Goal: Task Accomplishment & Management: Use online tool/utility

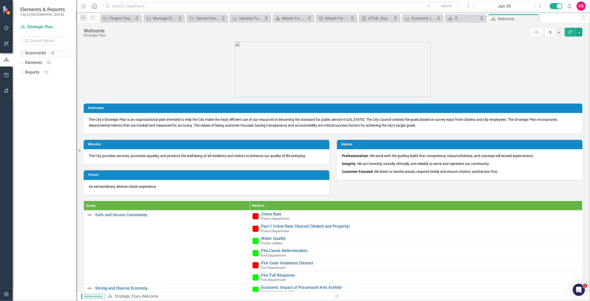
click at [43, 56] on link "Scorecards" at bounding box center [35, 53] width 21 height 6
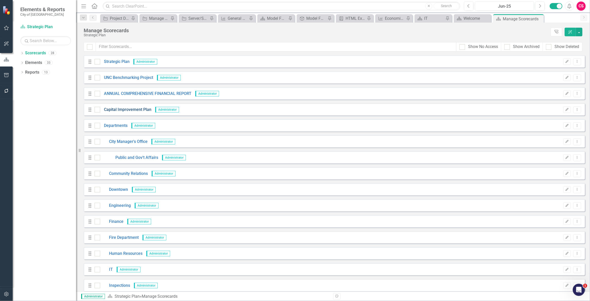
click at [132, 111] on link "Capital Improvement Plan" at bounding box center [125, 110] width 51 height 6
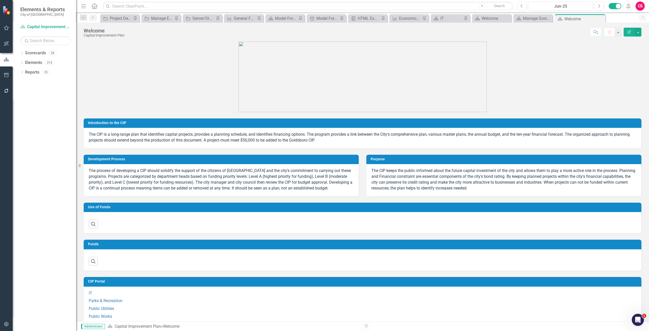
drag, startPoint x: 584, startPoint y: 0, endPoint x: 152, endPoint y: 95, distance: 442.6
click at [152, 95] on p at bounding box center [363, 77] width 558 height 70
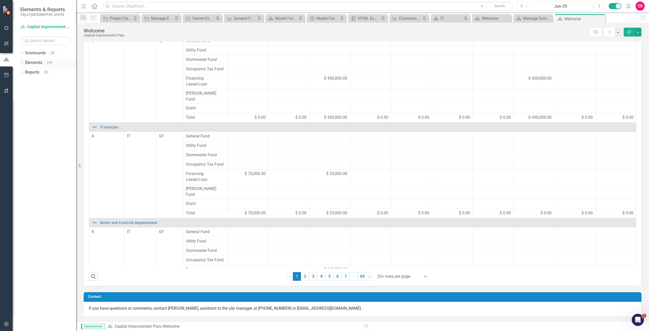
click at [32, 61] on link "Elements" at bounding box center [33, 63] width 17 height 6
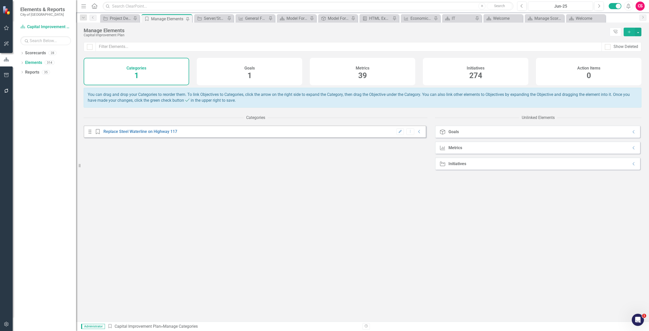
click at [368, 81] on div "Metrics 39" at bounding box center [362, 71] width 105 height 27
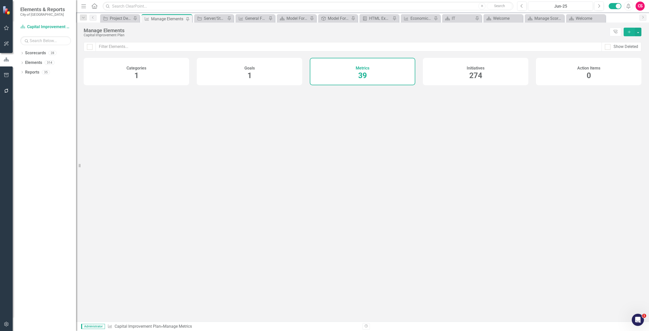
checkbox input "false"
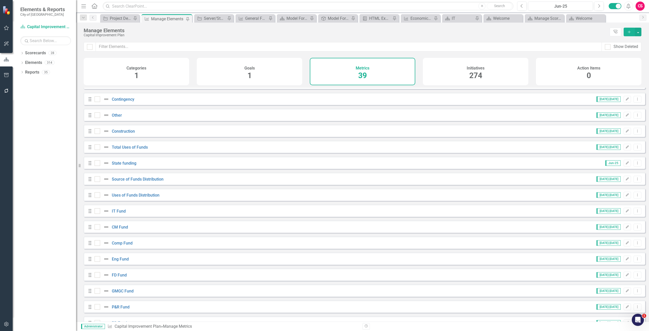
scroll to position [393, 0]
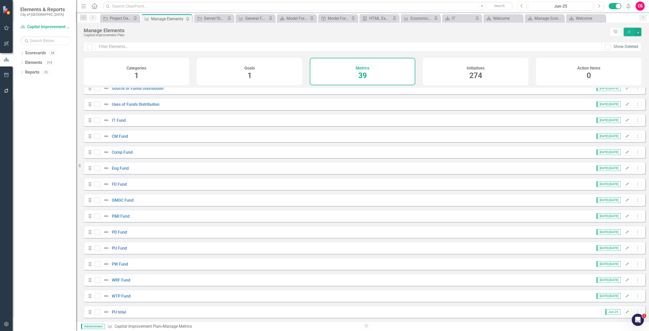
drag, startPoint x: 487, startPoint y: 74, endPoint x: 485, endPoint y: 71, distance: 4.0
click at [487, 74] on div "Initiatives 274" at bounding box center [475, 71] width 105 height 27
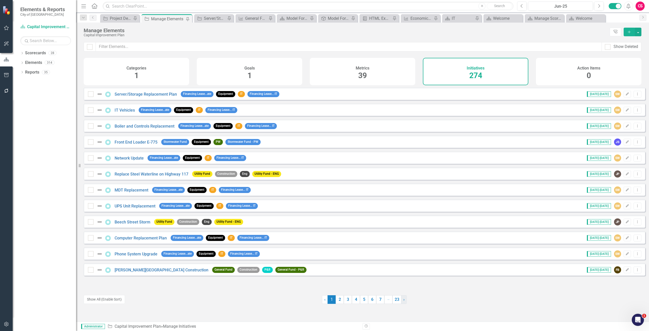
click at [401, 299] on link "› Next" at bounding box center [404, 299] width 6 height 9
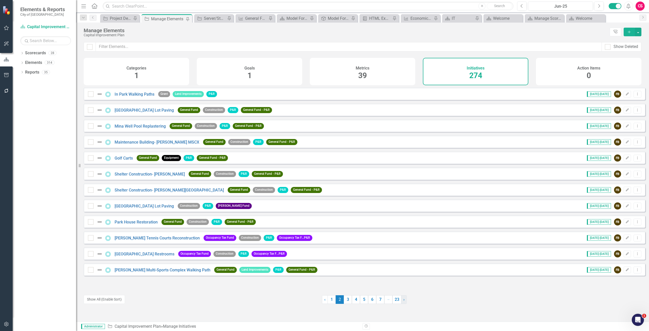
click at [401, 299] on link "› Next" at bounding box center [404, 299] width 6 height 9
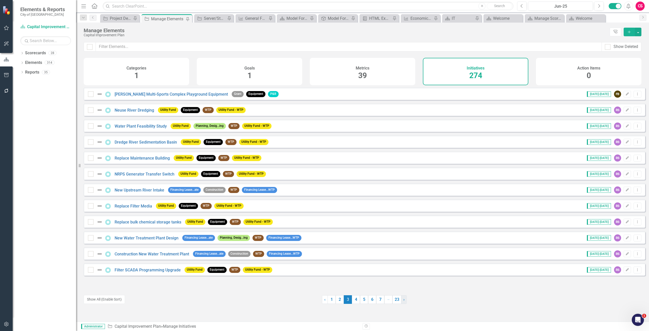
click at [401, 299] on link "› Next" at bounding box center [404, 299] width 6 height 9
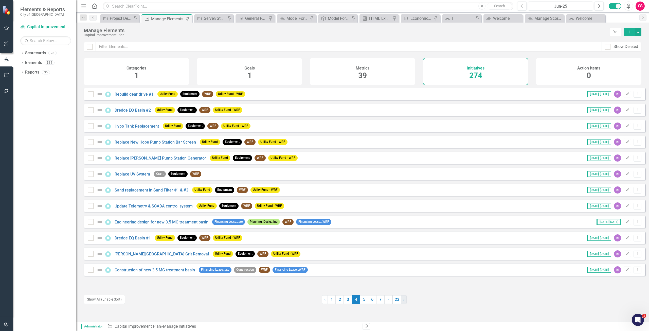
click at [401, 299] on link "› Next" at bounding box center [404, 299] width 6 height 9
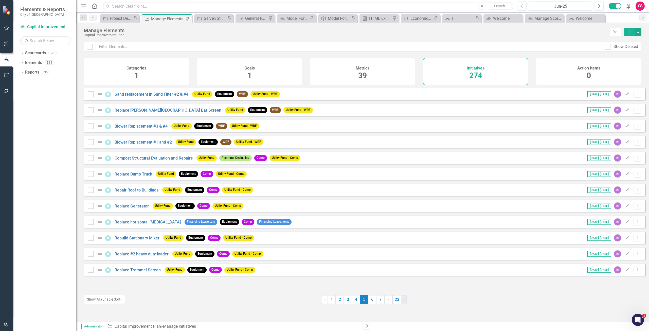
click at [401, 299] on link "› Next" at bounding box center [404, 299] width 6 height 9
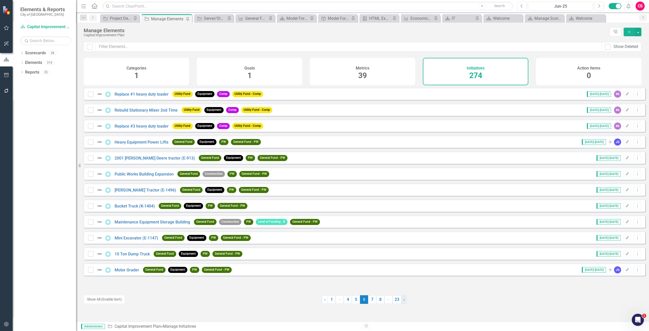
click at [401, 299] on link "› Next" at bounding box center [404, 299] width 6 height 9
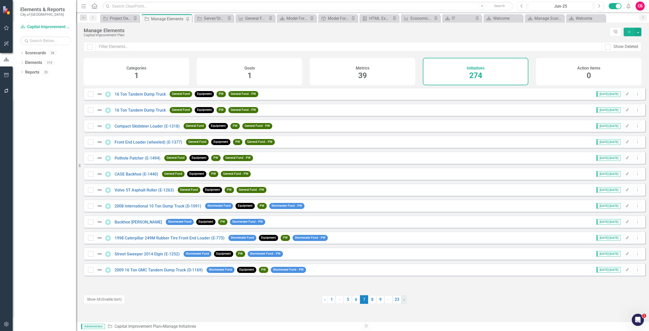
click at [401, 299] on link "› Next" at bounding box center [404, 299] width 6 height 9
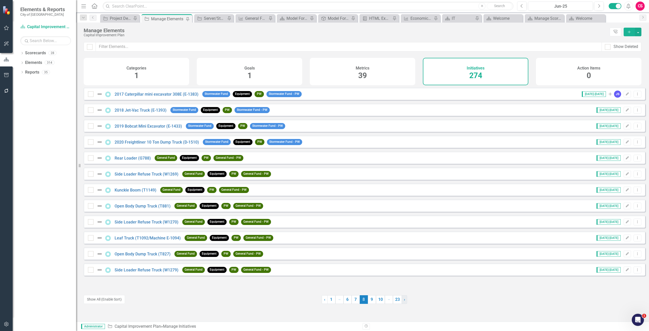
click at [401, 299] on link "› Next" at bounding box center [404, 299] width 6 height 9
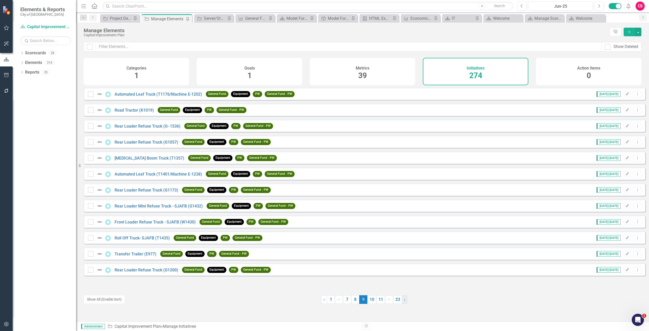
click at [402, 299] on link "› Next" at bounding box center [405, 299] width 6 height 9
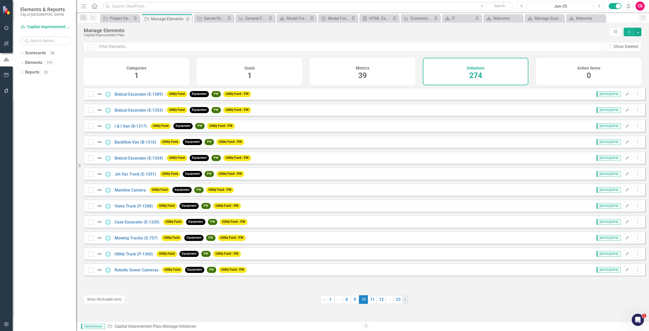
click at [402, 299] on link "› Next" at bounding box center [405, 299] width 6 height 9
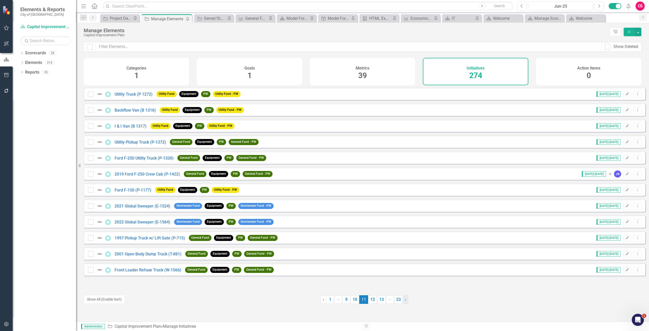
click at [403, 299] on link "› Next" at bounding box center [406, 299] width 6 height 9
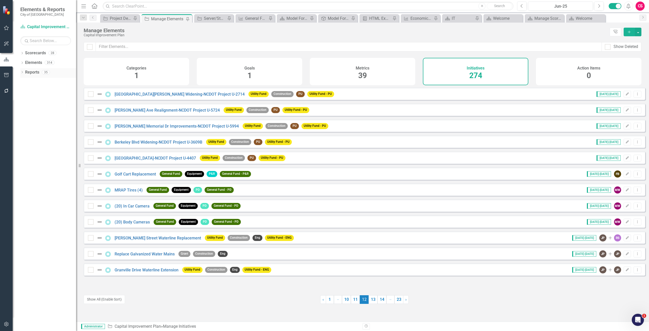
click at [31, 72] on link "Reports" at bounding box center [32, 72] width 14 height 6
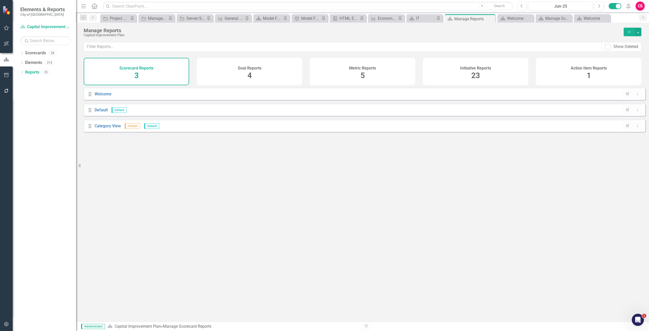
click at [502, 75] on div "Initiative Reports 23" at bounding box center [475, 71] width 105 height 27
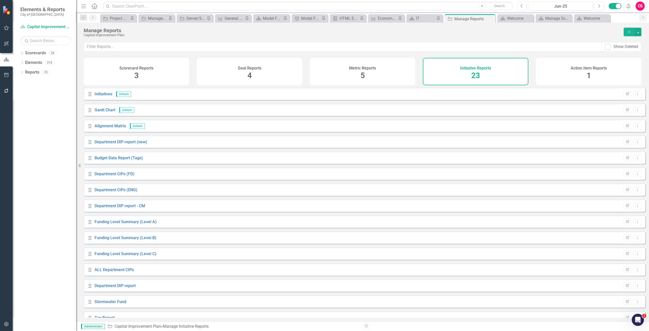
click at [590, 31] on icon "Add" at bounding box center [629, 32] width 5 height 4
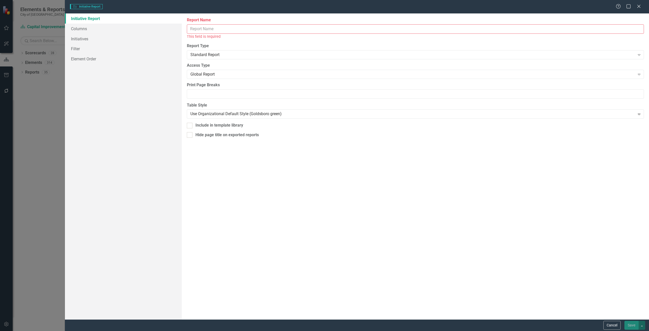
click at [223, 31] on input "Report Name" at bounding box center [415, 28] width 457 height 9
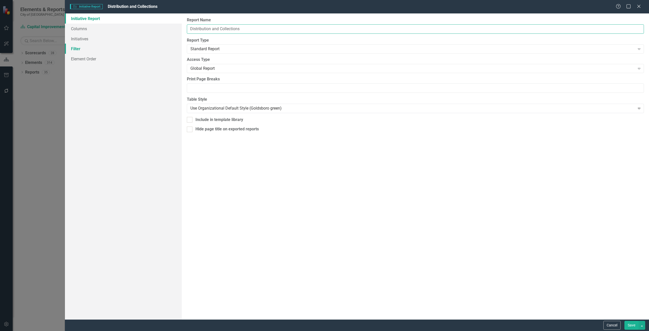
type input "Distribution and Collections"
click at [108, 50] on link "Filter" at bounding box center [123, 49] width 117 height 10
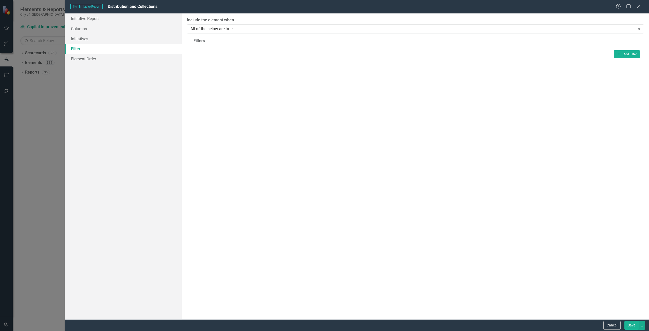
click at [590, 59] on fieldset "Filters Add Add Filter" at bounding box center [415, 49] width 457 height 23
click at [590, 50] on button "Add Add Filter" at bounding box center [627, 54] width 26 height 8
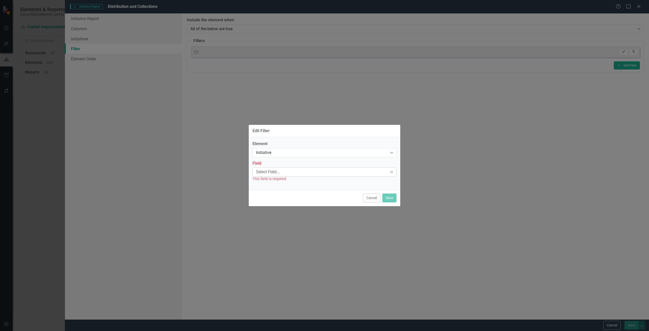
click at [278, 176] on div "Select Field... Expand" at bounding box center [324, 171] width 144 height 9
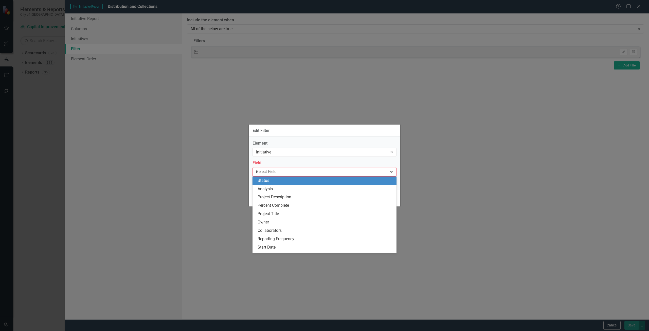
type input "sub"
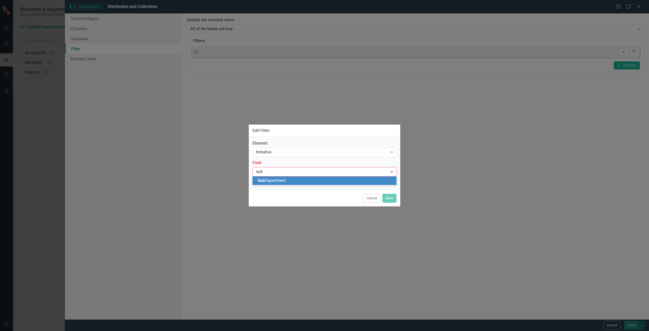
click at [276, 178] on span "Sub Department" at bounding box center [272, 180] width 28 height 5
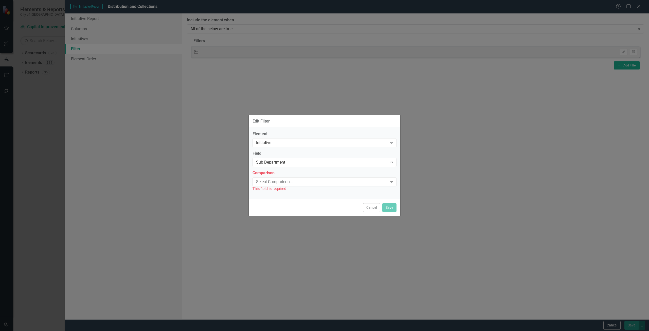
click at [276, 178] on div "Select Comparison... Expand" at bounding box center [324, 181] width 144 height 9
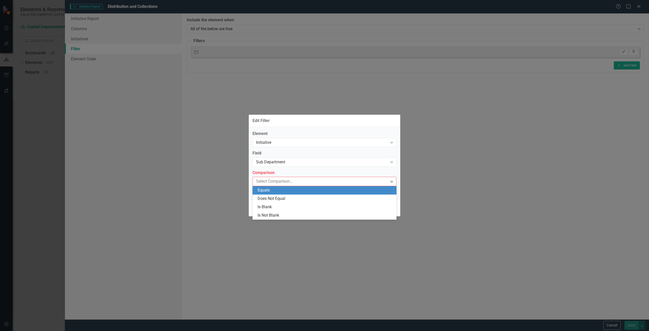
click at [275, 193] on div "Equals" at bounding box center [326, 190] width 136 height 6
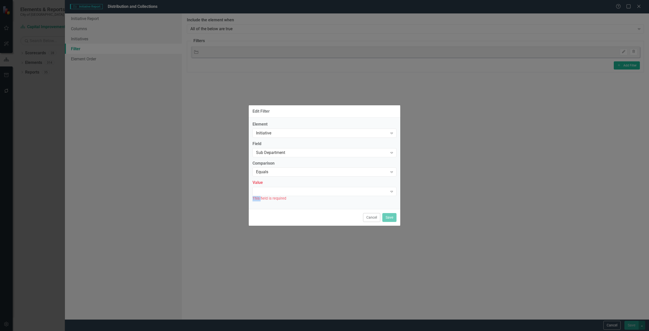
click at [275, 193] on div "Expand" at bounding box center [324, 191] width 144 height 9
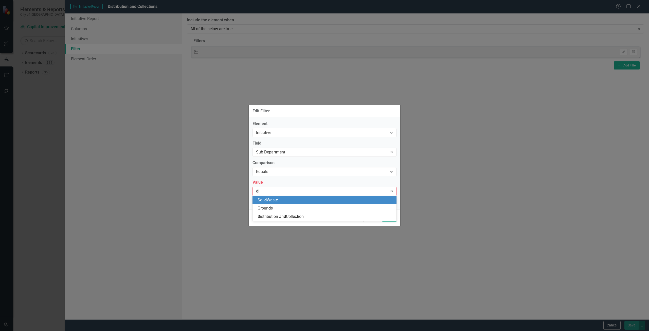
type input "dis"
click at [275, 197] on span "Dis tribution and Collection" at bounding box center [281, 199] width 47 height 5
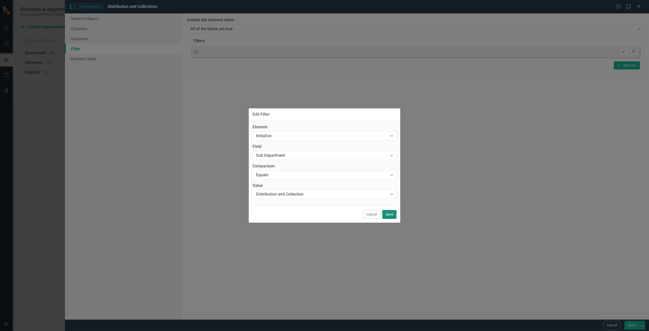
click at [394, 214] on button "Save" at bounding box center [389, 214] width 14 height 9
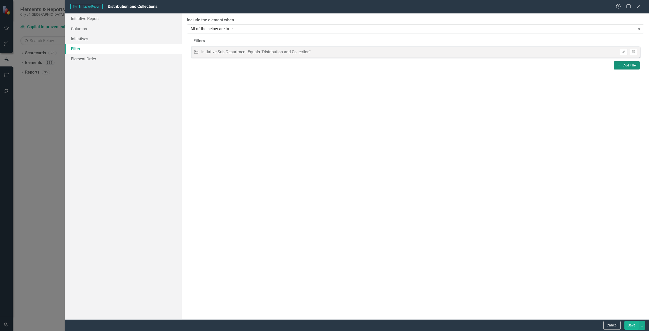
click at [590, 65] on button "Add Add Filter" at bounding box center [627, 65] width 26 height 8
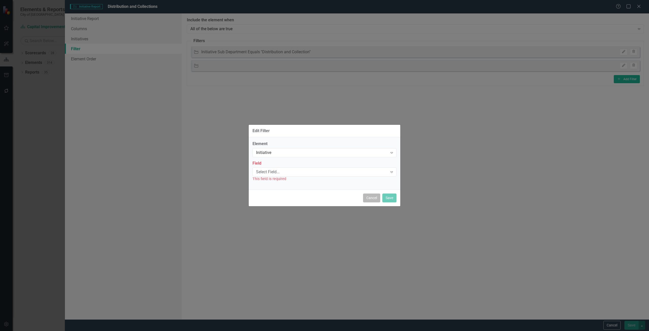
click at [368, 198] on button "Cancel" at bounding box center [371, 197] width 17 height 9
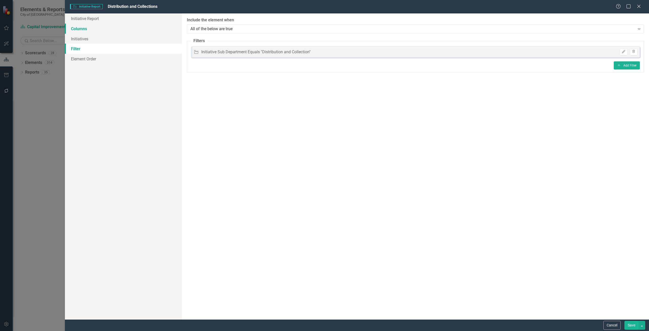
click at [96, 31] on link "Columns" at bounding box center [123, 29] width 117 height 10
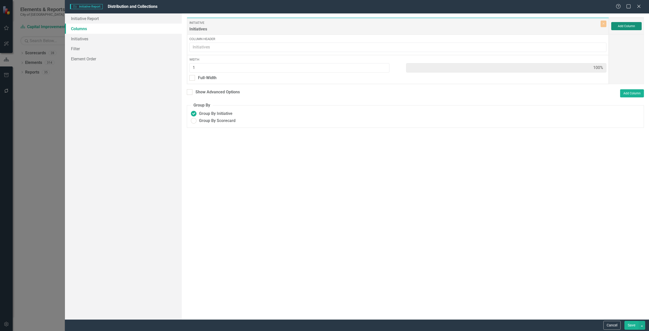
click at [590, 25] on button "Add Column" at bounding box center [626, 26] width 30 height 8
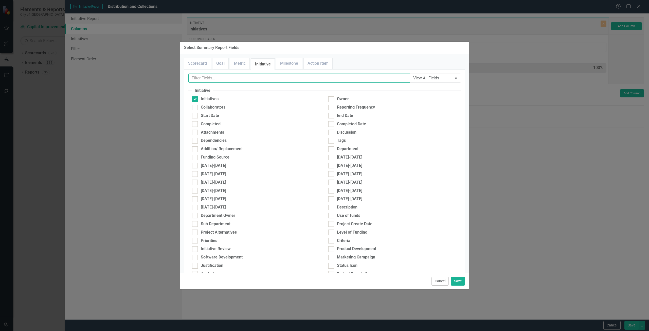
click at [228, 78] on input "text" at bounding box center [299, 78] width 222 height 9
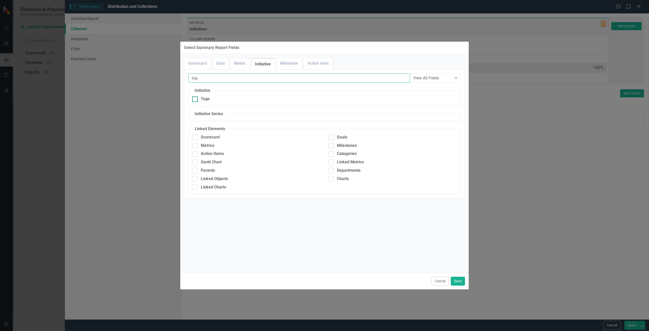
type input "tag"
click at [228, 100] on div "Tags" at bounding box center [256, 99] width 129 height 6
click at [195, 100] on input "Tags" at bounding box center [193, 97] width 3 height 3
checkbox input "true"
click at [468, 280] on div "Cancel Save" at bounding box center [324, 280] width 288 height 17
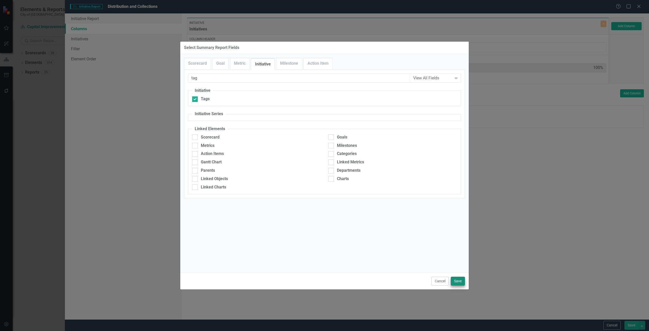
click at [464, 278] on div "Cancel Save" at bounding box center [324, 280] width 288 height 17
click at [462, 278] on button "Save" at bounding box center [458, 281] width 14 height 9
type input "50%"
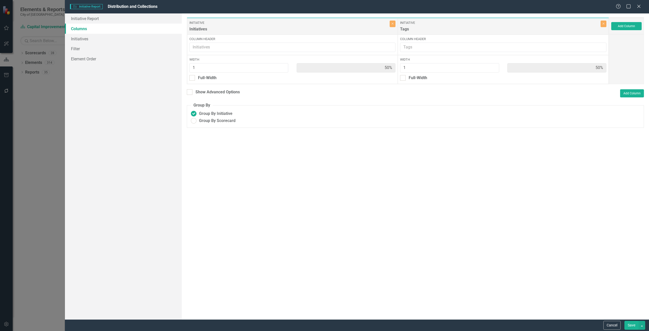
click at [590, 300] on button "Save" at bounding box center [631, 325] width 14 height 9
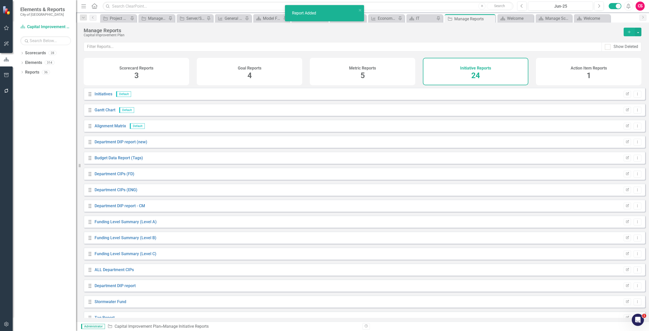
scroll to position [153, 0]
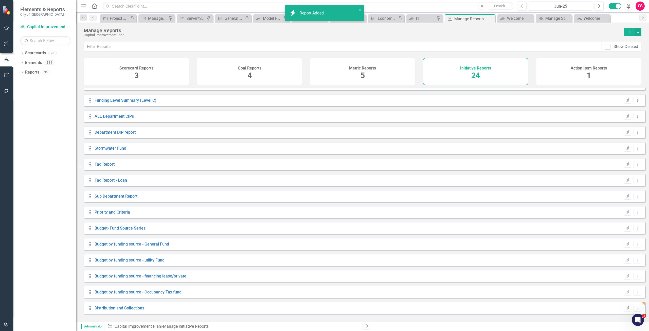
click at [590, 300] on button "Edit Report" at bounding box center [627, 308] width 7 height 7
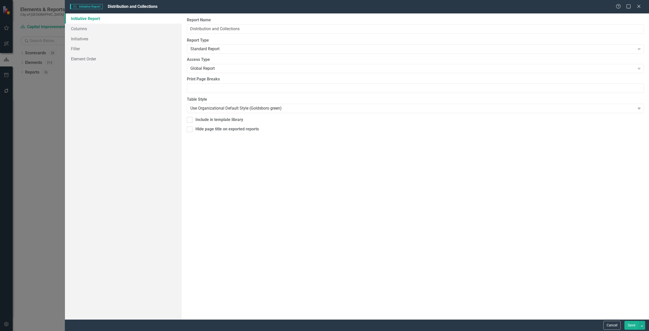
click at [217, 57] on div "Report Name Distribution and Collections Report Type Standard Report Expand Glo…" at bounding box center [415, 166] width 467 height 306
click at [223, 70] on div "Global Report" at bounding box center [412, 69] width 445 height 6
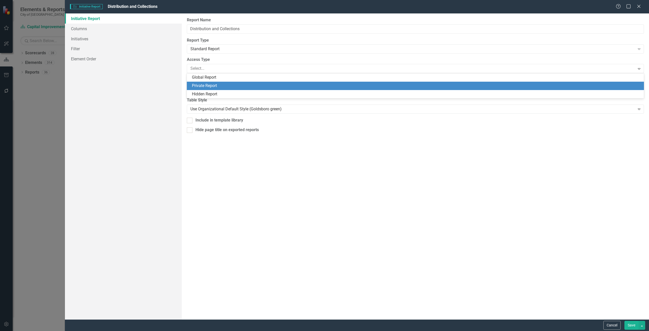
click at [220, 84] on div "Private Report" at bounding box center [416, 86] width 449 height 6
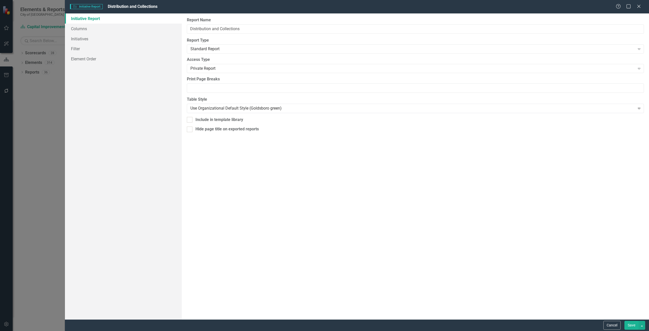
click at [590, 300] on button "Save" at bounding box center [631, 325] width 14 height 9
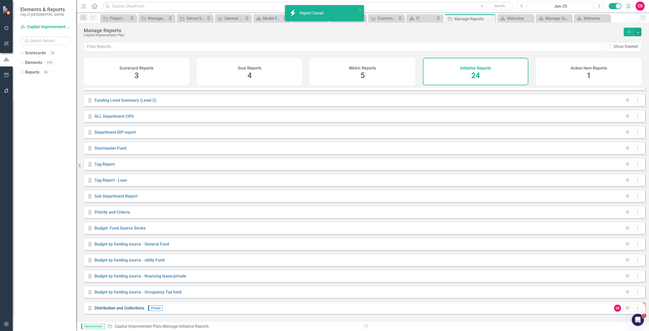
click at [135, 300] on link "Distribution and Collections" at bounding box center [120, 307] width 50 height 5
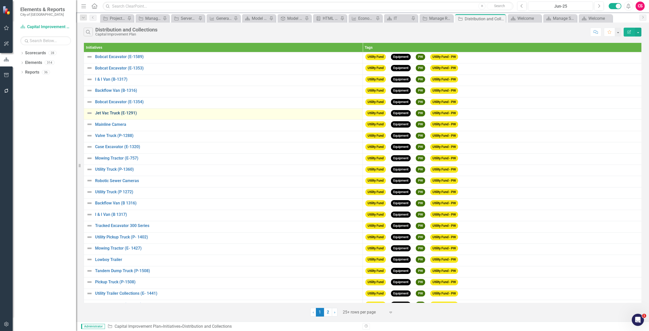
scroll to position [35, 0]
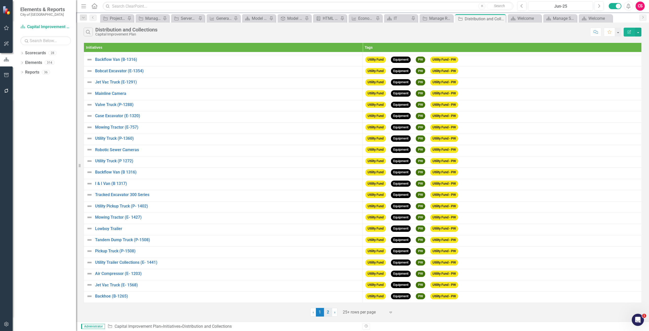
click at [326, 300] on link "2" at bounding box center [328, 312] width 8 height 9
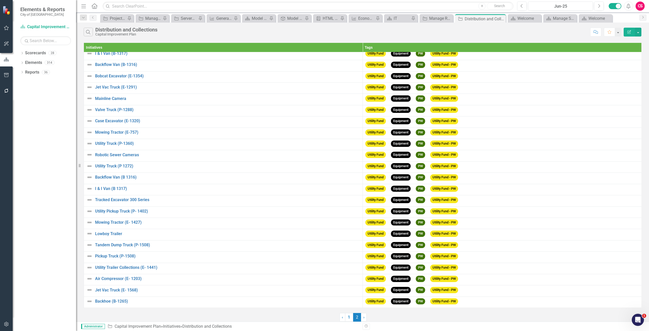
scroll to position [0, 0]
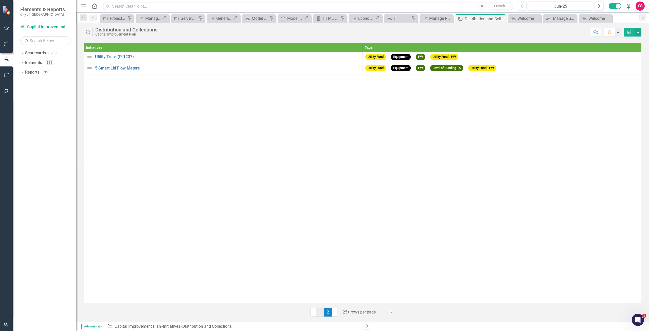
click at [320, 300] on link "1" at bounding box center [320, 312] width 8 height 9
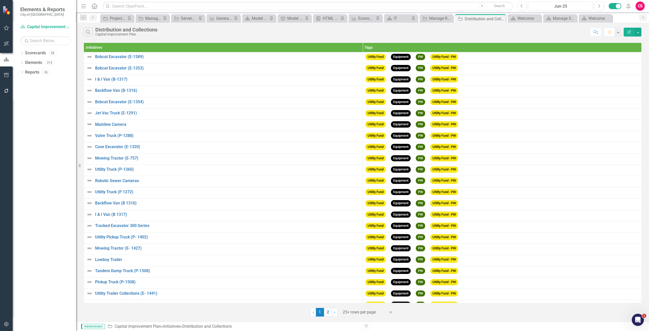
click at [590, 31] on icon "Edit Report" at bounding box center [629, 32] width 5 height 4
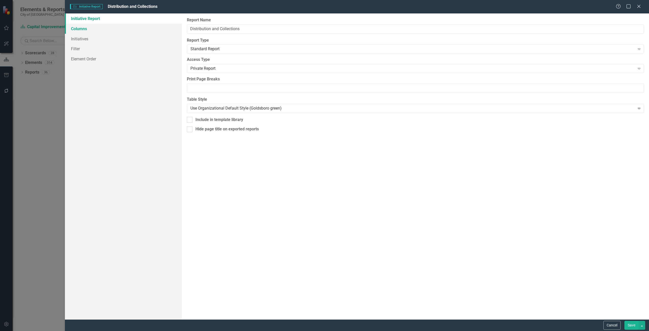
click at [125, 27] on link "Columns" at bounding box center [123, 29] width 117 height 10
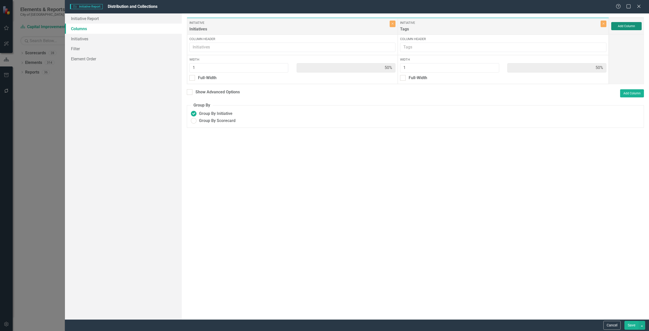
click at [590, 28] on button "Add Column" at bounding box center [626, 26] width 30 height 8
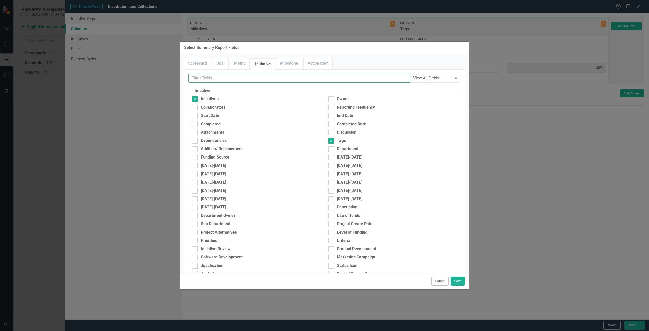
click at [227, 80] on input "text" at bounding box center [299, 78] width 222 height 9
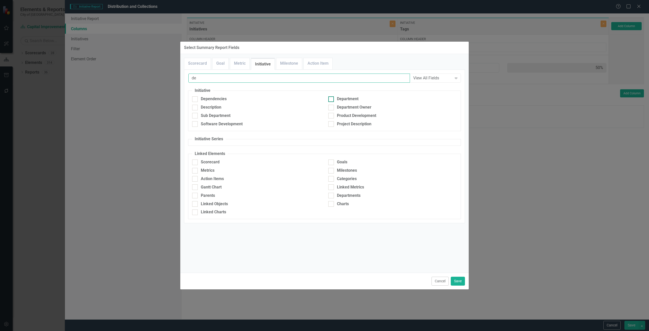
type input "de"
click at [347, 96] on div "Department" at bounding box center [348, 99] width 22 height 6
click at [332, 96] on input "Department" at bounding box center [329, 97] width 3 height 3
checkbox input "true"
click at [460, 281] on button "Save" at bounding box center [458, 281] width 14 height 9
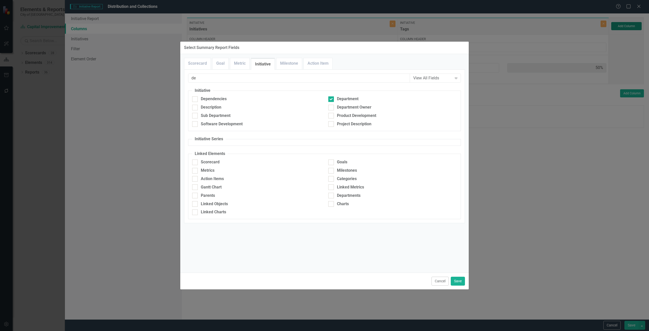
type input "33%"
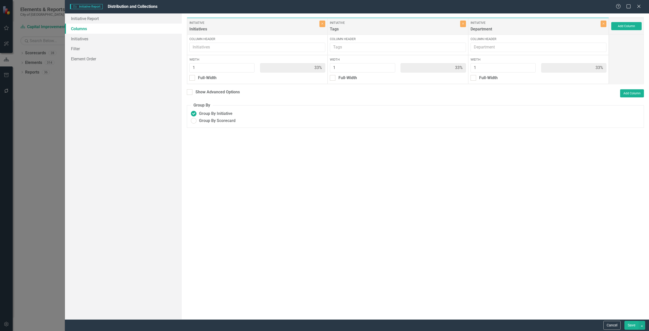
click at [590, 300] on button "Save" at bounding box center [631, 325] width 14 height 9
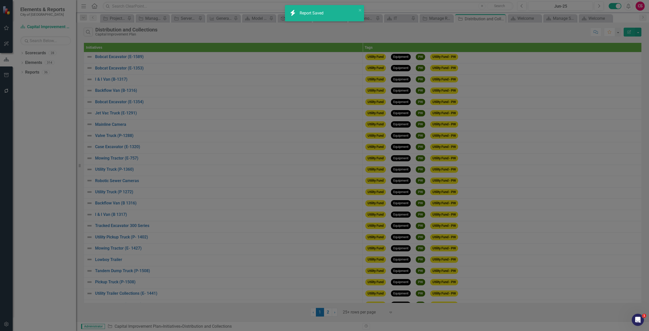
radio input "false"
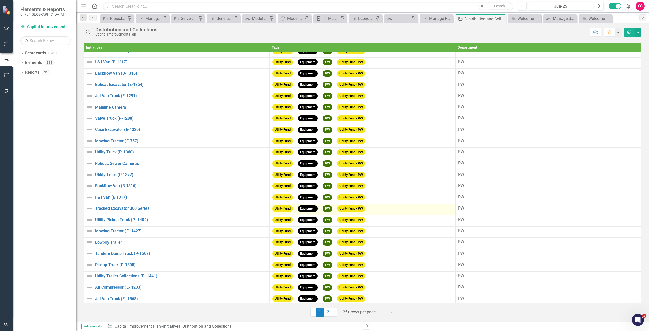
scroll to position [35, 0]
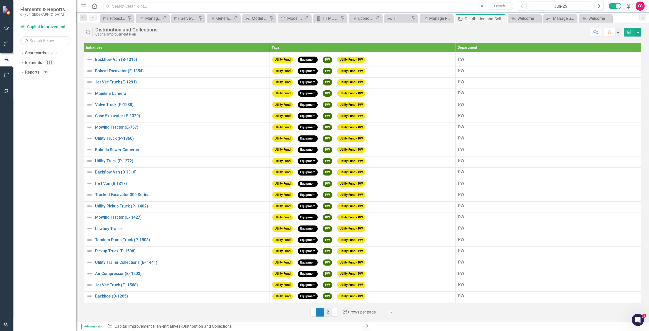
click at [328, 300] on link "2" at bounding box center [328, 312] width 8 height 9
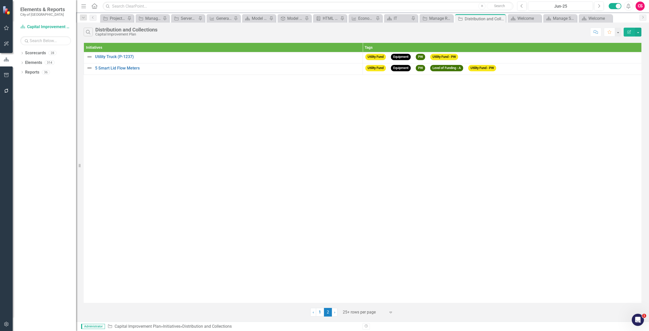
scroll to position [0, 0]
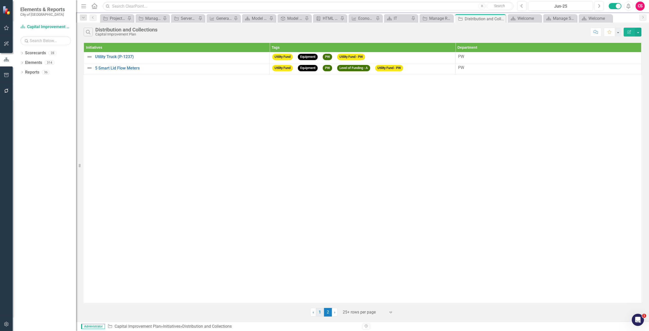
click at [320, 300] on link "1" at bounding box center [320, 312] width 8 height 9
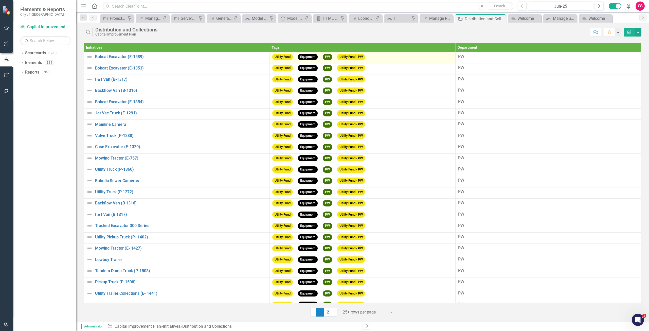
click at [324, 56] on span "PW" at bounding box center [327, 57] width 9 height 6
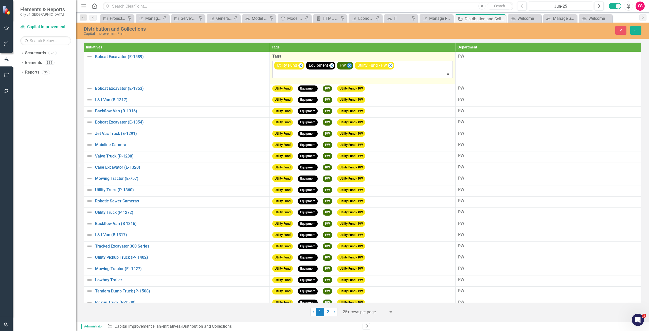
click at [347, 66] on icon "Remove [object Object]" at bounding box center [349, 65] width 5 height 6
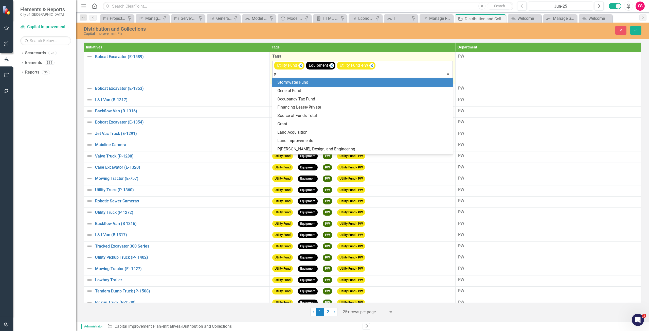
type input "pu"
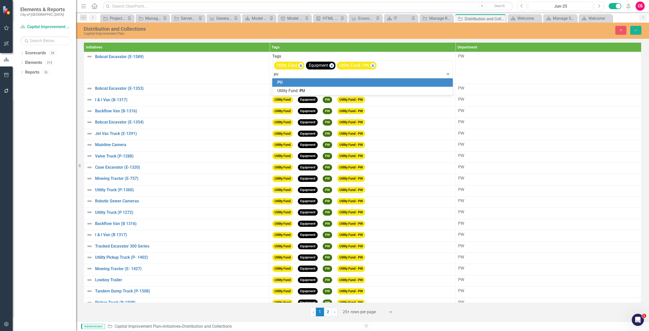
click at [336, 83] on div "PU" at bounding box center [363, 83] width 172 height 6
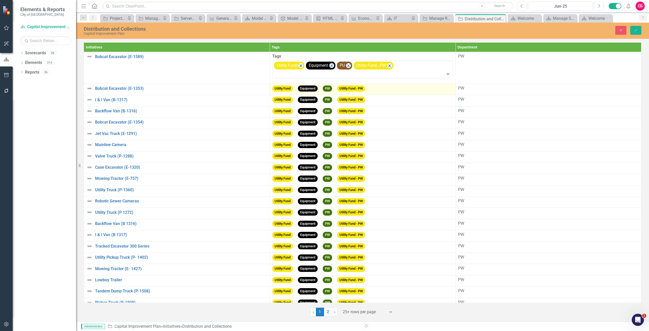
click at [399, 90] on div "Utility Fund Equipment PW Utility Fund - PW" at bounding box center [362, 89] width 180 height 8
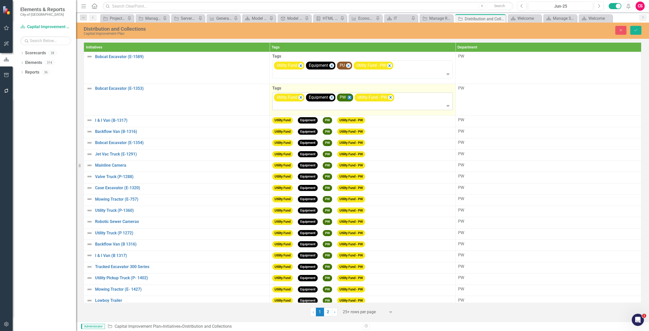
click at [349, 97] on icon "Remove [object Object]" at bounding box center [349, 97] width 5 height 6
type input "pu"
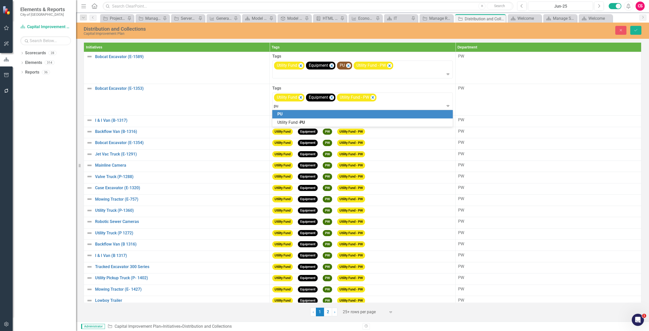
click at [306, 114] on div "PU" at bounding box center [363, 114] width 172 height 6
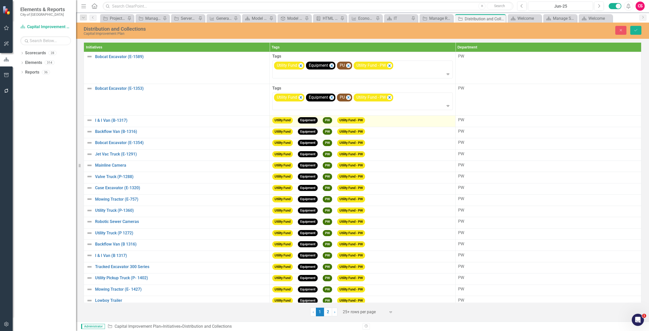
click at [407, 125] on td "Utility Fund Equipment PW Utility Fund - PW" at bounding box center [363, 121] width 186 height 11
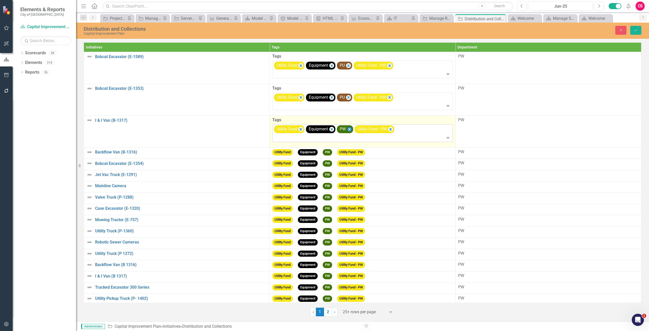
click at [350, 129] on icon "Remove [object Object]" at bounding box center [349, 129] width 2 height 3
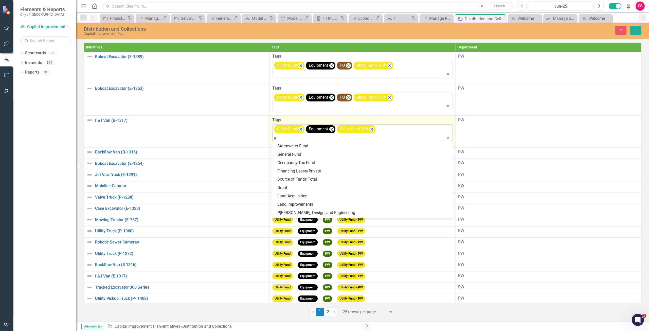
type input "pu"
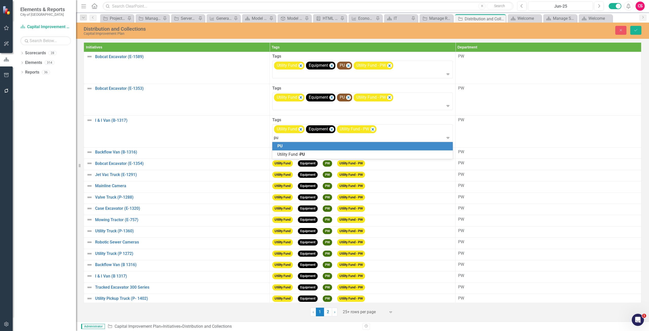
click at [329, 144] on div "PU" at bounding box center [363, 146] width 172 height 6
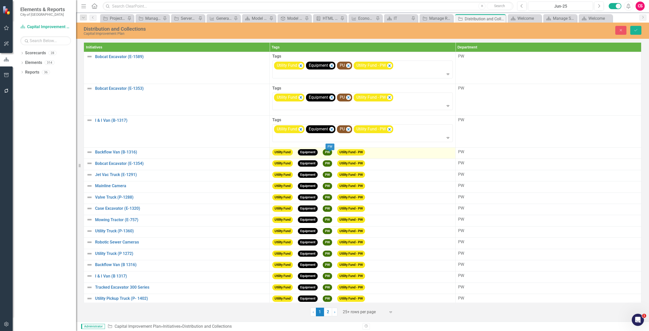
click at [331, 156] on span "PW" at bounding box center [329, 154] width 12 height 5
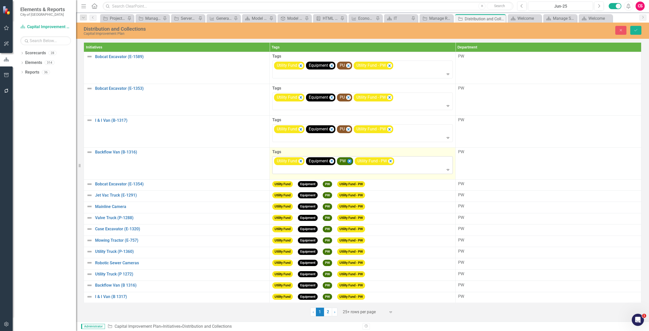
click at [347, 159] on icon "Remove [object Object]" at bounding box center [349, 161] width 5 height 6
type input "pu"
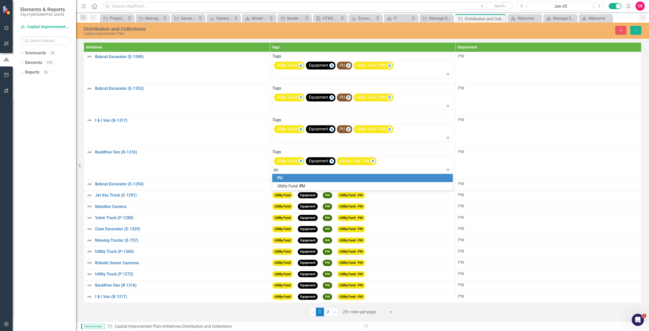
click at [329, 179] on div "PU" at bounding box center [363, 178] width 172 height 6
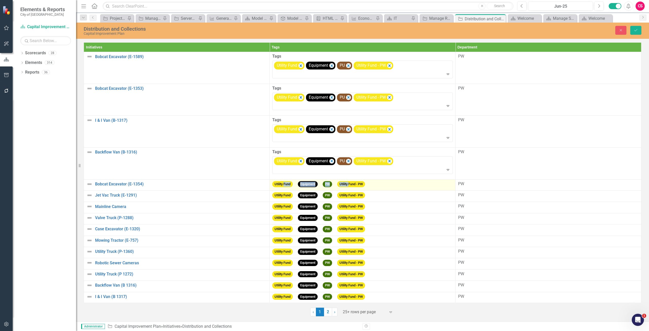
click at [331, 182] on span "PW" at bounding box center [327, 184] width 9 height 6
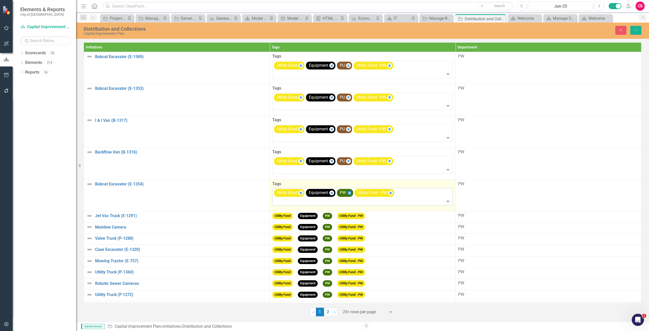
click at [348, 192] on icon "Remove [object Object]" at bounding box center [349, 193] width 5 height 6
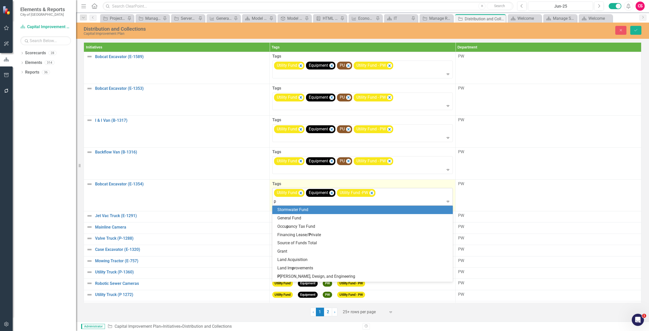
type input "pu"
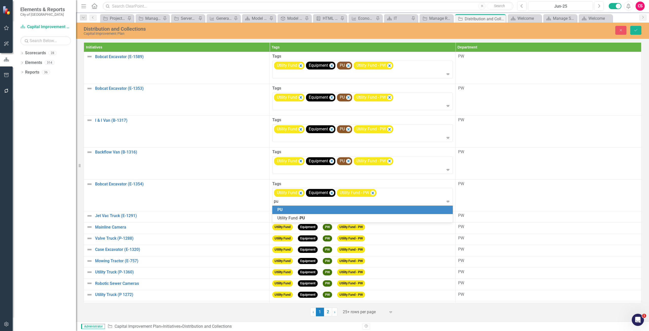
click at [336, 208] on div "PU" at bounding box center [363, 210] width 172 height 6
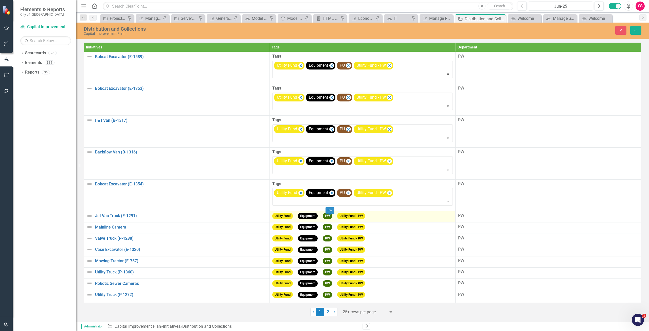
click at [332, 214] on div "PW" at bounding box center [329, 211] width 9 height 10
click at [327, 213] on span "PW" at bounding box center [327, 216] width 9 height 6
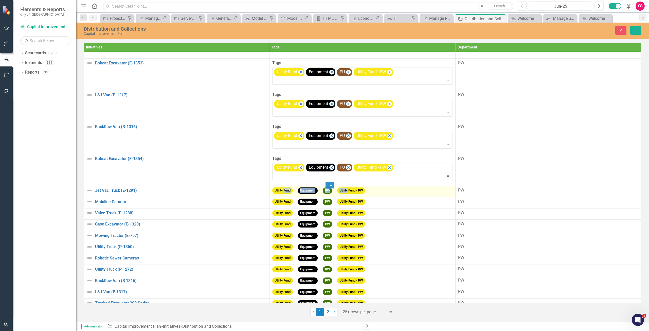
click at [327, 193] on span "PW" at bounding box center [327, 190] width 9 height 6
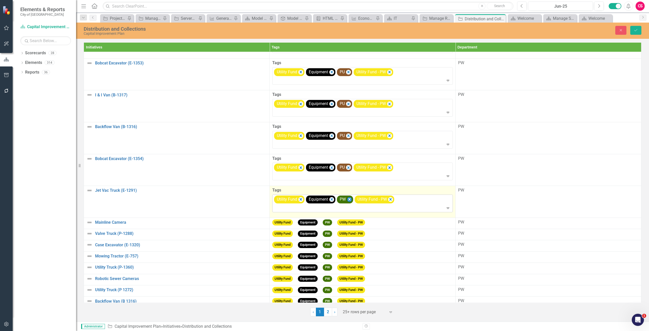
click at [350, 200] on icon "Remove [object Object]" at bounding box center [349, 199] width 2 height 3
type input "pu"
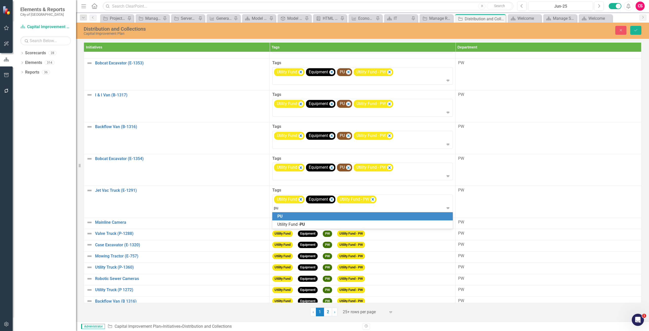
click at [316, 217] on div "PU" at bounding box center [363, 216] width 172 height 6
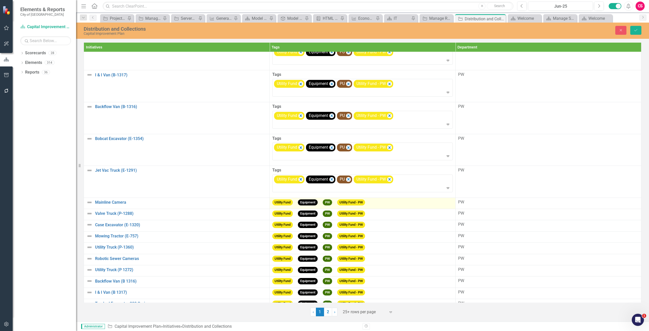
scroll to position [76, 0]
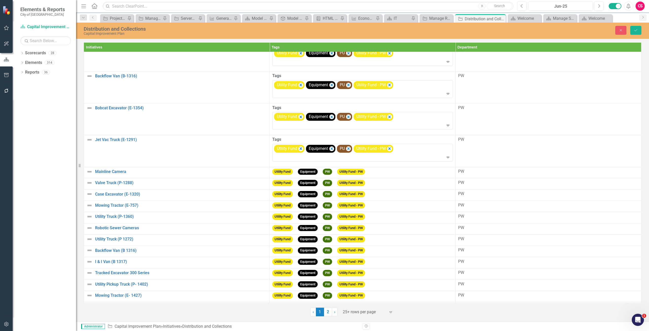
click at [330, 171] on span "PW" at bounding box center [327, 172] width 9 height 6
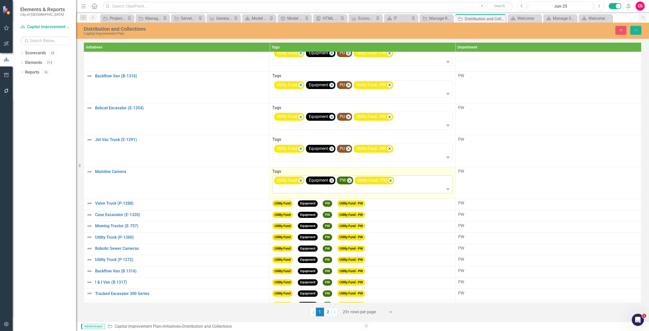
click at [348, 179] on icon "Remove [object Object]" at bounding box center [349, 180] width 5 height 6
type input "pu"
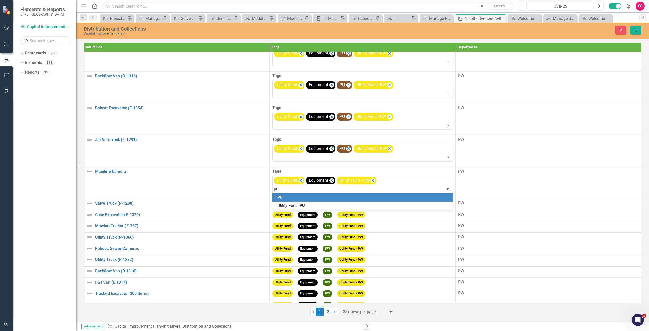
click at [310, 195] on div "PU" at bounding box center [363, 197] width 172 height 6
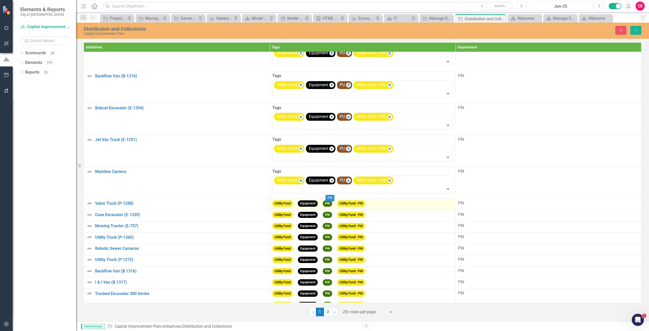
click at [331, 206] on span "PW" at bounding box center [327, 203] width 9 height 6
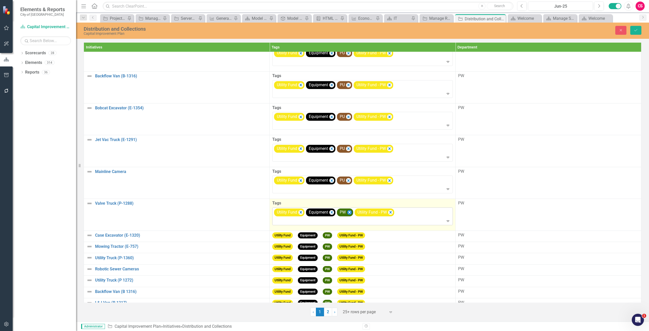
click at [348, 211] on icon "Remove [object Object]" at bounding box center [349, 212] width 5 height 6
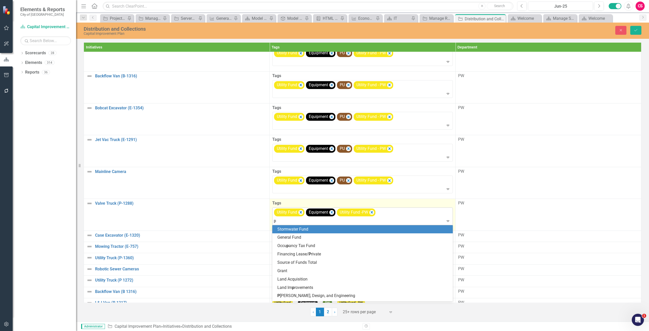
type input "pu"
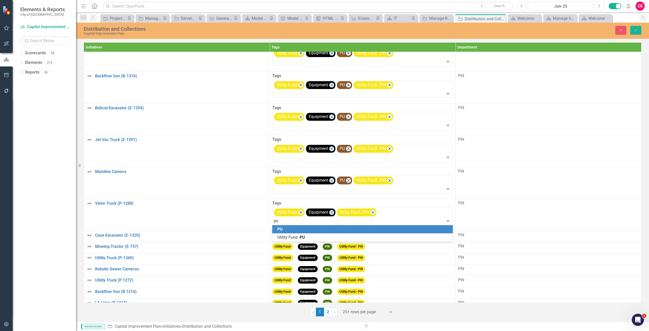
click at [307, 227] on div "PU" at bounding box center [363, 229] width 172 height 6
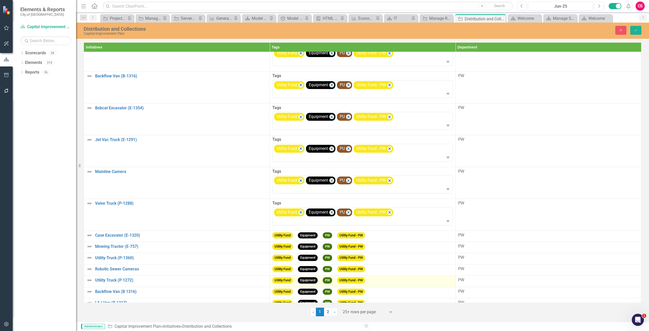
scroll to position [152, 0]
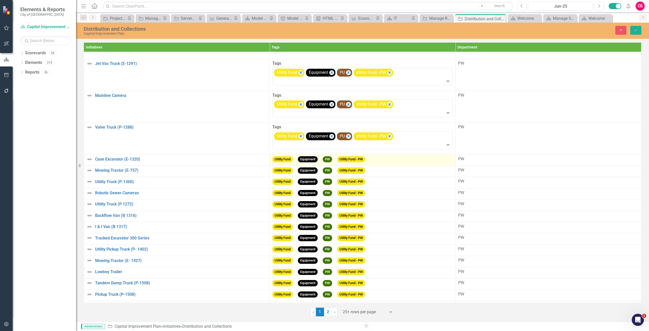
click at [327, 161] on span "PW" at bounding box center [327, 159] width 9 height 6
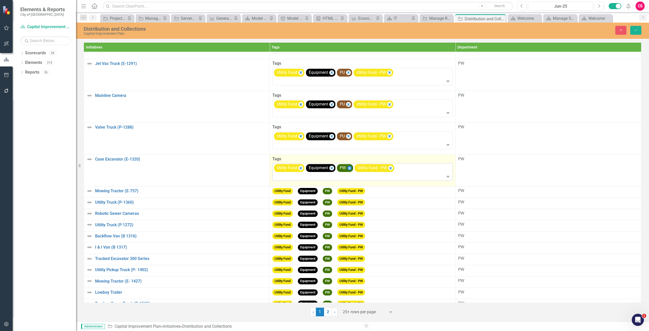
click at [347, 168] on icon "Remove [object Object]" at bounding box center [349, 168] width 5 height 6
type input "pu"
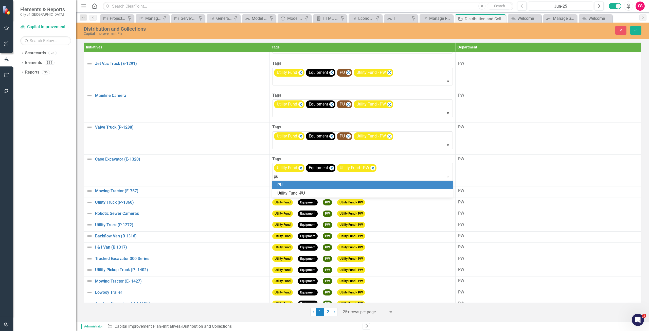
click at [302, 182] on div "PU" at bounding box center [362, 185] width 180 height 8
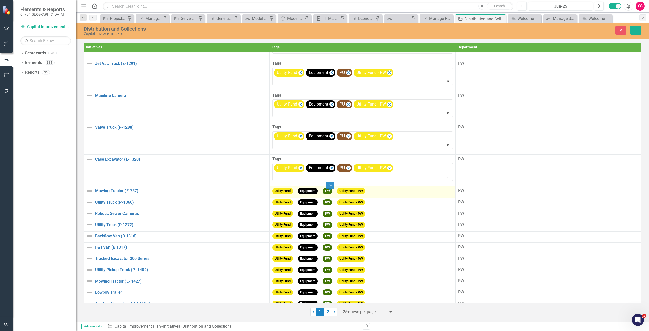
click at [332, 192] on span "PW" at bounding box center [327, 191] width 9 height 6
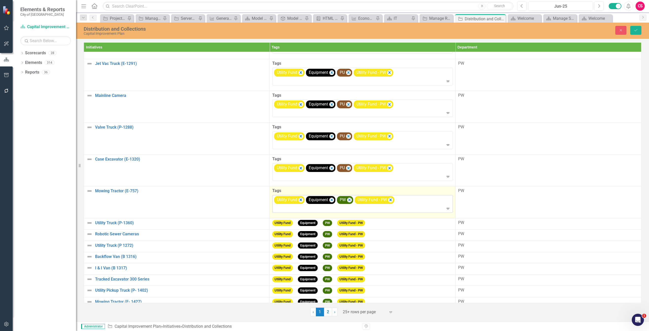
click at [345, 200] on span "PW" at bounding box center [343, 199] width 6 height 5
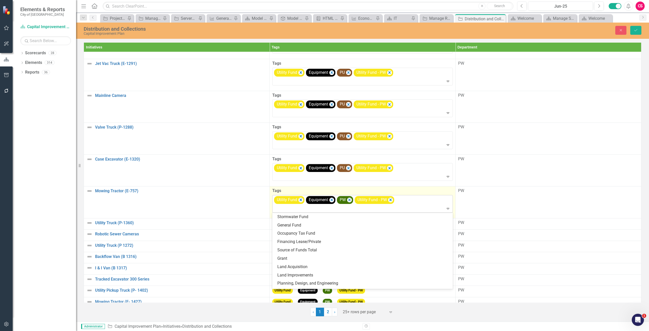
click at [346, 200] on div "PW" at bounding box center [342, 199] width 8 height 7
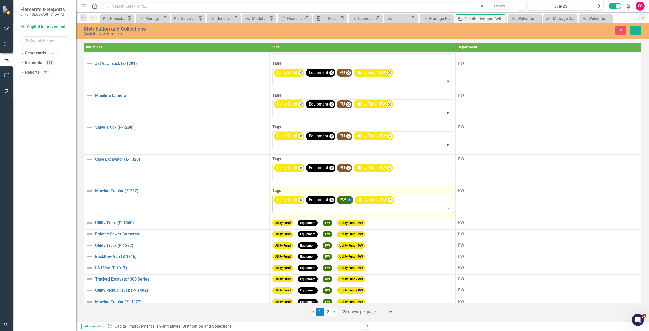
click at [348, 201] on icon "Remove [object Object]" at bounding box center [349, 200] width 5 height 6
type input "pu"
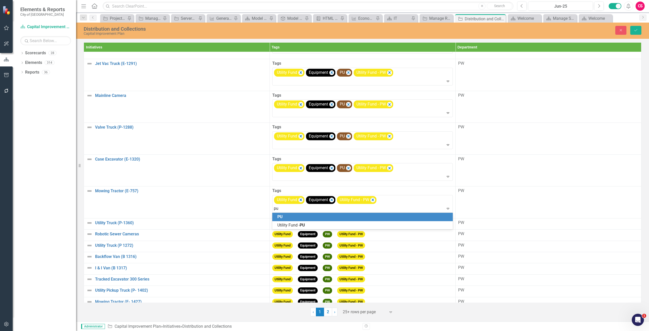
click at [324, 216] on div "PU" at bounding box center [363, 217] width 172 height 6
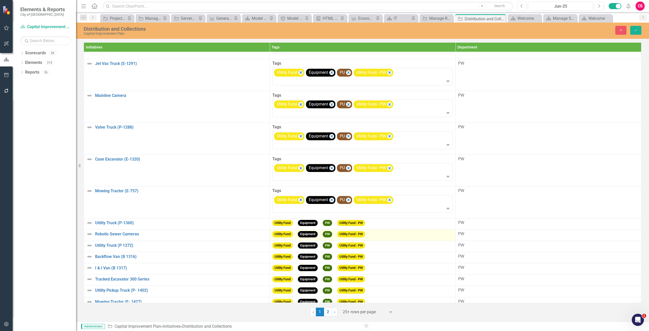
scroll to position [203, 0]
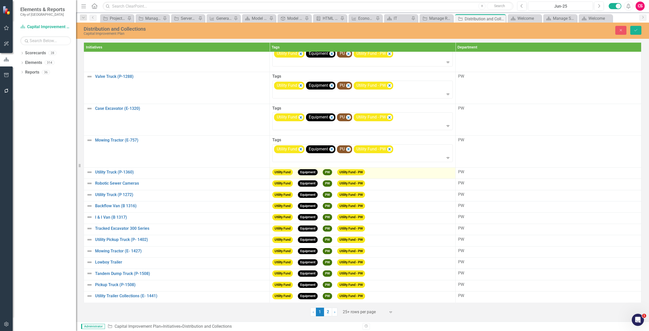
click at [332, 173] on span "PW" at bounding box center [327, 172] width 9 height 6
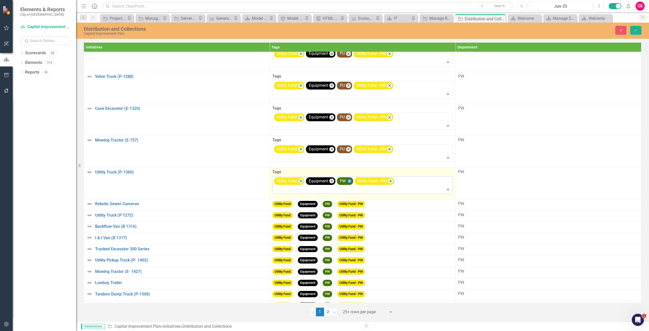
click at [351, 181] on icon "Remove [object Object]" at bounding box center [349, 181] width 5 height 6
type input "pu"
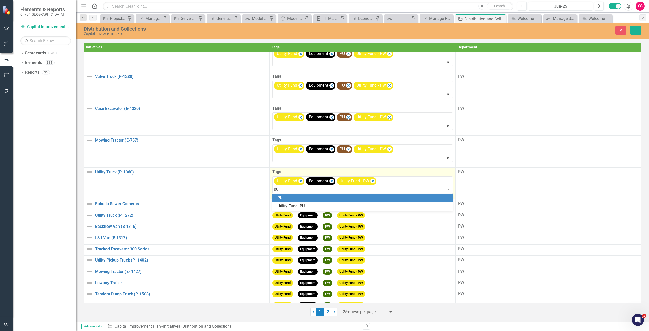
click at [319, 198] on div "PU" at bounding box center [363, 198] width 172 height 6
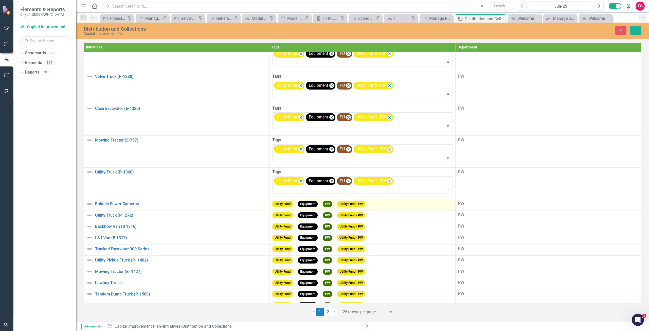
click at [326, 206] on span "PW" at bounding box center [327, 204] width 9 height 6
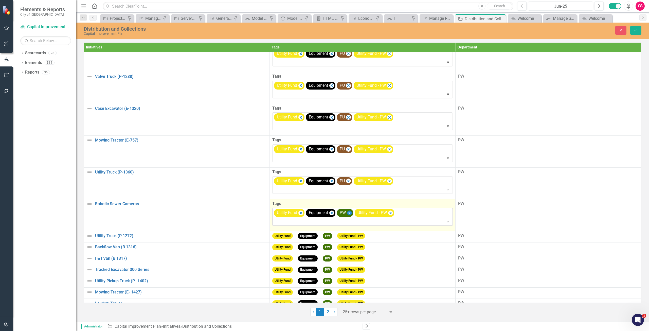
click at [348, 213] on icon "Remove [object Object]" at bounding box center [349, 213] width 5 height 6
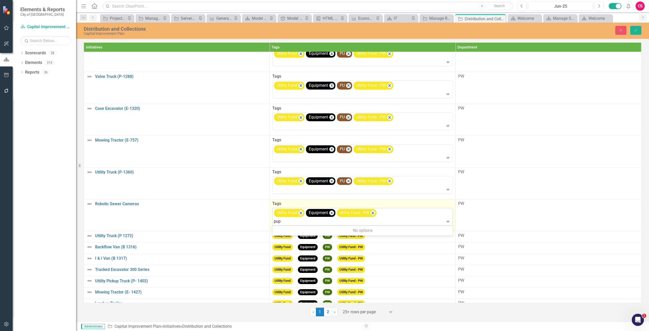
type input "pu"
click at [322, 227] on div "PU" at bounding box center [363, 230] width 172 height 6
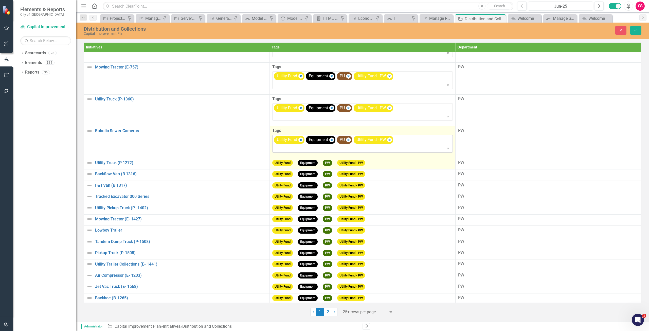
scroll to position [279, 0]
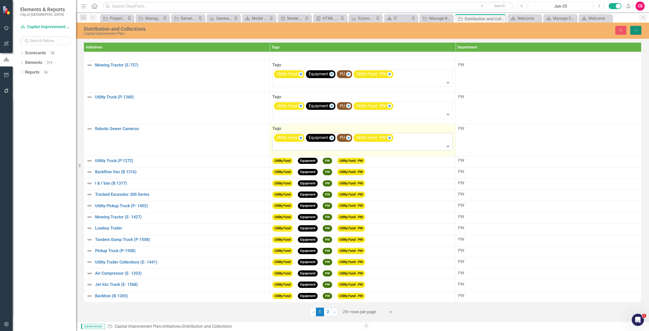
click at [590, 30] on icon "Save" at bounding box center [635, 30] width 5 height 4
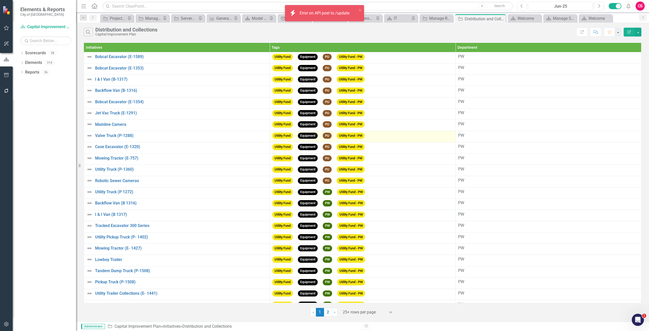
scroll to position [31, 0]
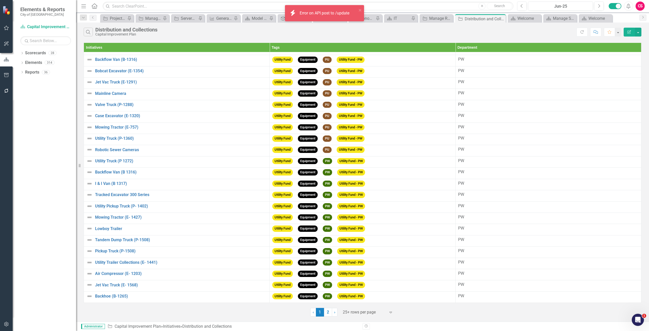
click at [323, 8] on div "icon.bolt Error on API post to /update" at bounding box center [322, 13] width 71 height 12
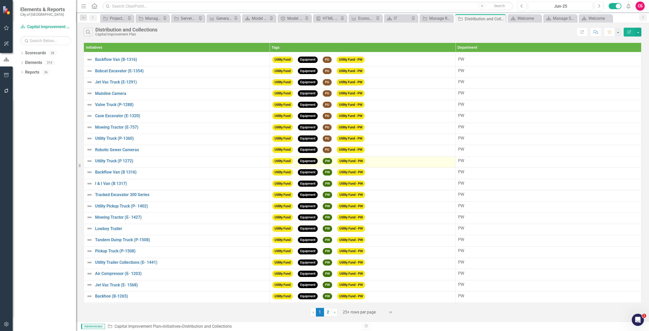
click at [322, 161] on div "Utility Fund Equipment PW Utility Fund - PW" at bounding box center [362, 162] width 180 height 8
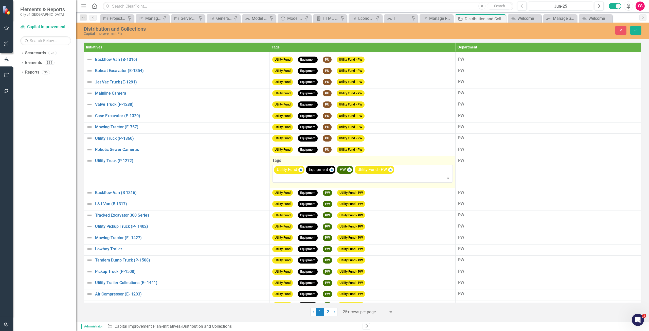
click at [327, 161] on label "Tags" at bounding box center [362, 161] width 180 height 6
drag, startPoint x: 322, startPoint y: 161, endPoint x: 327, endPoint y: 161, distance: 4.6
click at [327, 161] on label "Tags" at bounding box center [362, 161] width 180 height 6
click at [348, 170] on icon "Remove [object Object]" at bounding box center [349, 170] width 2 height 3
type input "pu"
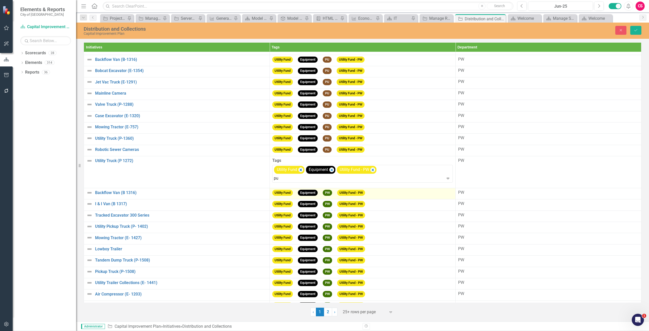
click at [312, 300] on div "PU" at bounding box center [325, 335] width 641 height 6
click at [326, 194] on span "PW" at bounding box center [327, 193] width 9 height 6
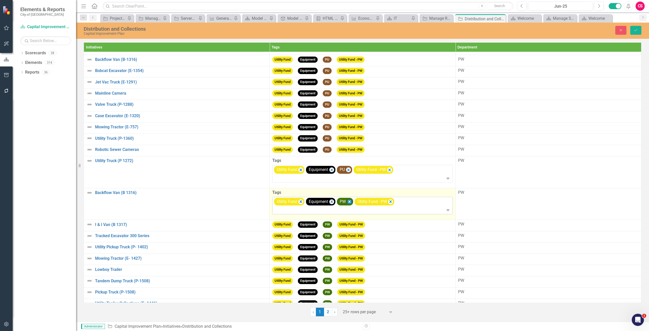
click at [349, 200] on icon "Remove [object Object]" at bounding box center [349, 201] width 5 height 6
type input "pu"
click at [331, 213] on div at bounding box center [363, 210] width 178 height 7
click at [331, 210] on div at bounding box center [363, 210] width 178 height 7
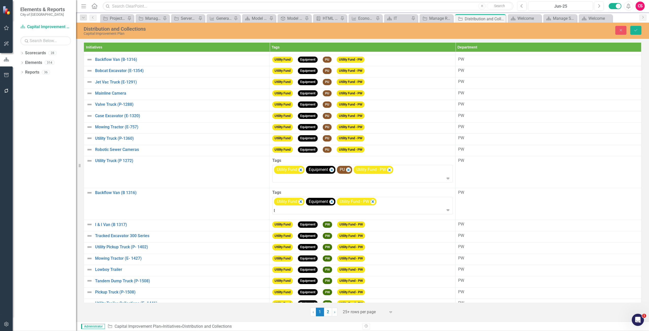
type input "pu"
click at [322, 300] on div "PU" at bounding box center [325, 335] width 641 height 6
click at [326, 227] on span "PW" at bounding box center [327, 224] width 9 height 6
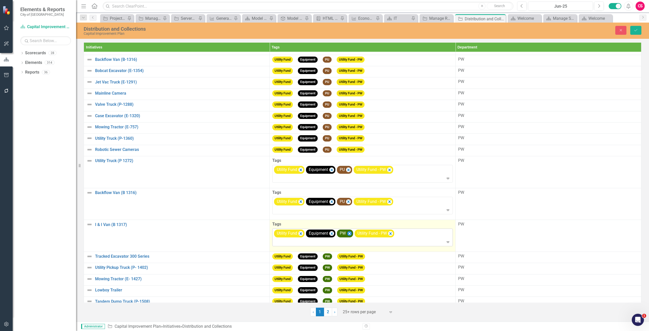
click at [349, 231] on icon "Remove [object Object]" at bounding box center [349, 233] width 5 height 6
type input "pu"
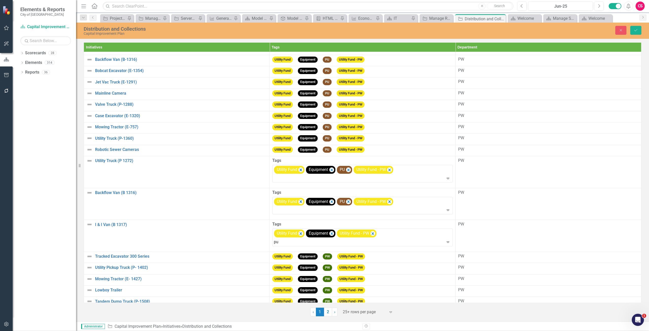
click at [327, 300] on div "PU" at bounding box center [325, 335] width 641 height 6
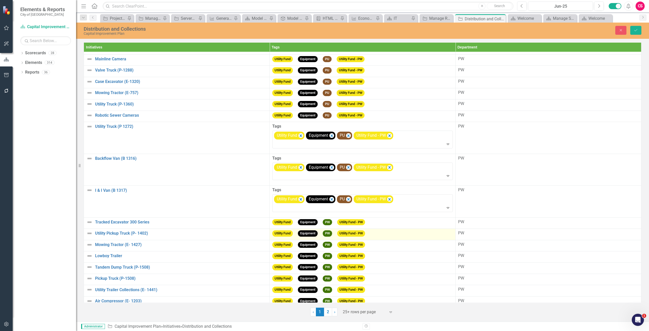
scroll to position [93, 0]
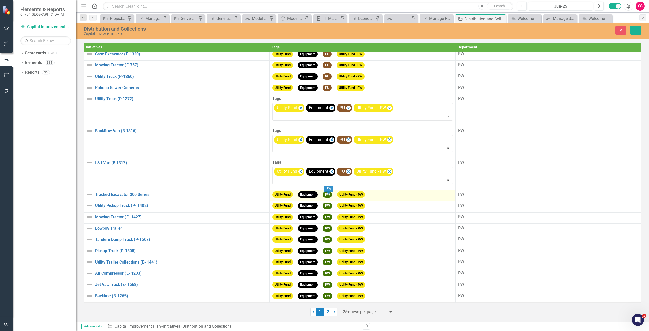
click at [325, 197] on span "PW" at bounding box center [327, 194] width 9 height 6
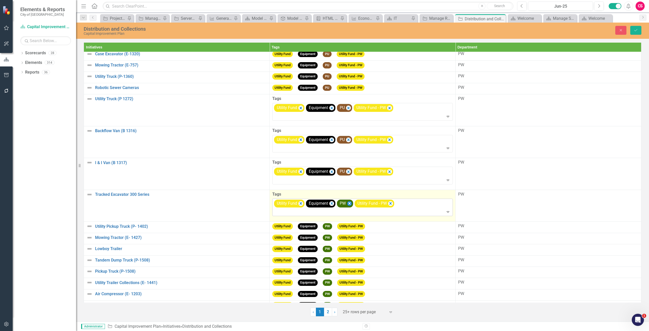
click at [349, 205] on icon "Remove [object Object]" at bounding box center [349, 203] width 5 height 6
type input "pu"
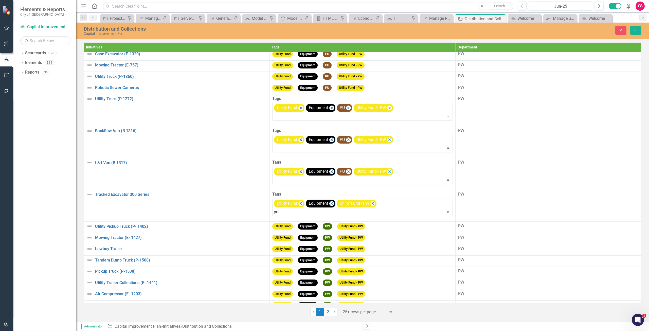
click at [295, 300] on div "PU" at bounding box center [324, 335] width 649 height 8
click at [325, 226] on span "PW" at bounding box center [327, 226] width 9 height 6
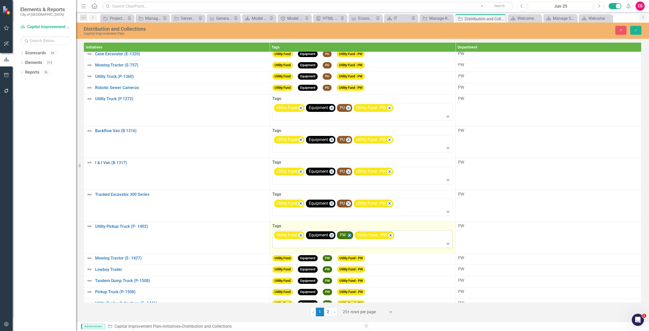
click at [347, 234] on icon "Remove [object Object]" at bounding box center [349, 235] width 5 height 6
type input "pu"
click at [317, 300] on div "PU" at bounding box center [325, 335] width 641 height 6
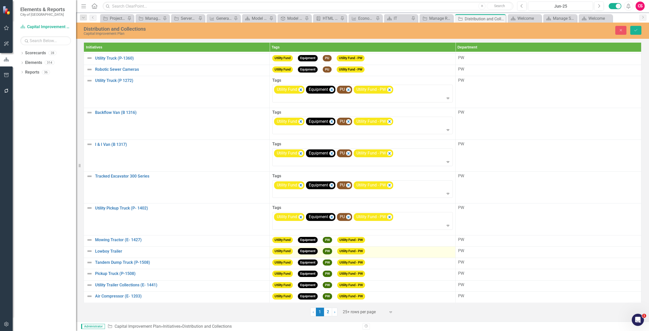
scroll to position [134, 0]
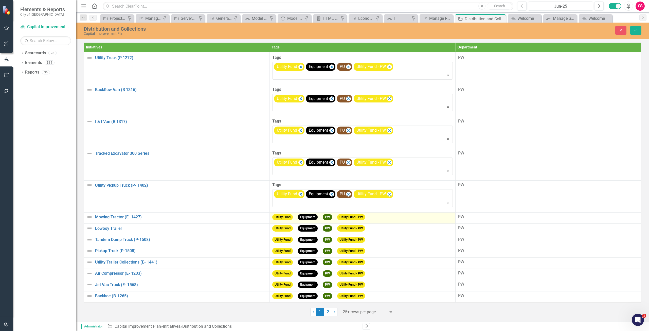
click at [331, 221] on span "PW" at bounding box center [329, 218] width 12 height 5
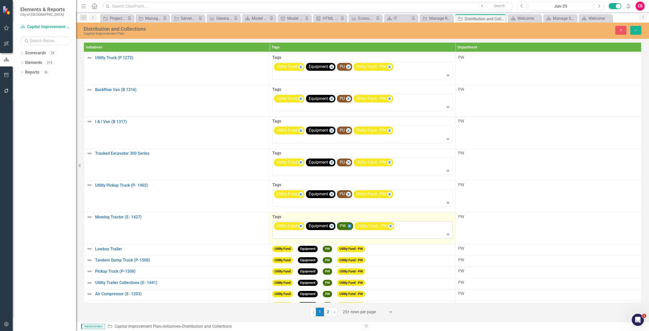
click at [347, 225] on icon "Remove [object Object]" at bounding box center [349, 226] width 5 height 6
type input "pu"
click at [327, 300] on div "PU" at bounding box center [325, 335] width 641 height 6
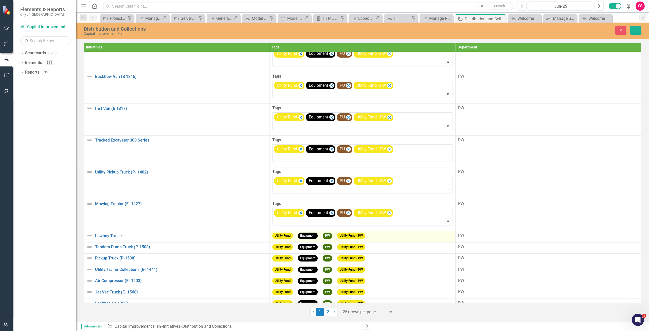
scroll to position [154, 0]
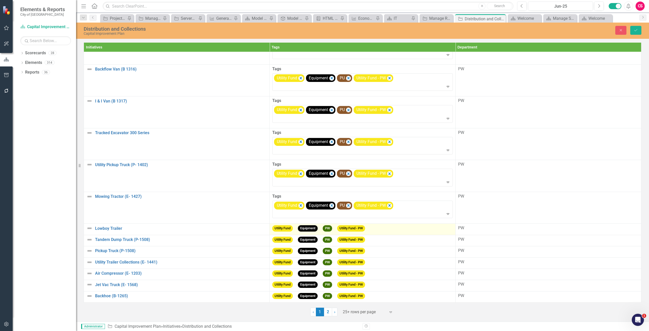
click at [327, 230] on span "PW" at bounding box center [327, 228] width 9 height 6
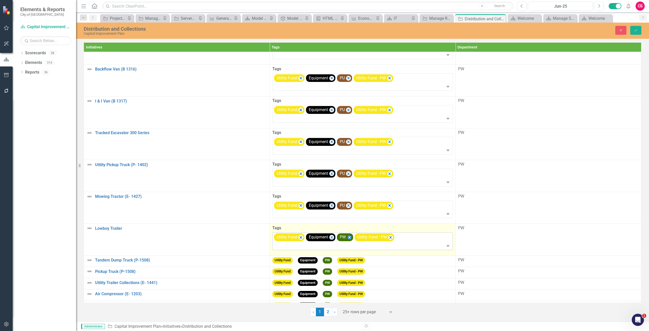
click at [347, 235] on icon "Remove [object Object]" at bounding box center [349, 237] width 5 height 6
type input "pu"
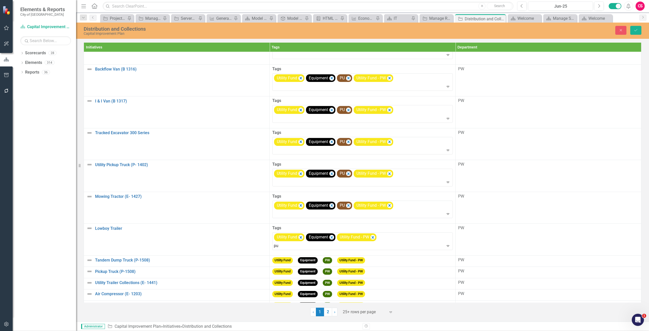
click at [321, 300] on div "PU" at bounding box center [325, 335] width 641 height 6
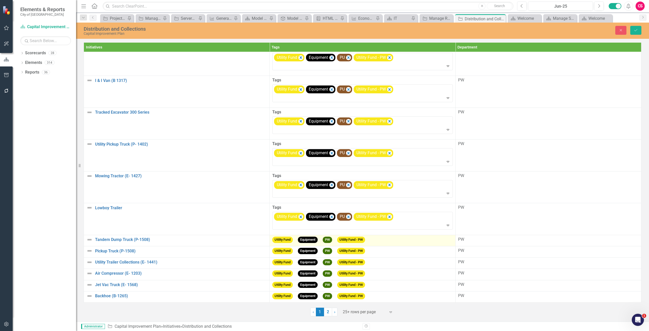
click at [330, 236] on div "Utility Fund Equipment PW Utility Fund - PW" at bounding box center [362, 240] width 180 height 8
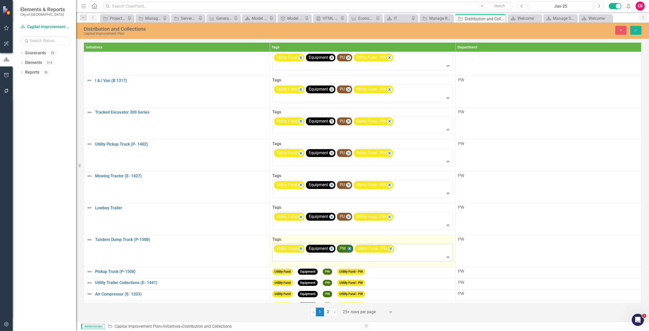
click at [348, 249] on icon "Remove [object Object]" at bounding box center [349, 248] width 2 height 3
type input "pu"
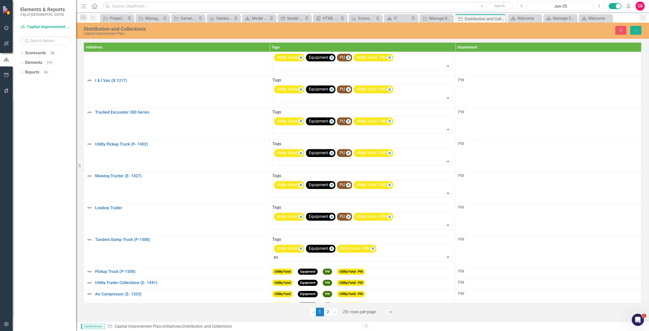
click at [308, 300] on div "PU" at bounding box center [325, 335] width 641 height 6
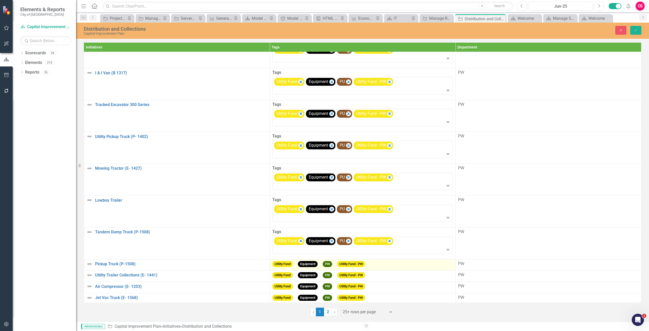
scroll to position [195, 0]
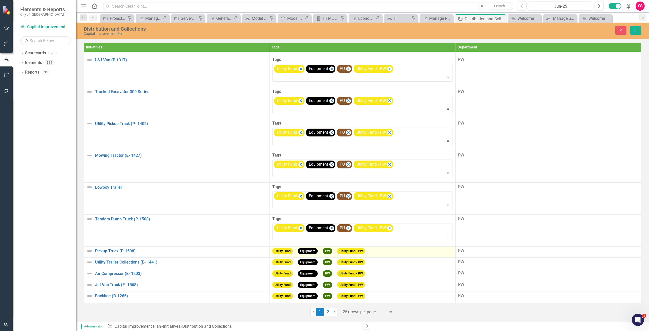
click at [326, 250] on body "Elements & Reports City of Goldsboro Scorecard Capital Improvement Plan Search …" at bounding box center [324, 165] width 649 height 331
click at [326, 250] on div "PW" at bounding box center [328, 246] width 9 height 10
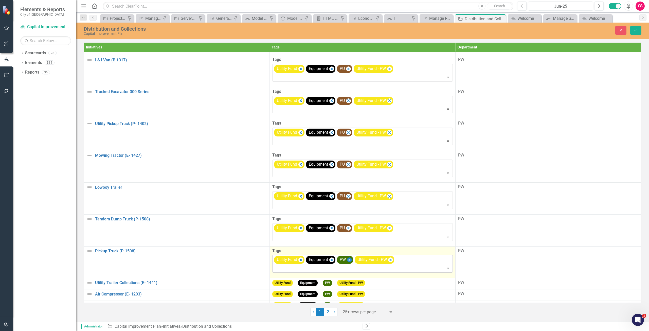
click at [348, 258] on icon "Remove [object Object]" at bounding box center [349, 260] width 5 height 6
type input "pu"
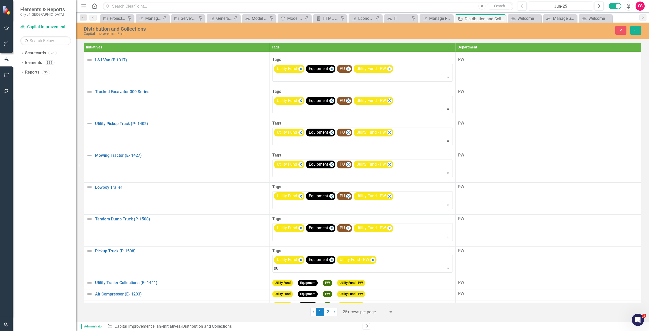
click at [292, 300] on div "PU" at bounding box center [325, 335] width 641 height 6
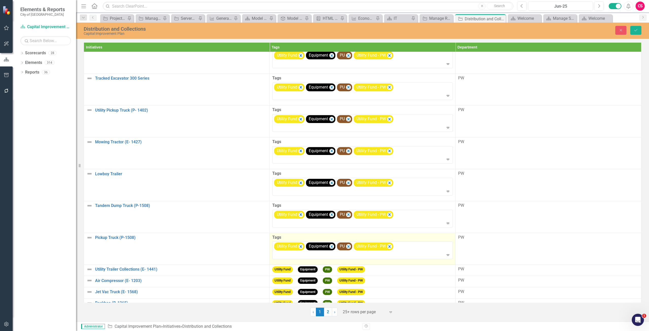
scroll to position [216, 0]
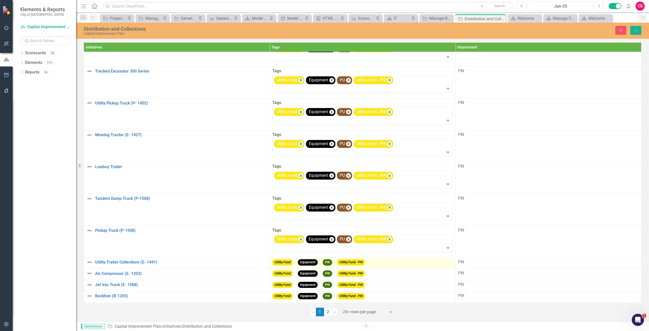
click at [330, 262] on span "PW" at bounding box center [327, 262] width 9 height 6
click at [329, 262] on span "PW" at bounding box center [327, 262] width 9 height 6
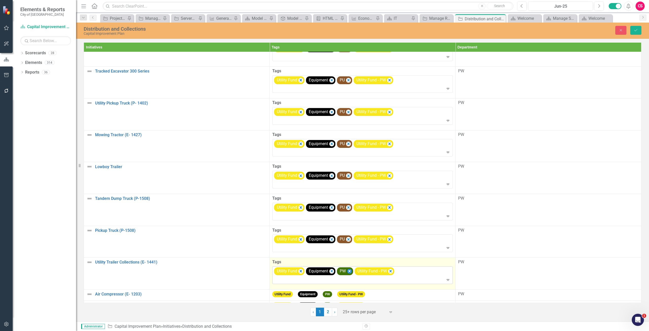
click at [349, 272] on icon "Remove [object Object]" at bounding box center [349, 271] width 5 height 6
type input "pu"
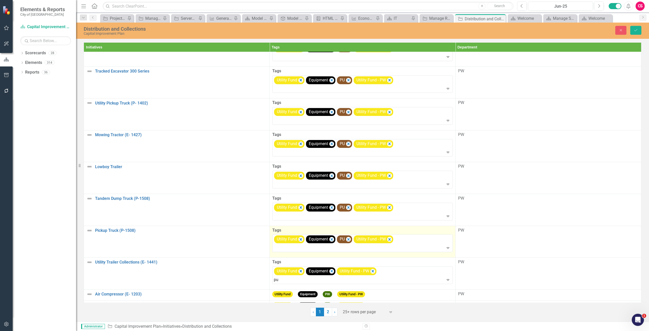
click at [308, 300] on div "PU" at bounding box center [325, 335] width 641 height 6
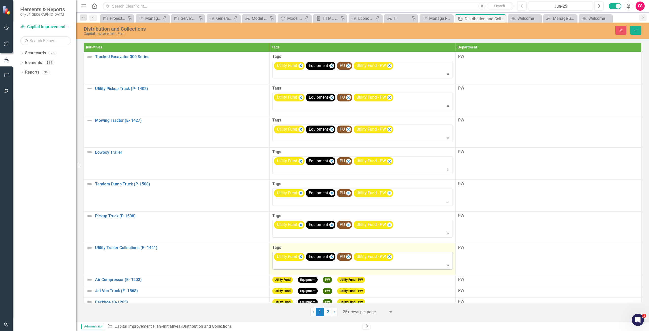
scroll to position [236, 0]
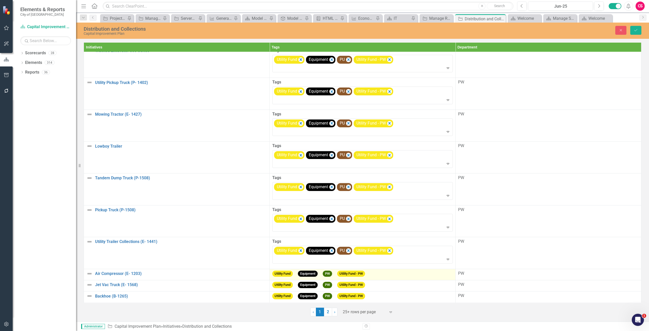
click at [329, 270] on td "Utility Fund Equipment PW Utility Fund - PW" at bounding box center [363, 274] width 186 height 11
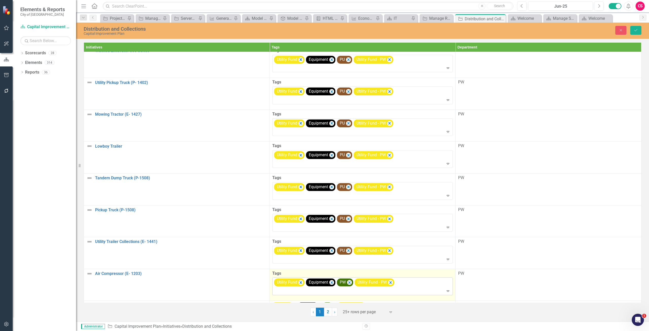
click at [348, 284] on icon "Remove [object Object]" at bounding box center [349, 282] width 5 height 6
type input "pu"
click at [299, 300] on div "PU" at bounding box center [325, 335] width 641 height 6
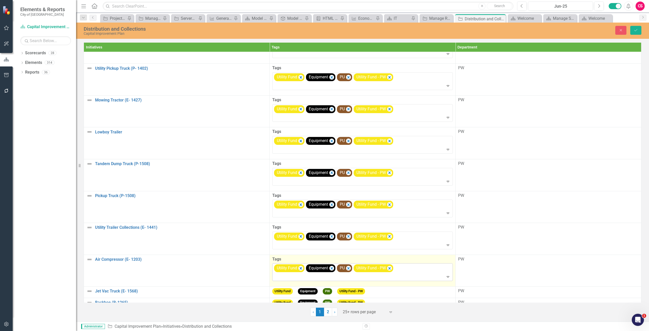
scroll to position [257, 0]
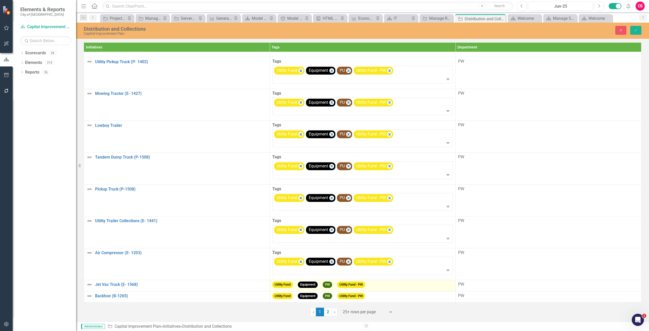
click at [327, 284] on body "Elements & Reports City of Goldsboro Scorecard Capital Improvement Plan Search …" at bounding box center [324, 165] width 649 height 331
click at [327, 284] on div "PW" at bounding box center [328, 279] width 9 height 10
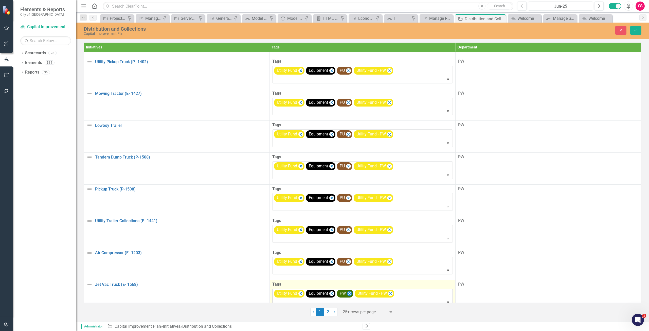
click at [347, 292] on icon "Remove [object Object]" at bounding box center [349, 293] width 5 height 6
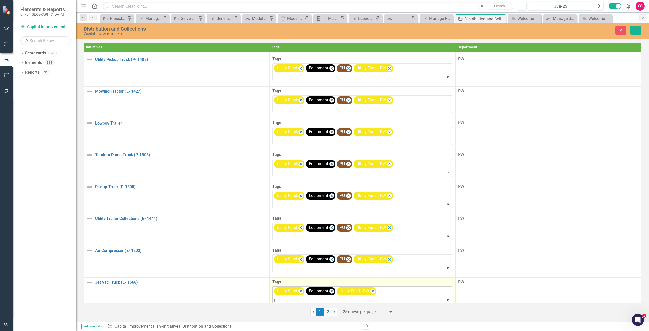
type input "pu"
click at [300, 300] on div "PU" at bounding box center [325, 335] width 641 height 6
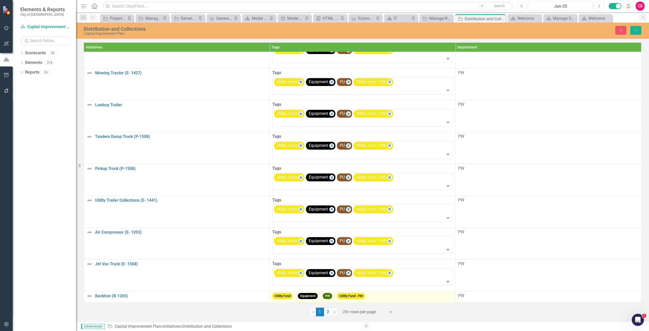
click at [325, 298] on span "PW" at bounding box center [327, 296] width 9 height 6
click at [324, 298] on span "PW" at bounding box center [327, 296] width 9 height 6
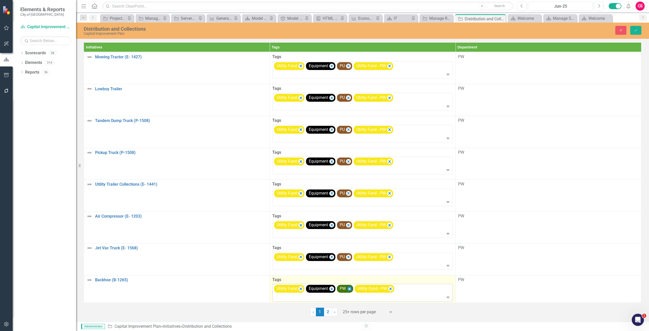
scroll to position [298, 0]
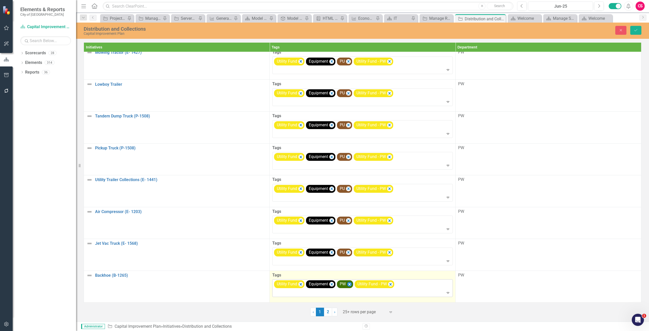
click at [348, 283] on icon "Remove [object Object]" at bounding box center [349, 284] width 5 height 6
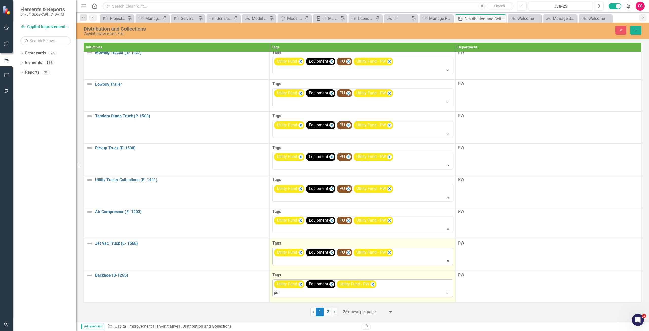
type input "pu"
click at [296, 262] on div at bounding box center [363, 261] width 178 height 7
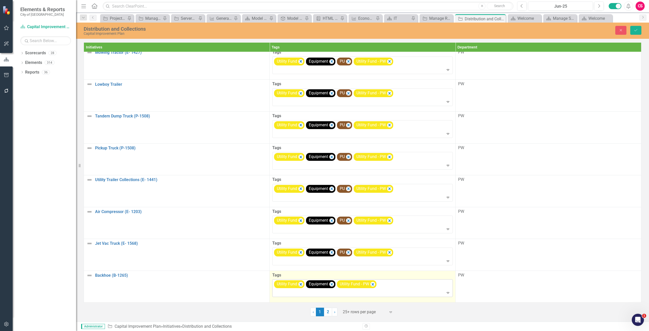
click at [307, 293] on div at bounding box center [363, 292] width 178 height 7
type input "pu"
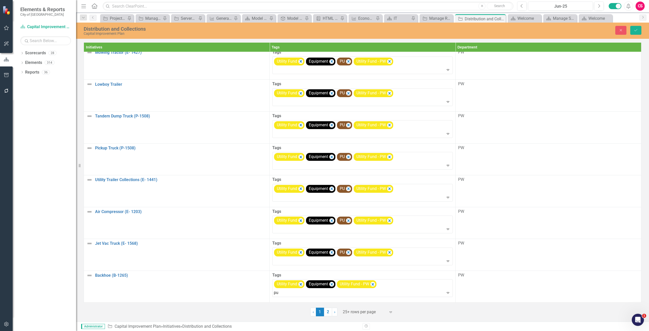
click at [293, 300] on div "PU" at bounding box center [325, 335] width 641 height 6
click at [590, 32] on button "Save" at bounding box center [635, 30] width 11 height 9
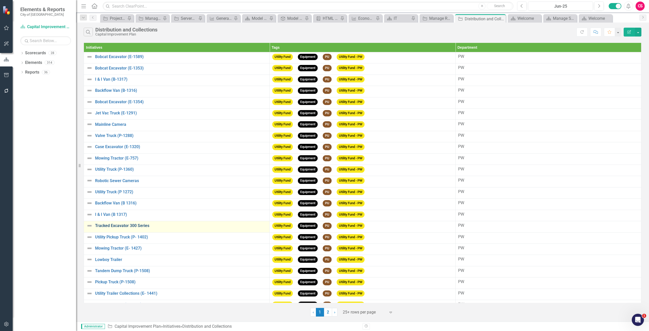
scroll to position [31, 0]
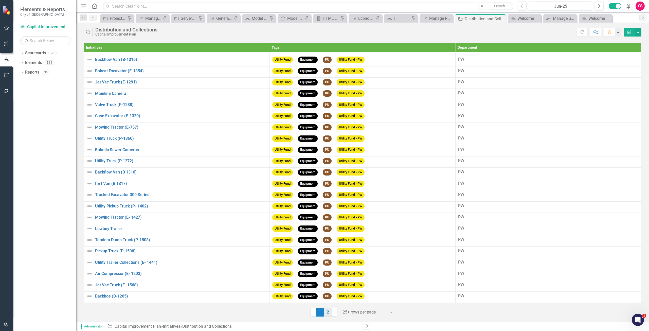
click at [328, 300] on link "2" at bounding box center [328, 312] width 8 height 9
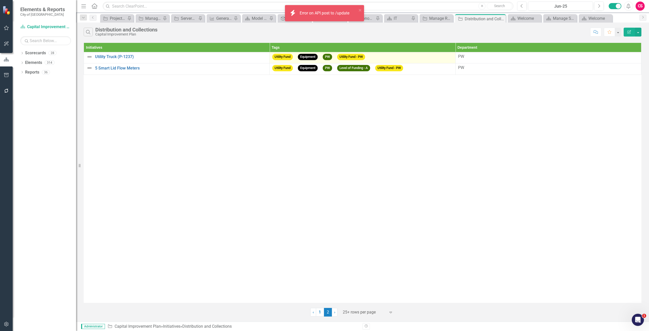
click at [327, 57] on span "PW" at bounding box center [327, 57] width 9 height 6
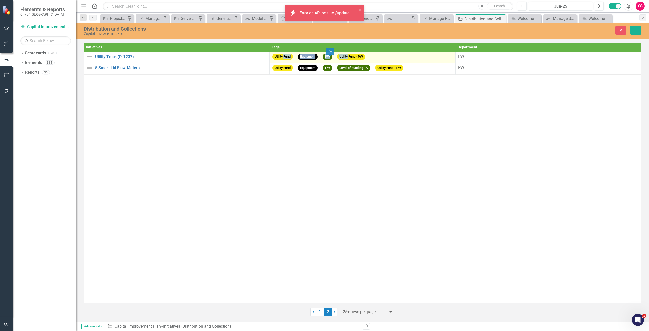
click at [330, 57] on span "PW" at bounding box center [327, 56] width 9 height 6
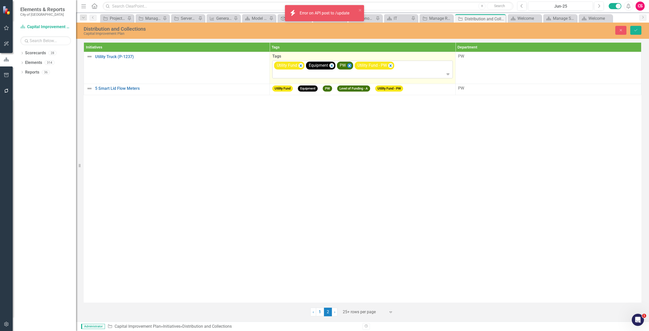
click at [347, 66] on icon "Remove [object Object]" at bounding box center [349, 65] width 5 height 6
type input "pu"
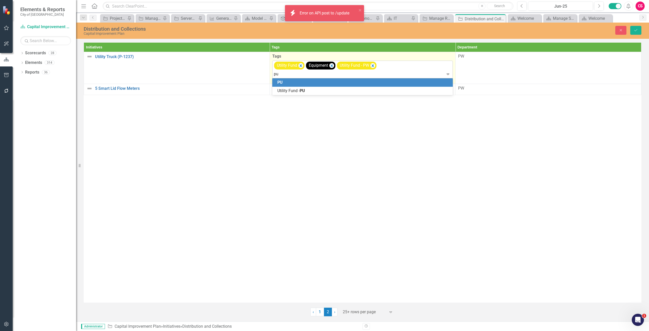
click at [330, 80] on div "PU" at bounding box center [363, 83] width 172 height 6
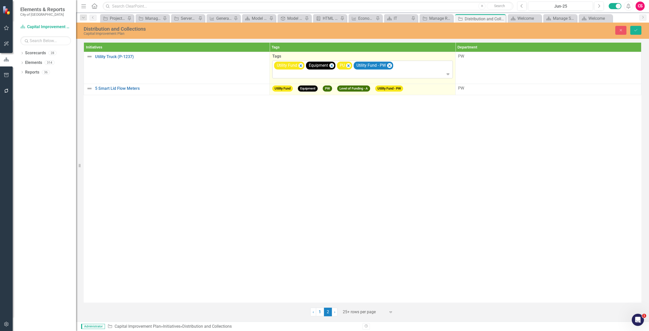
click at [324, 93] on div "Utility Fund Equipment PW Level of Funding - A Utility Fund - PW" at bounding box center [362, 89] width 180 height 8
click at [324, 92] on div "Utility Fund Equipment PW Level of Funding - A Utility Fund - PW" at bounding box center [362, 89] width 180 height 8
click at [329, 88] on span "PW" at bounding box center [327, 88] width 9 height 6
click at [332, 93] on div "Utility Fund Equipment PW Level of Funding - A Utility Fund - PW" at bounding box center [362, 89] width 180 height 8
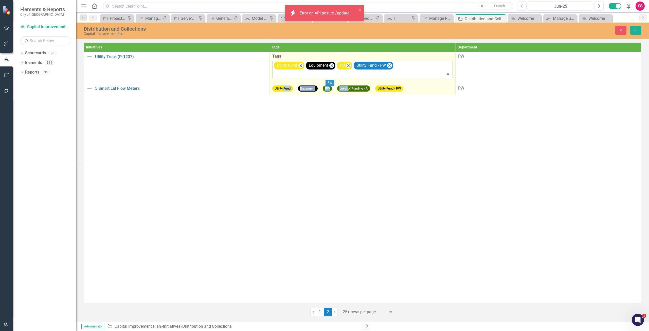
click at [332, 93] on div "Utility Fund Equipment PW Level of Funding - A Utility Fund - PW" at bounding box center [362, 89] width 180 height 8
click at [328, 91] on span "PW" at bounding box center [327, 88] width 9 height 6
click at [326, 89] on span "PW" at bounding box center [327, 88] width 9 height 6
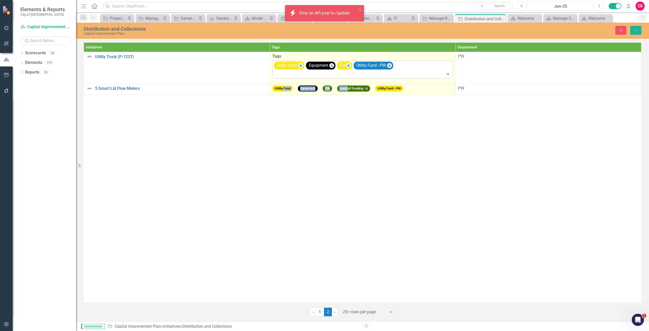
click at [435, 90] on div "Utility Fund Equipment PW Level of Funding - A Utility Fund - PW" at bounding box center [362, 89] width 180 height 8
click at [435, 89] on div "Utility Fund Equipment PW Level of Funding - A Utility Fund - PW" at bounding box center [362, 89] width 180 height 8
click at [435, 88] on div "Utility Fund Equipment PW Level of Funding - A Utility Fund - PW" at bounding box center [362, 89] width 180 height 8
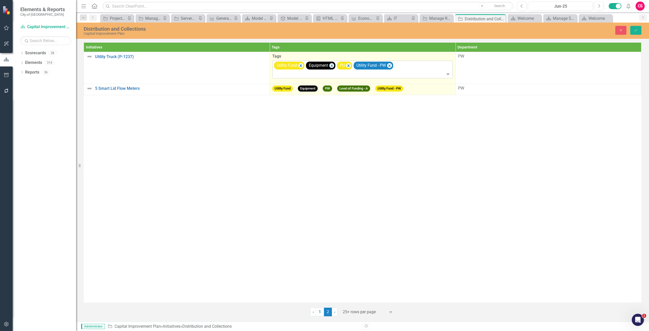
click at [435, 88] on div "Utility Fund Equipment PW Level of Funding - A Utility Fund - PW" at bounding box center [362, 89] width 180 height 8
click at [434, 88] on div "Utility Fund Equipment PW Level of Funding - A Utility Fund - PW" at bounding box center [362, 89] width 180 height 8
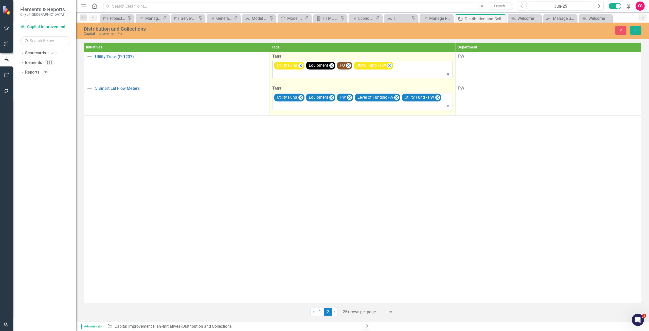
click at [434, 86] on label "Tags" at bounding box center [362, 88] width 180 height 6
click at [350, 100] on icon "Remove [object Object]" at bounding box center [349, 97] width 5 height 6
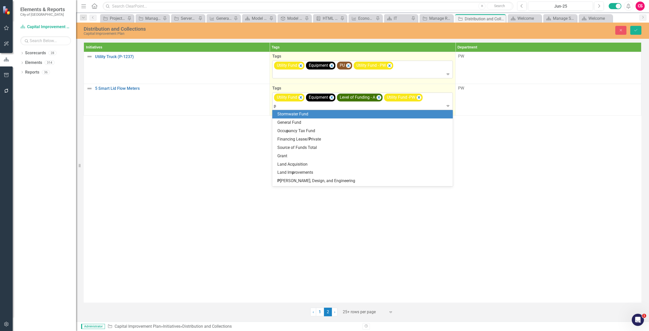
type input "pu"
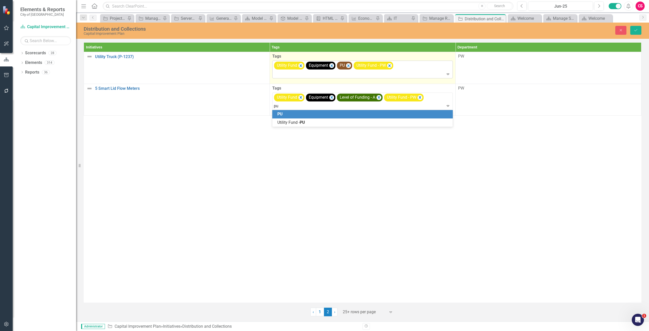
click at [309, 113] on div "PU" at bounding box center [363, 114] width 172 height 6
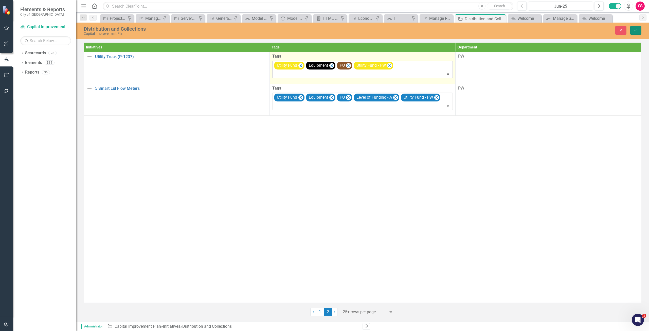
click at [590, 32] on button "Save" at bounding box center [635, 30] width 11 height 9
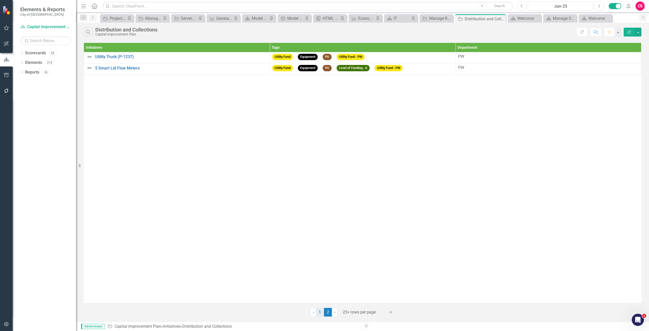
click at [322, 300] on link "1" at bounding box center [320, 312] width 8 height 9
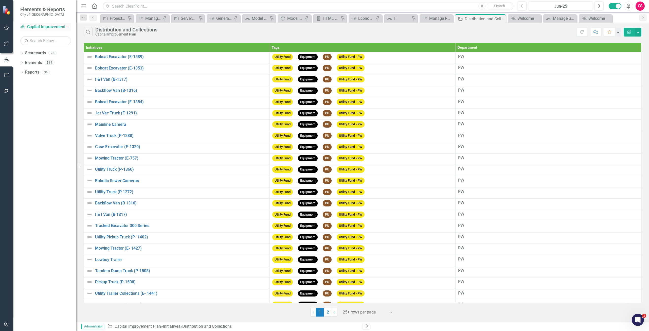
click at [38, 26] on link "Scorecard Capital Improvement Plan" at bounding box center [45, 27] width 51 height 6
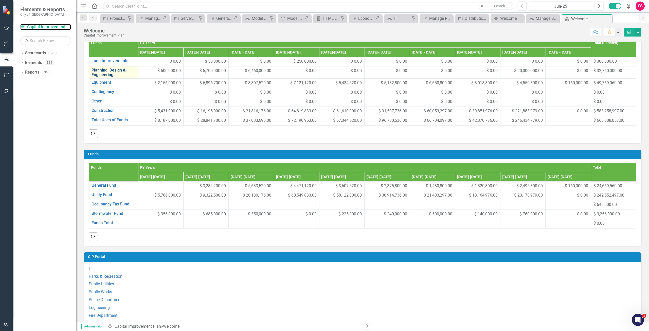
scroll to position [253, 0]
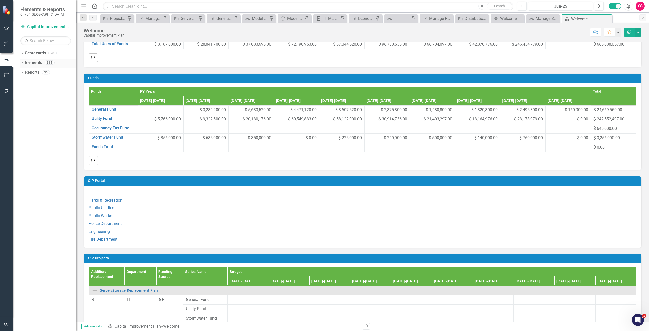
click at [38, 64] on link "Elements" at bounding box center [33, 63] width 17 height 6
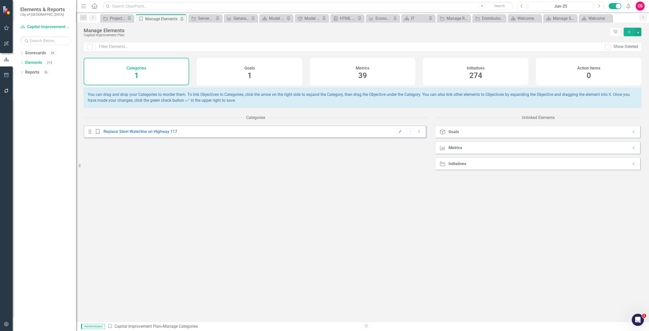
click at [478, 74] on span "274" at bounding box center [475, 75] width 13 height 9
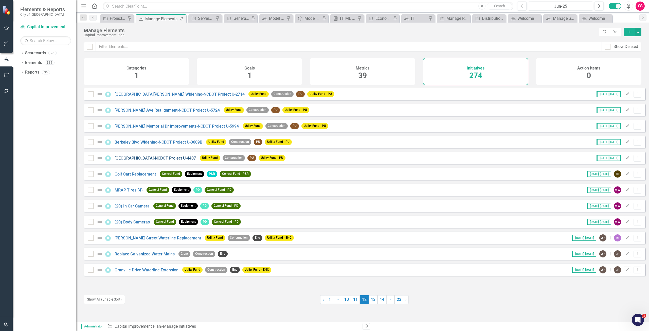
click at [133, 160] on link "Ash Street Extension-NCDOT Project U-4407" at bounding box center [155, 158] width 81 height 5
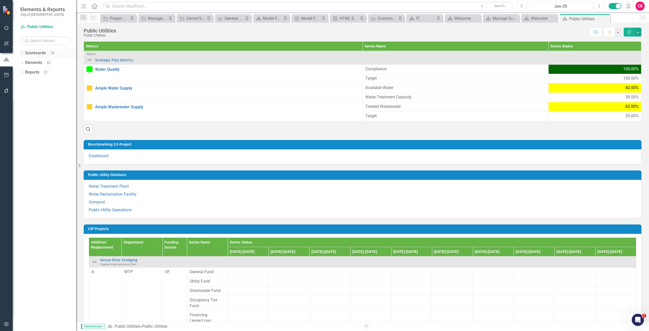
click at [37, 50] on div "Scorecards" at bounding box center [35, 53] width 21 height 8
click at [39, 53] on link "Scorecards" at bounding box center [35, 53] width 21 height 6
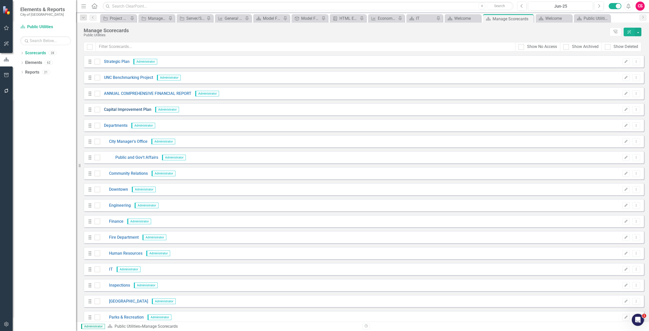
click at [128, 109] on link "Capital Improvement Plan" at bounding box center [125, 110] width 51 height 6
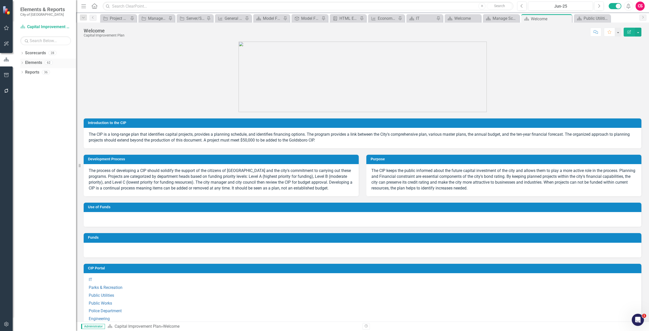
click at [33, 63] on link "Elements" at bounding box center [33, 63] width 17 height 6
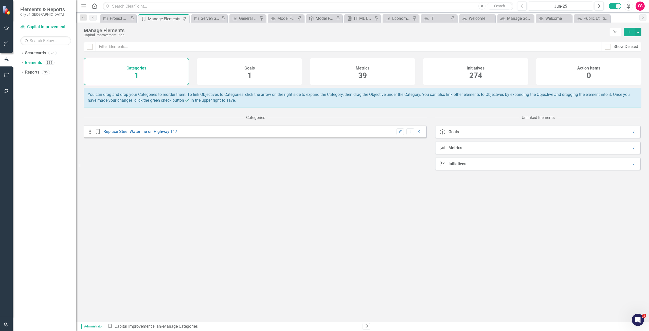
click at [328, 79] on div "Metrics 39" at bounding box center [362, 71] width 105 height 27
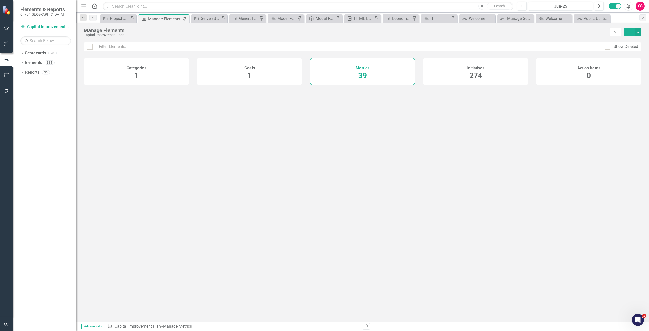
checkbox input "false"
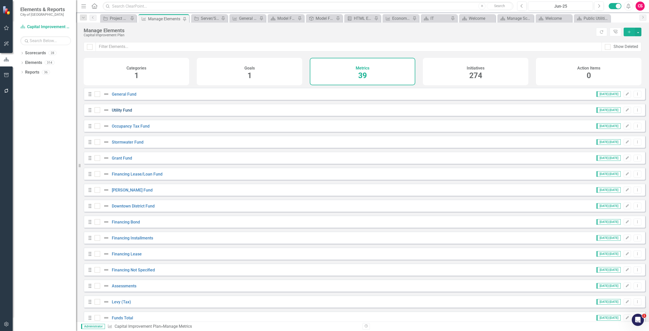
click at [127, 113] on link "Utility Fund" at bounding box center [122, 110] width 20 height 5
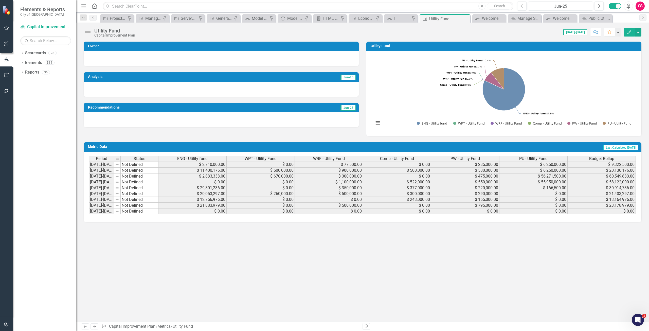
click at [513, 158] on div "PU - Utility Fund" at bounding box center [533, 159] width 68 height 6
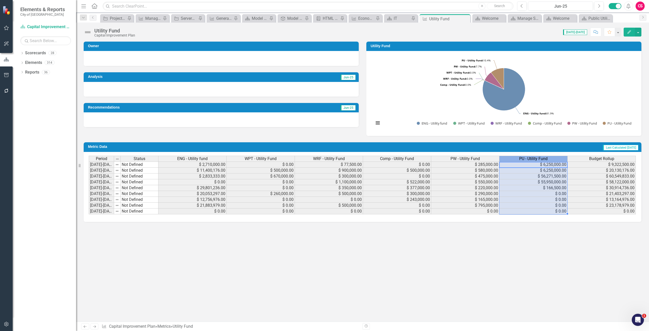
click at [513, 158] on div "PU - Utility Fund" at bounding box center [533, 159] width 68 height 6
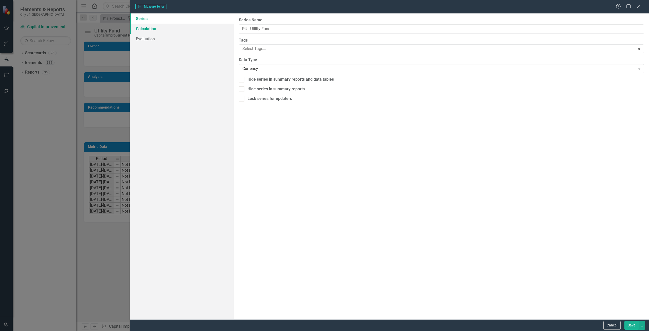
click at [142, 28] on link "Calculation" at bounding box center [182, 29] width 104 height 10
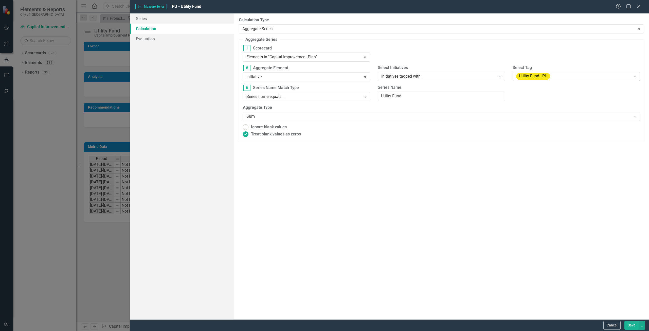
click at [584, 77] on div "Utility Fund - PU" at bounding box center [573, 76] width 115 height 7
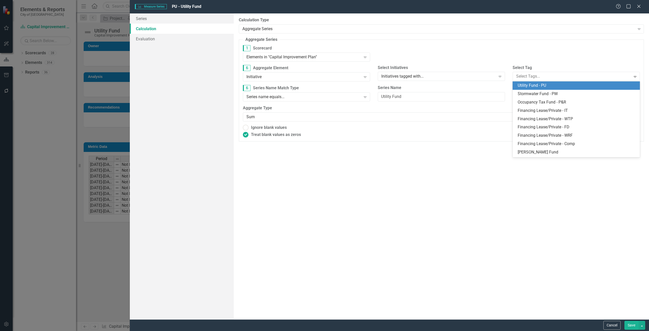
scroll to position [325, 0]
click at [572, 58] on div "1 Scorecard Elements in "Capital Improvement Plan" Expand" at bounding box center [441, 55] width 405 height 20
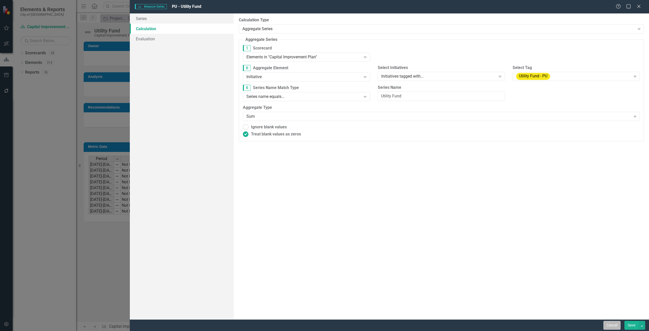
click at [604, 323] on button "Cancel" at bounding box center [611, 325] width 17 height 9
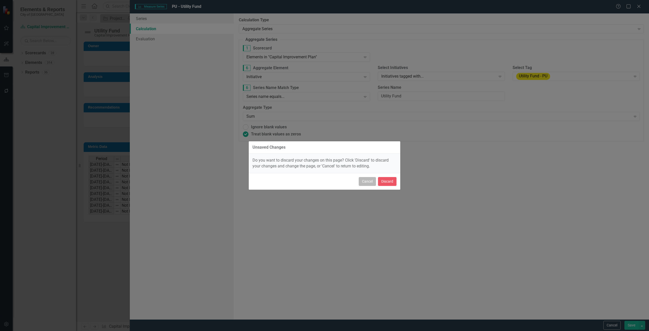
click at [366, 180] on button "Cancel" at bounding box center [367, 181] width 17 height 9
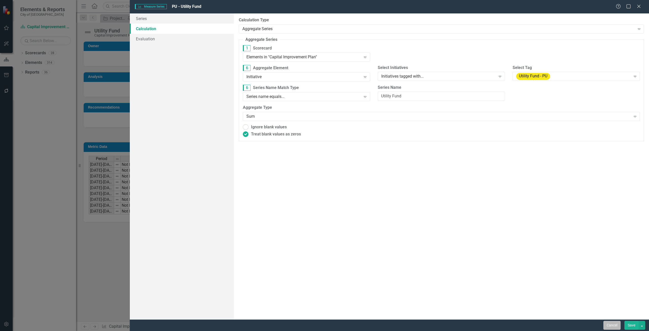
click at [610, 325] on button "Cancel" at bounding box center [611, 325] width 17 height 9
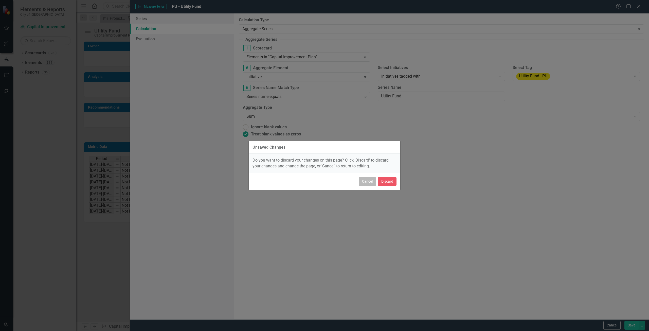
click at [360, 180] on button "Cancel" at bounding box center [367, 181] width 17 height 9
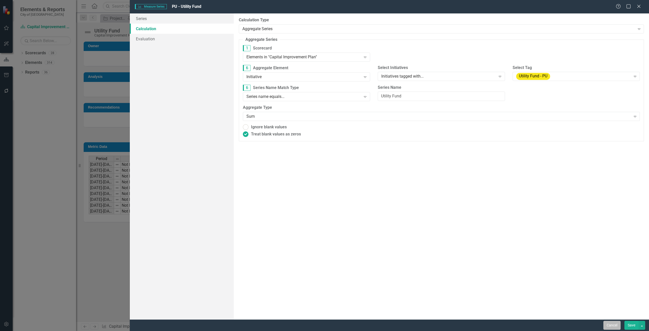
click at [612, 324] on button "Cancel" at bounding box center [611, 325] width 17 height 9
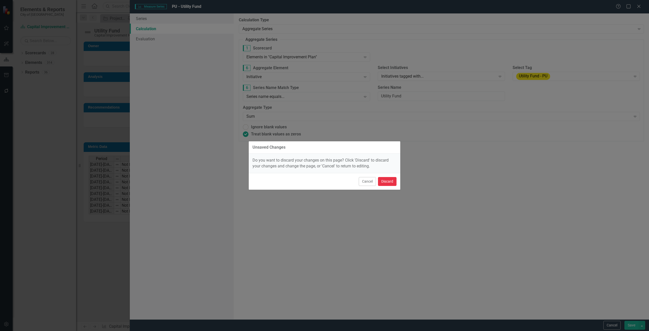
click at [394, 181] on button "Discard" at bounding box center [387, 181] width 19 height 9
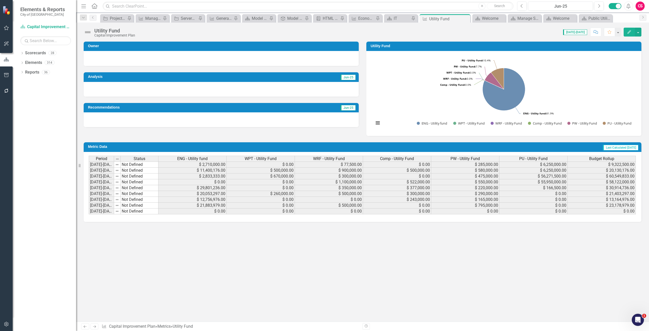
click at [514, 172] on td "$ 6,250,000.00" at bounding box center [533, 171] width 68 height 6
click at [516, 164] on td "$ 6,250,000.00" at bounding box center [533, 164] width 68 height 6
click at [516, 157] on div "PU - Utility Fund" at bounding box center [533, 159] width 68 height 6
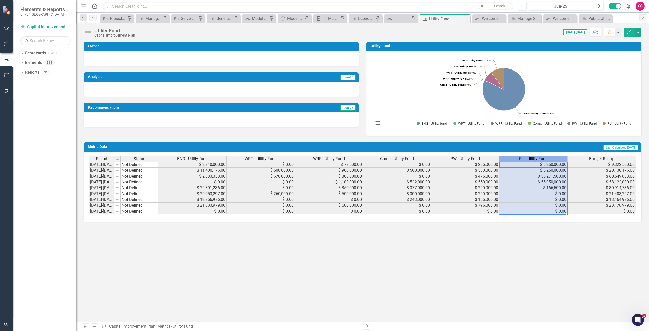
click at [516, 157] on div "PU - Utility Fund" at bounding box center [533, 159] width 68 height 6
click at [516, 157] on body "Elements & Reports City of Goldsboro Scorecard Capital Improvement Plan Search …" at bounding box center [324, 165] width 649 height 331
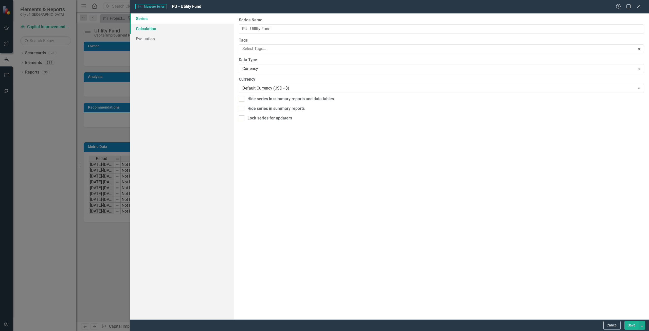
click at [146, 29] on link "Calculation" at bounding box center [182, 29] width 104 height 10
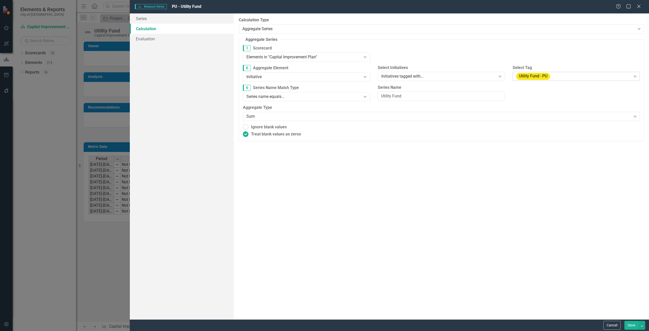
click at [569, 79] on div "Utility Fund - PU" at bounding box center [573, 76] width 115 height 7
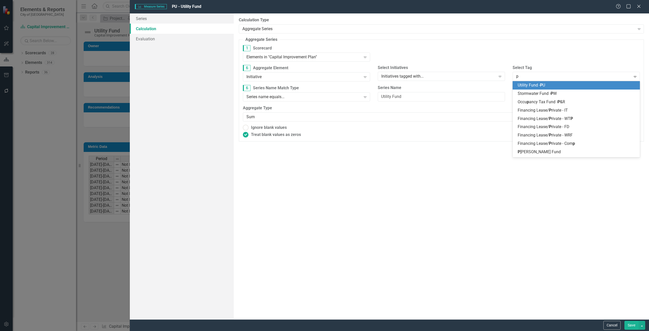
type input "pu"
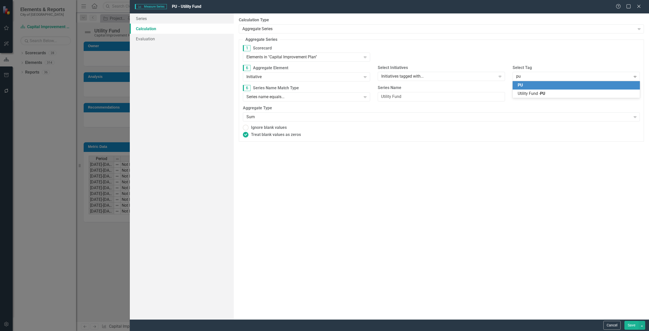
click at [566, 86] on div "PU" at bounding box center [577, 85] width 119 height 6
click at [627, 325] on button "Save" at bounding box center [631, 325] width 14 height 9
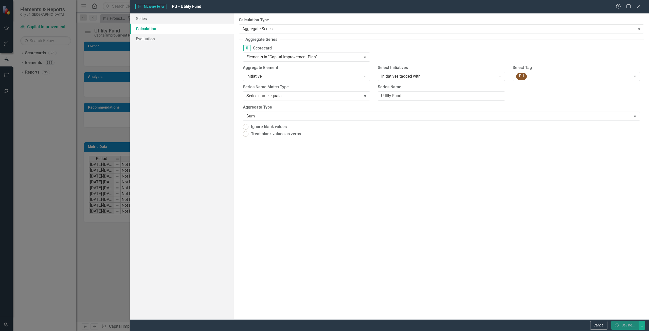
radio input "true"
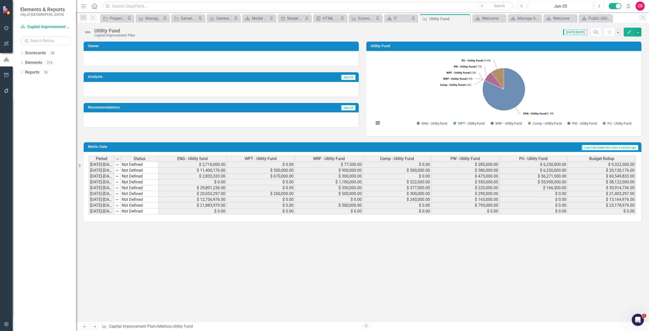
click at [480, 160] on span "PW - Utility Fund" at bounding box center [464, 158] width 29 height 5
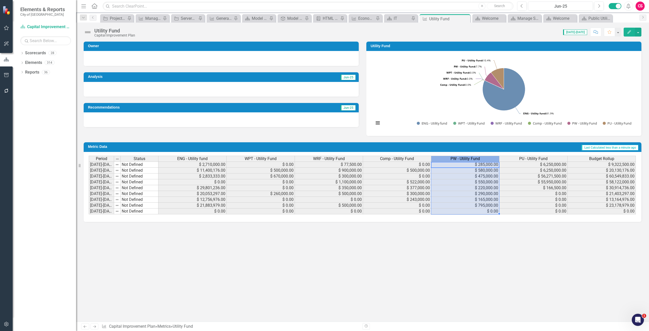
click at [480, 160] on span "PW - Utility Fund" at bounding box center [464, 158] width 29 height 5
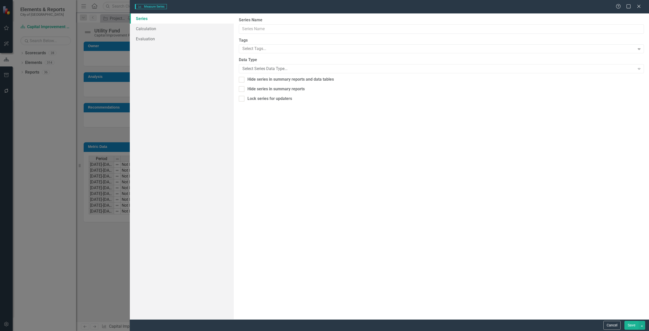
type input "PW - Utility Fund"
click at [179, 24] on link "Calculation" at bounding box center [182, 29] width 104 height 10
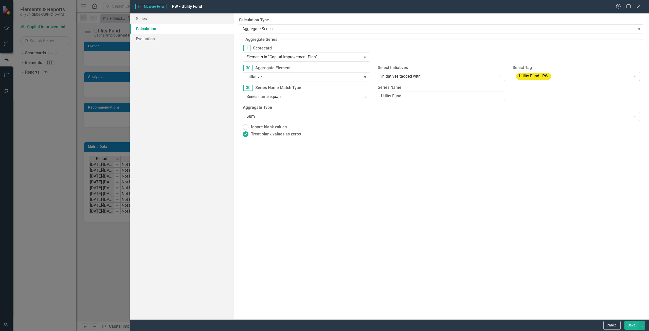
click at [566, 75] on div "Utility Fund - PW" at bounding box center [573, 76] width 115 height 7
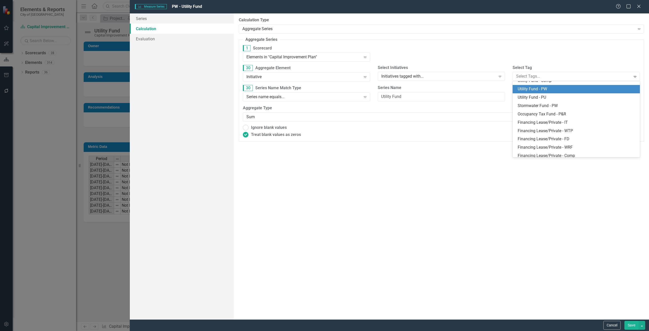
scroll to position [316, 0]
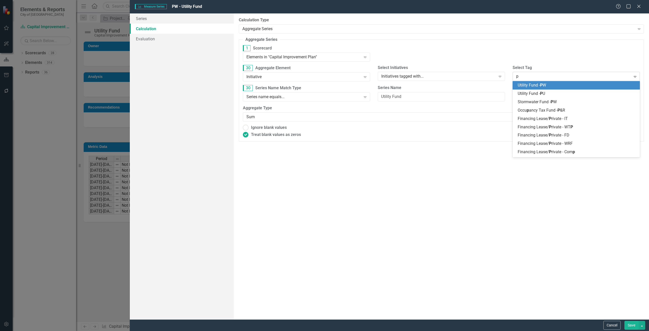
type input "pw"
drag, startPoint x: 540, startPoint y: 82, endPoint x: 543, endPoint y: 91, distance: 9.4
click at [540, 82] on div "PW" at bounding box center [576, 85] width 127 height 8
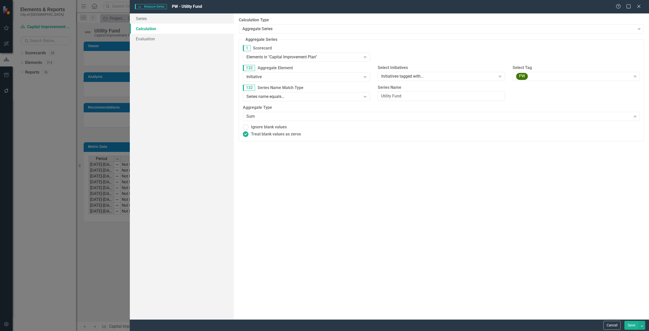
click at [627, 326] on button "Save" at bounding box center [631, 325] width 14 height 9
radio input "true"
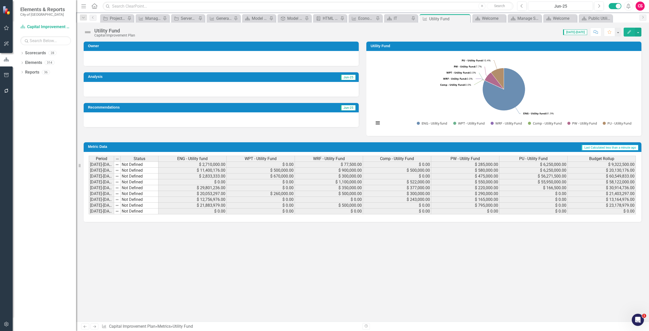
click at [384, 157] on span "Comp - Utility Fund" at bounding box center [397, 158] width 34 height 5
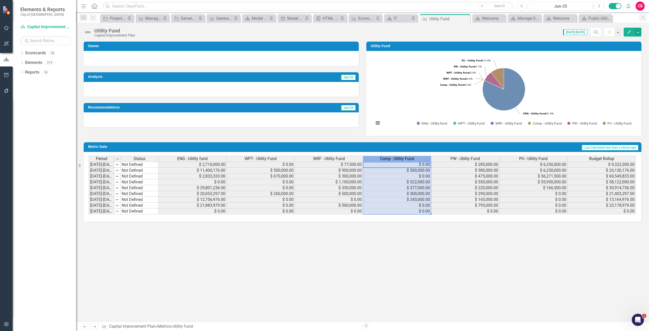
click at [384, 157] on span "Comp - Utility Fund" at bounding box center [397, 158] width 34 height 5
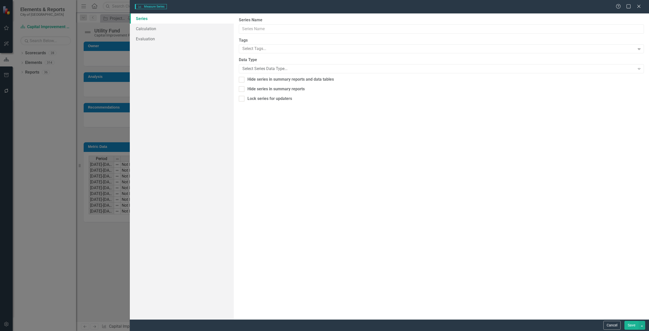
type input "Comp - Utility Fund"
click at [145, 24] on link "Calculation" at bounding box center [182, 29] width 104 height 10
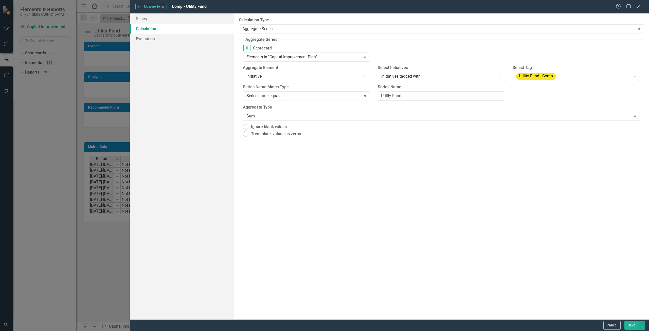
radio input "true"
click at [580, 75] on div "Utility Fund - Comp" at bounding box center [573, 76] width 115 height 7
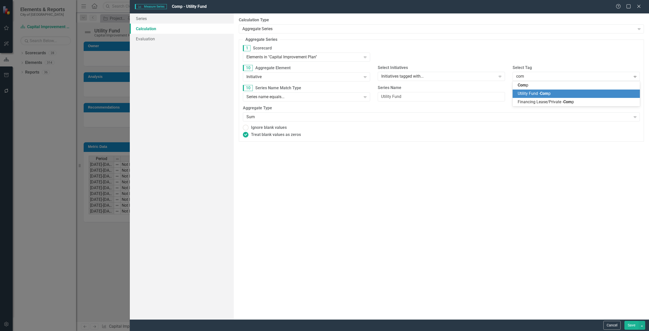
type input "comp"
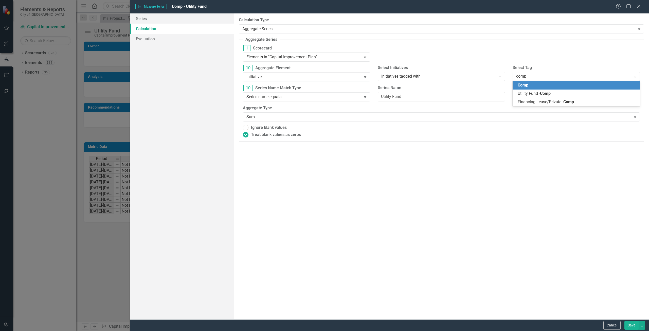
click at [540, 83] on div "Comp" at bounding box center [577, 85] width 119 height 6
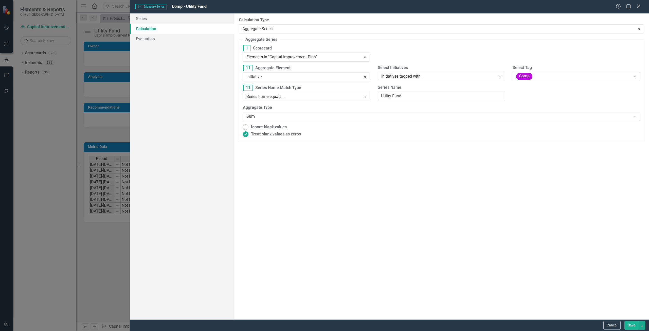
click at [633, 324] on button "Save" at bounding box center [631, 325] width 14 height 9
radio input "true"
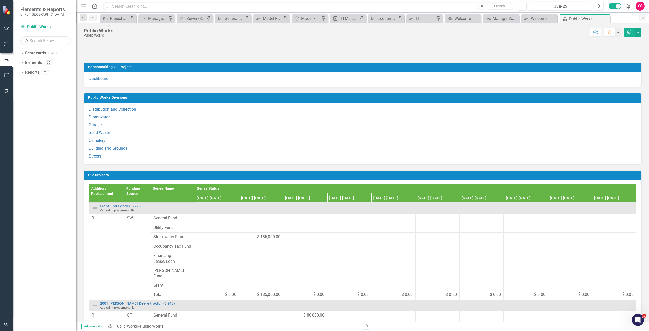
drag, startPoint x: 144, startPoint y: 111, endPoint x: 113, endPoint y: 12, distance: 103.1
click at [112, 16] on div "Menu Home Search Close Search Previous Jun-25 Next Alerts CS User Edit Profile …" at bounding box center [362, 165] width 573 height 331
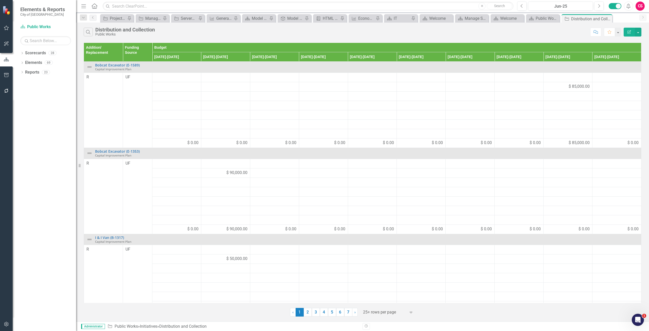
click at [630, 28] on button "Edit Report" at bounding box center [629, 32] width 11 height 9
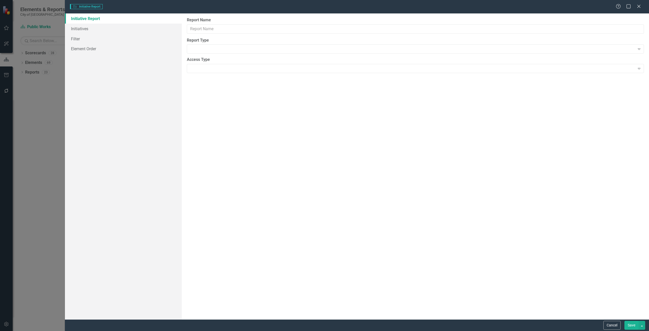
type input "Distribution and Collection"
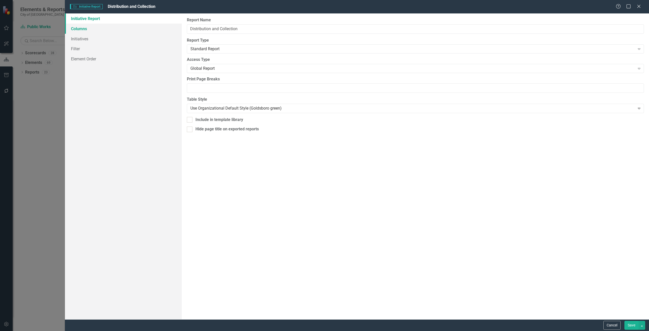
click at [70, 29] on link "Columns" at bounding box center [123, 29] width 117 height 10
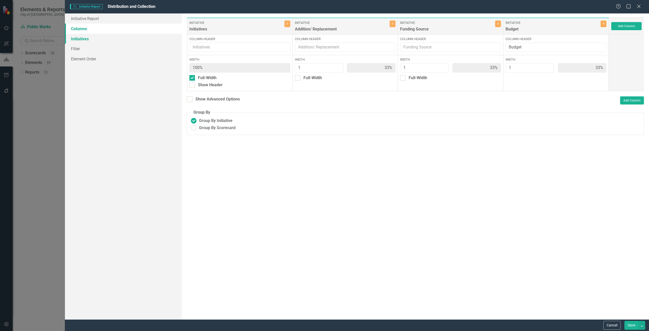
click at [82, 38] on link "Initiatives" at bounding box center [123, 39] width 117 height 10
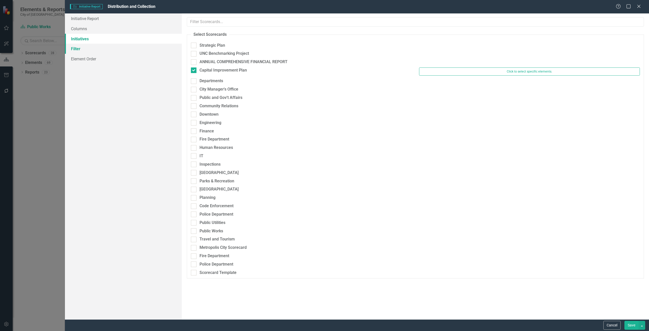
click at [85, 47] on link "Filter" at bounding box center [123, 49] width 117 height 10
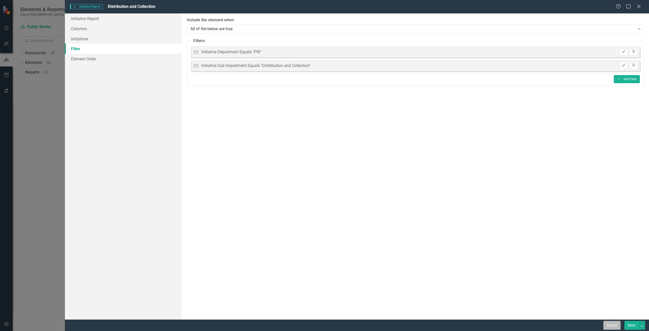
click at [607, 324] on button "Cancel" at bounding box center [611, 325] width 17 height 9
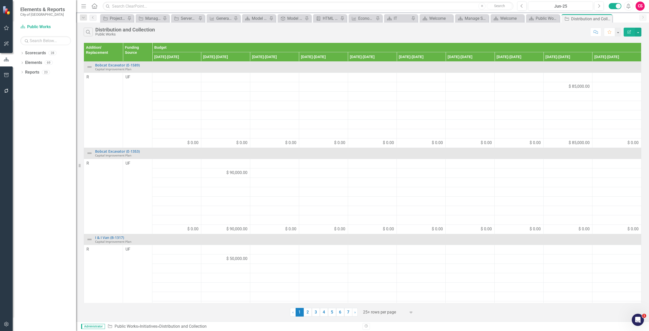
click at [628, 31] on icon "Edit Report" at bounding box center [629, 32] width 5 height 4
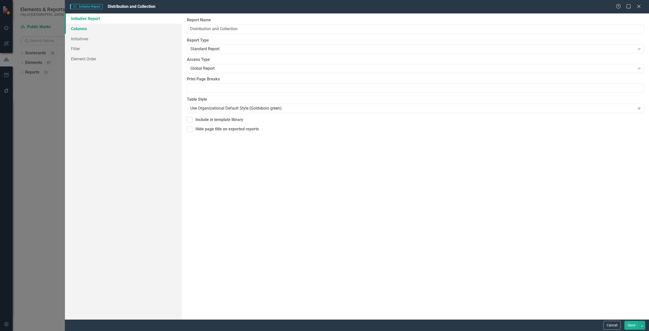
click at [157, 29] on link "Columns" at bounding box center [123, 29] width 117 height 10
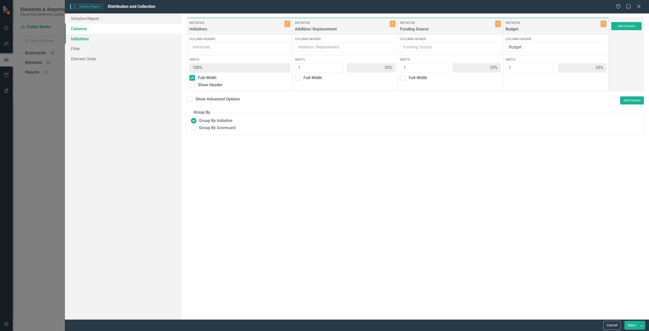
click at [151, 41] on link "Initiatives" at bounding box center [123, 39] width 117 height 10
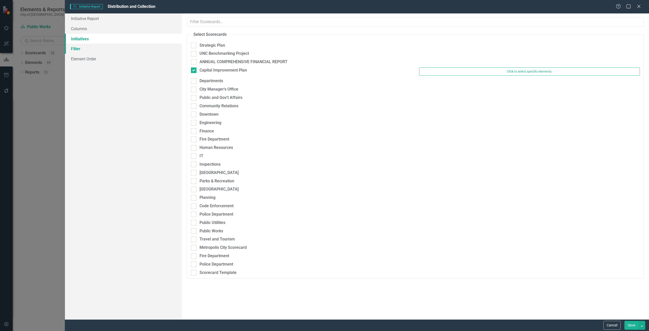
click at [148, 48] on link "Filter" at bounding box center [123, 49] width 117 height 10
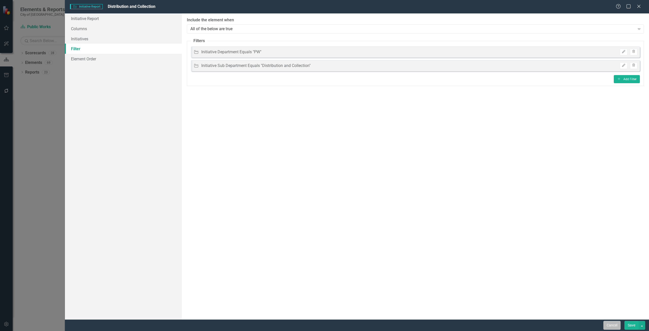
click at [610, 324] on button "Cancel" at bounding box center [611, 325] width 17 height 9
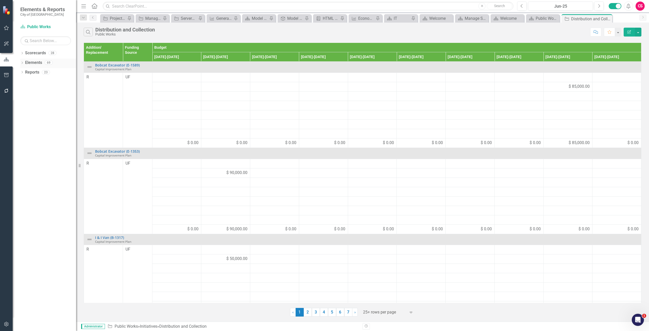
click at [32, 61] on link "Elements" at bounding box center [33, 63] width 17 height 6
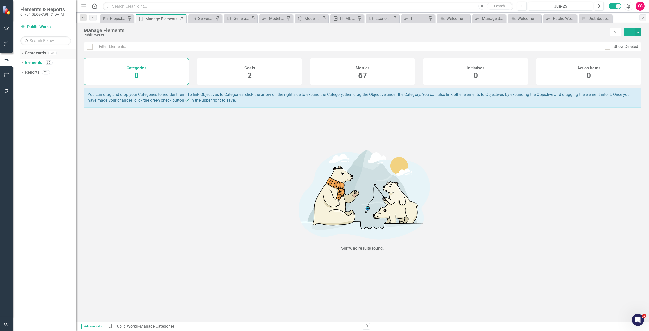
click at [39, 53] on link "Scorecards" at bounding box center [35, 53] width 21 height 6
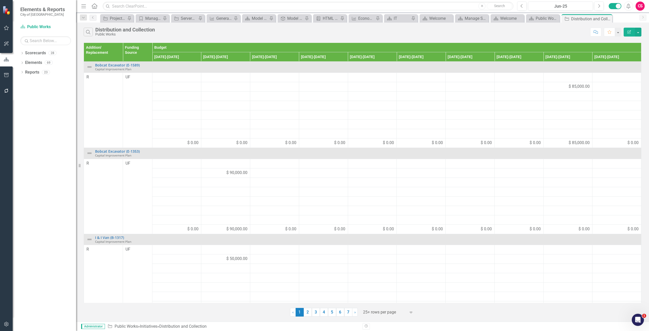
click at [628, 30] on icon "Edit Report" at bounding box center [629, 32] width 5 height 4
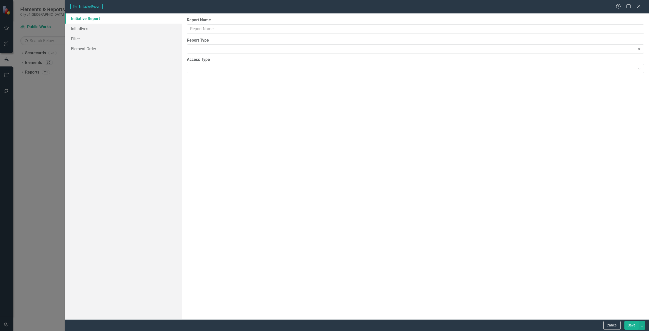
type input "Distribution and Collection"
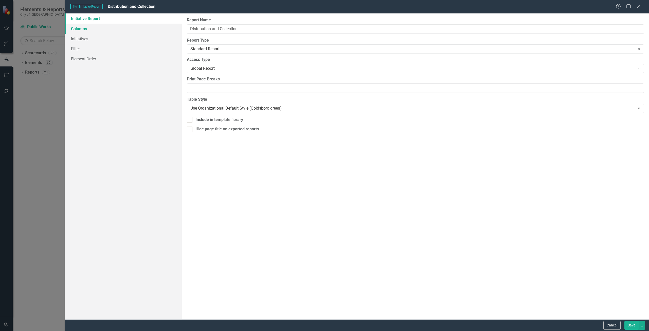
click at [122, 29] on link "Columns" at bounding box center [123, 29] width 117 height 10
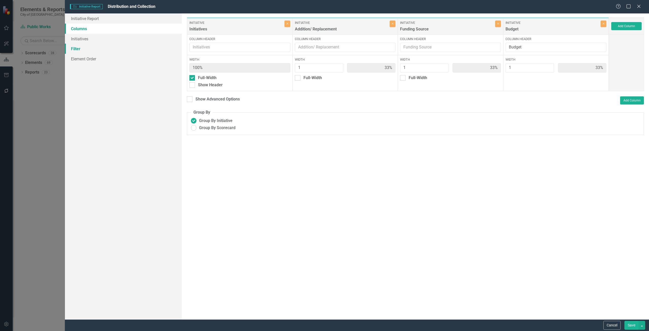
click at [115, 44] on link "Filter" at bounding box center [123, 49] width 117 height 10
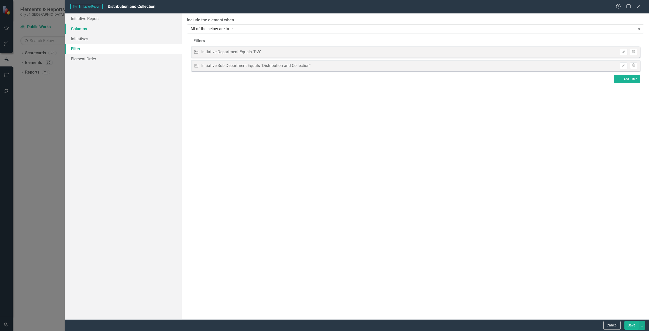
click at [107, 33] on link "Columns" at bounding box center [123, 29] width 117 height 10
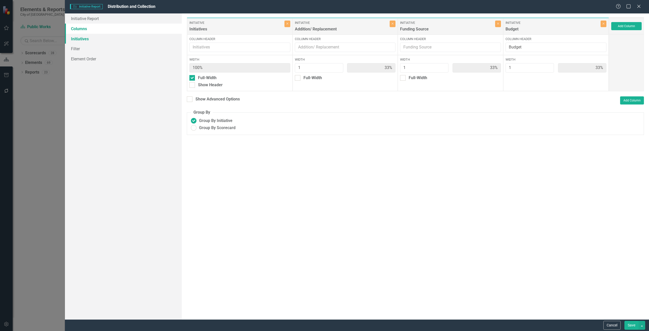
click at [106, 38] on link "Initiatives" at bounding box center [123, 39] width 117 height 10
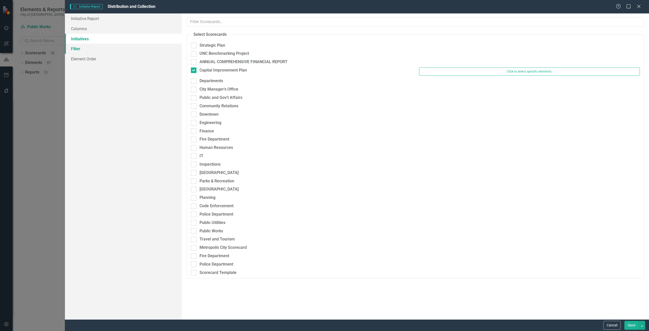
click at [107, 52] on link "Filter" at bounding box center [123, 49] width 117 height 10
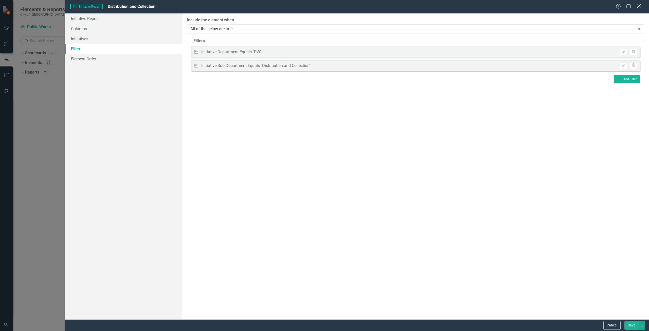
click at [638, 6] on icon at bounding box center [639, 6] width 4 height 4
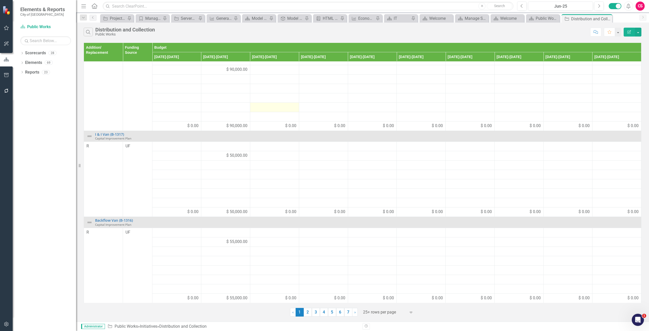
scroll to position [103, 0]
drag, startPoint x: 310, startPoint y: 314, endPoint x: 311, endPoint y: 291, distance: 22.6
click at [310, 313] on link "2" at bounding box center [308, 312] width 8 height 9
click at [315, 315] on link "3" at bounding box center [316, 312] width 8 height 9
click at [326, 313] on link "4" at bounding box center [324, 312] width 8 height 9
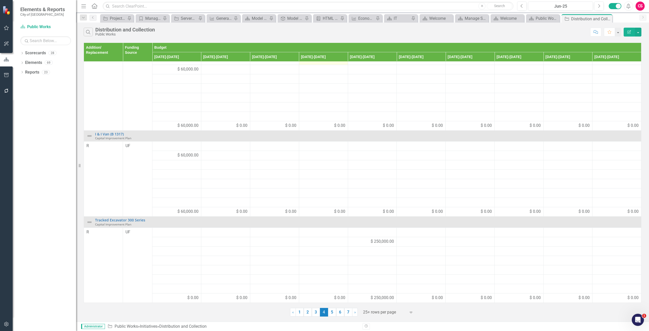
click at [329, 314] on link "5" at bounding box center [332, 312] width 8 height 9
click at [338, 316] on div "Search Distribution and Collection Public Works Comment Favorite Edit Report Ad…" at bounding box center [362, 172] width 573 height 299
click at [339, 314] on link "6" at bounding box center [340, 312] width 8 height 9
drag, startPoint x: 350, startPoint y: 313, endPoint x: 348, endPoint y: 282, distance: 31.2
click at [350, 313] on link "7" at bounding box center [348, 312] width 8 height 9
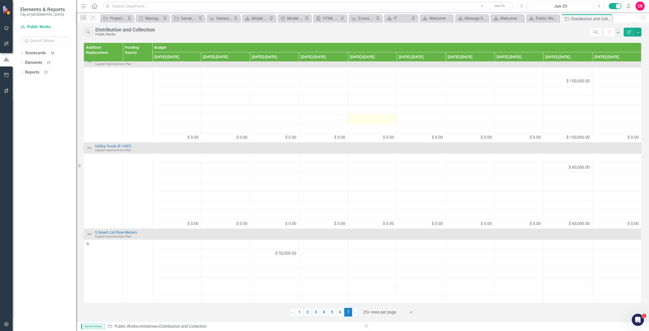
scroll to position [0, 0]
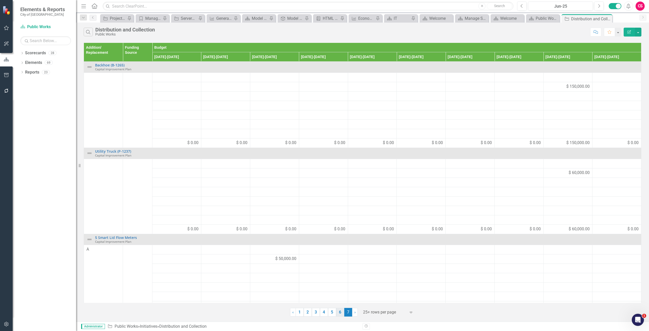
click at [339, 314] on link "6" at bounding box center [340, 312] width 8 height 9
click at [334, 314] on link "5" at bounding box center [332, 312] width 8 height 9
click at [326, 313] on link "4" at bounding box center [324, 312] width 8 height 9
click at [313, 313] on link "3" at bounding box center [316, 312] width 8 height 9
click at [309, 313] on link "2" at bounding box center [308, 312] width 8 height 9
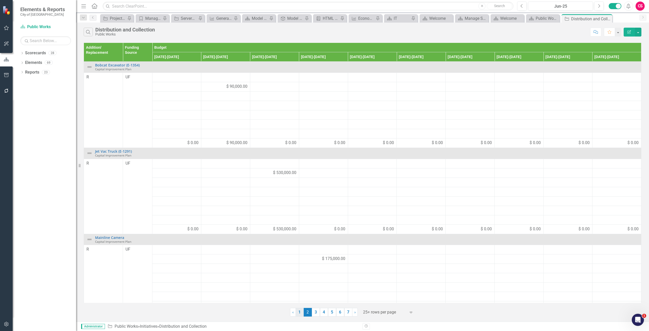
click at [299, 313] on link "1" at bounding box center [300, 312] width 8 height 9
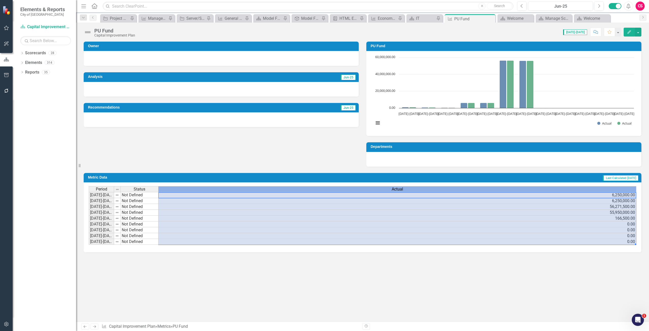
click at [297, 189] on div "Actual" at bounding box center [397, 189] width 478 height 6
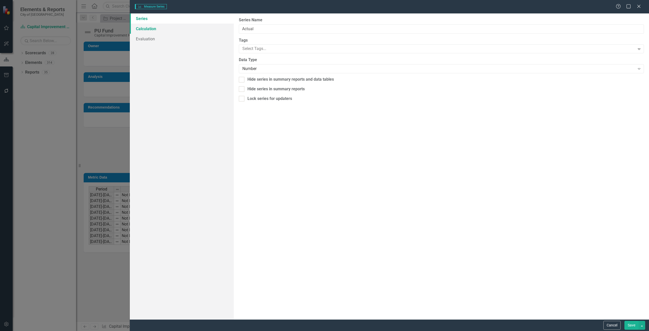
click at [168, 28] on link "Calculation" at bounding box center [182, 29] width 104 height 10
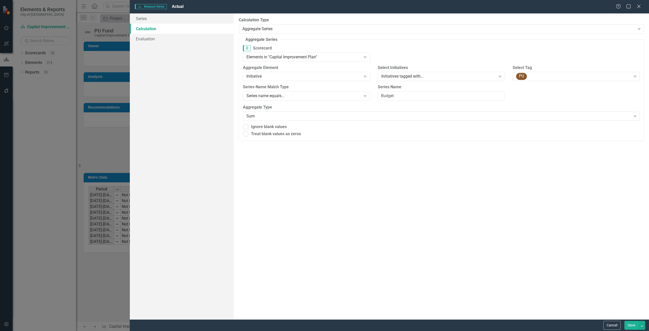
radio input "true"
click at [612, 322] on button "Cancel" at bounding box center [611, 325] width 17 height 9
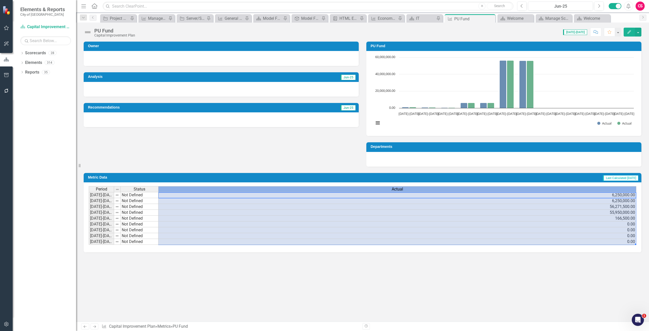
click at [363, 189] on div "Actual" at bounding box center [397, 189] width 478 height 6
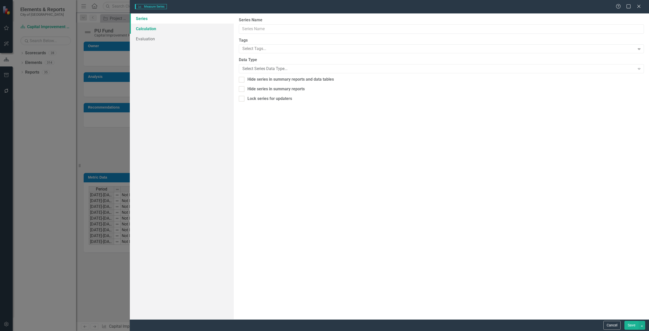
type input "Actual"
click at [187, 29] on link "Calculation" at bounding box center [182, 29] width 104 height 10
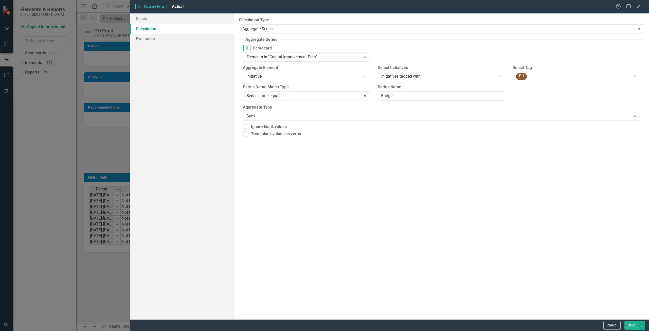
radio input "true"
click at [608, 323] on button "Cancel" at bounding box center [611, 325] width 17 height 9
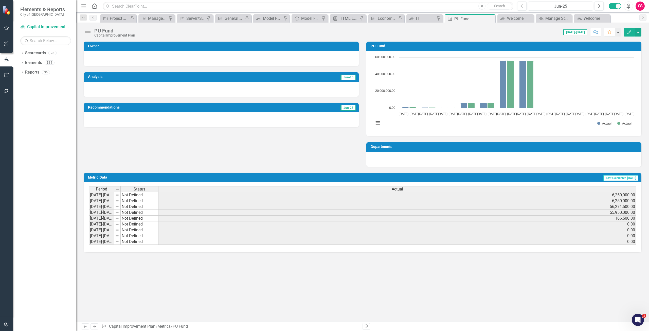
click at [389, 190] on div "Actual" at bounding box center [397, 189] width 478 height 6
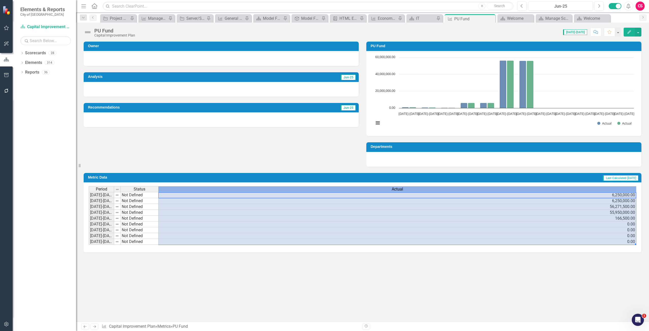
click at [389, 190] on div "Actual" at bounding box center [397, 189] width 478 height 6
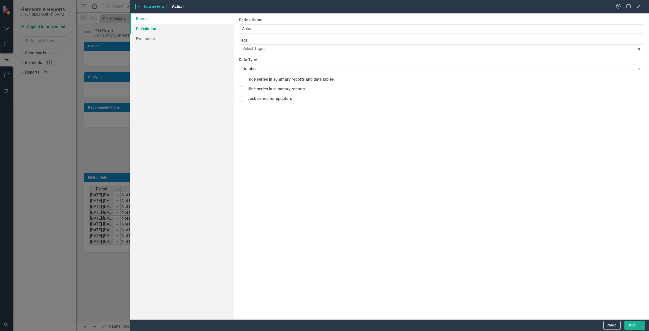
click at [181, 28] on link "Calculation" at bounding box center [182, 29] width 104 height 10
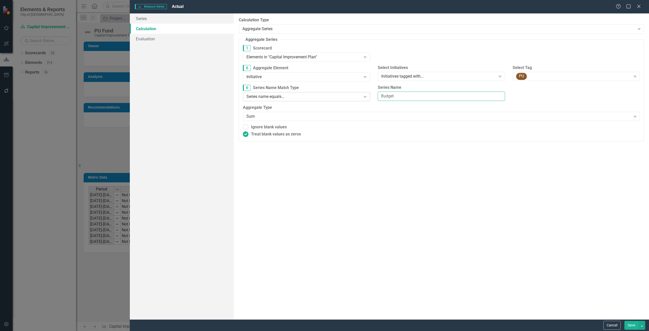
drag, startPoint x: 310, startPoint y: 94, endPoint x: 271, endPoint y: 97, distance: 38.9
click at [270, 97] on div "6 Series Name Match Type Series name equals... Expand Series Name Budget" at bounding box center [441, 95] width 405 height 20
type input "Total"
click at [633, 324] on button "Save" at bounding box center [631, 325] width 14 height 9
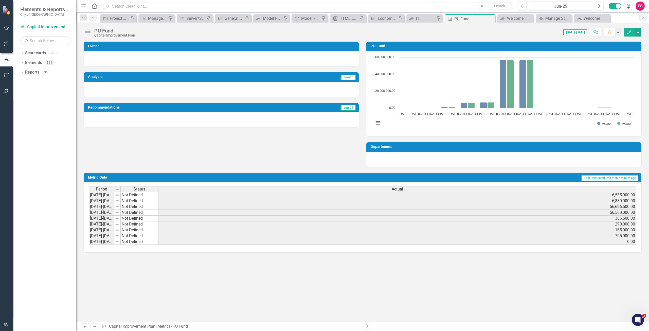
click at [330, 190] on div "Actual" at bounding box center [397, 189] width 478 height 6
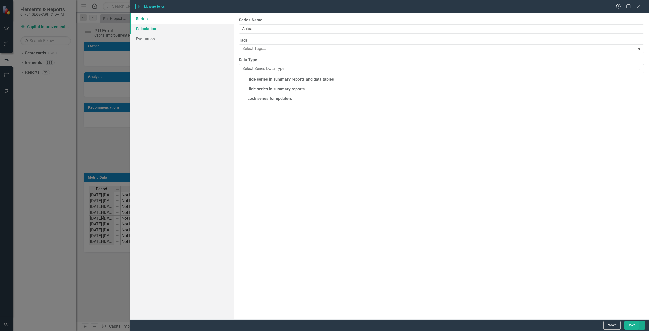
click at [182, 28] on link "Calculation" at bounding box center [182, 29] width 104 height 10
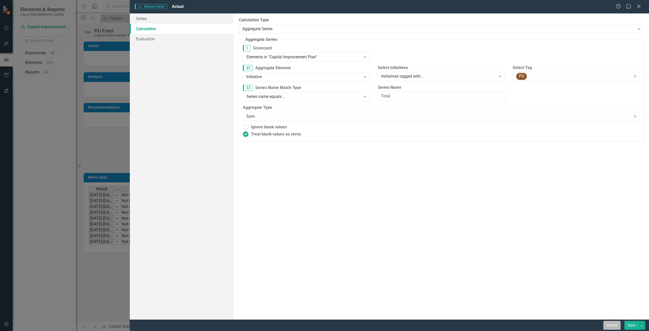
click at [608, 327] on button "Cancel" at bounding box center [611, 325] width 17 height 9
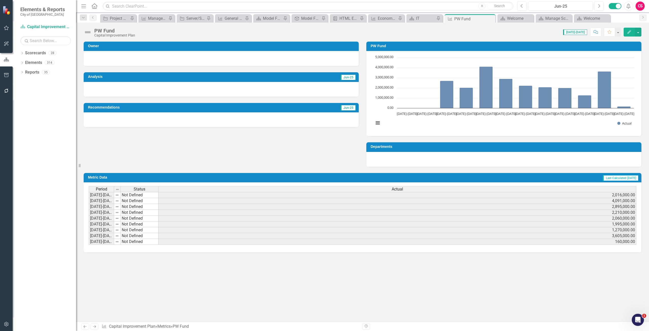
click at [339, 187] on div "Actual" at bounding box center [397, 189] width 478 height 6
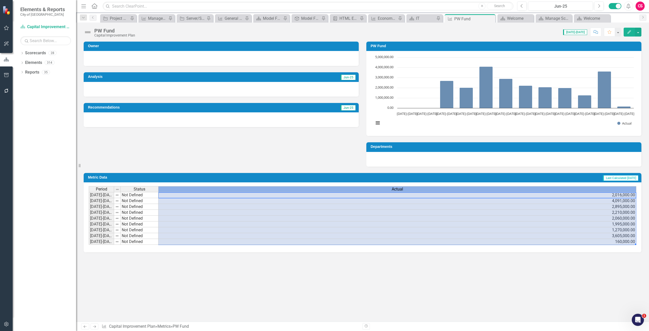
click at [339, 187] on div "Actual" at bounding box center [397, 189] width 478 height 6
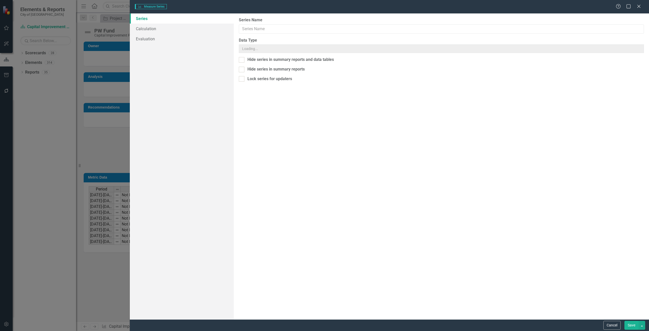
type input "Actual"
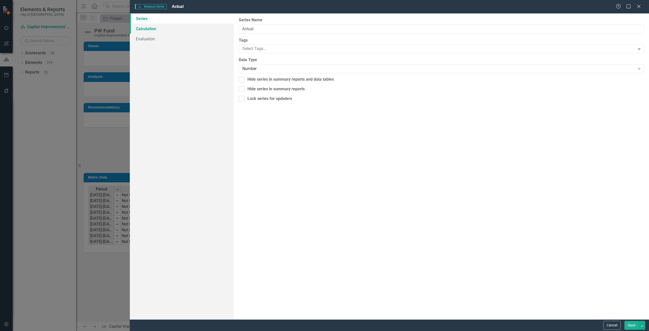
click at [141, 30] on link "Calculation" at bounding box center [182, 29] width 104 height 10
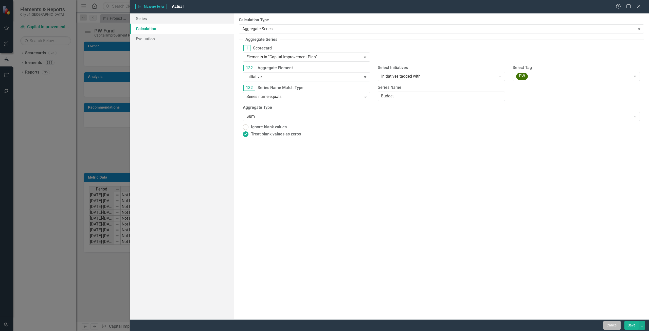
click at [604, 325] on button "Cancel" at bounding box center [611, 325] width 17 height 9
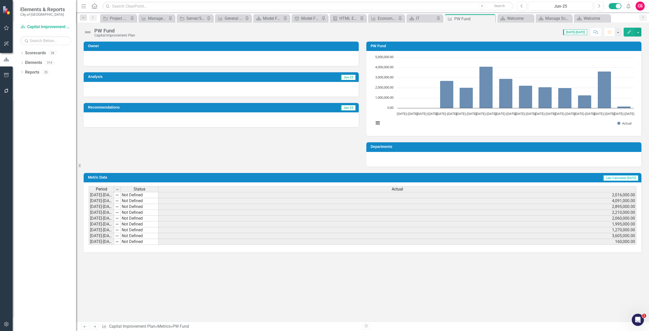
click at [334, 187] on div "Actual" at bounding box center [397, 189] width 478 height 6
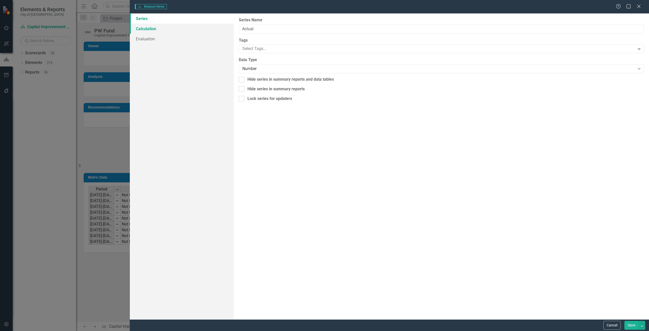
type input "Actual"
click at [189, 33] on link "Calculation" at bounding box center [182, 29] width 104 height 10
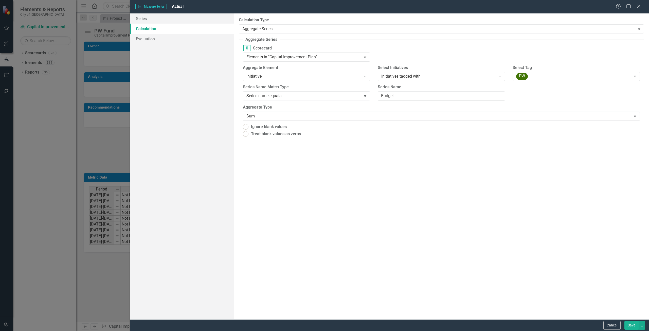
radio input "true"
drag, startPoint x: 426, startPoint y: 98, endPoint x: 319, endPoint y: 91, distance: 107.2
click at [319, 91] on div "132 Series Name Match Type Series name equals... Expand Series Name Budget" at bounding box center [441, 95] width 405 height 20
type input "Total"
click at [629, 327] on button "Save" at bounding box center [631, 325] width 14 height 9
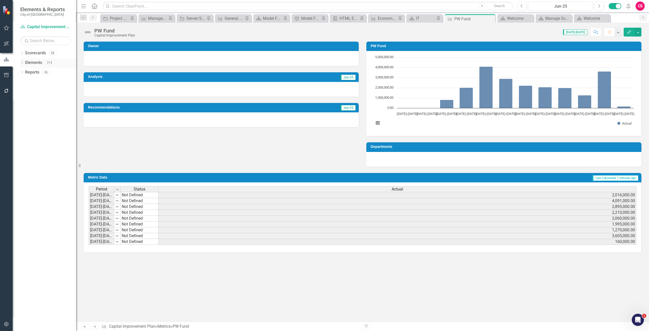
click at [29, 64] on link "Elements" at bounding box center [33, 63] width 17 height 6
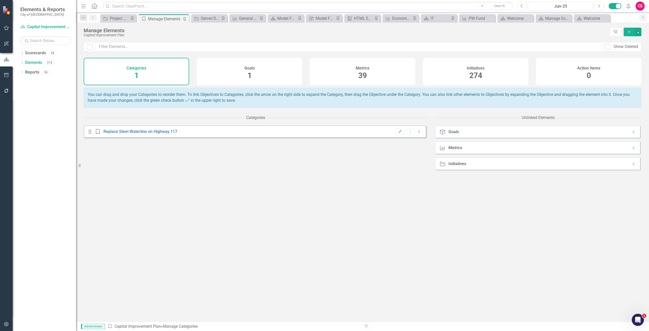
click at [352, 67] on div "Metrics 39" at bounding box center [362, 71] width 105 height 27
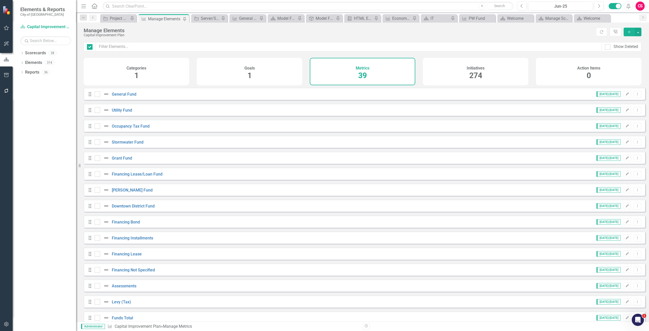
checkbox input "false"
click at [121, 160] on link "Grant Fund" at bounding box center [122, 158] width 20 height 5
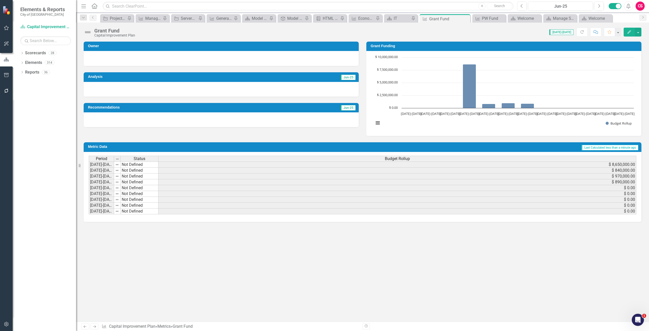
click at [286, 157] on div "Budget Rollup" at bounding box center [397, 159] width 478 height 6
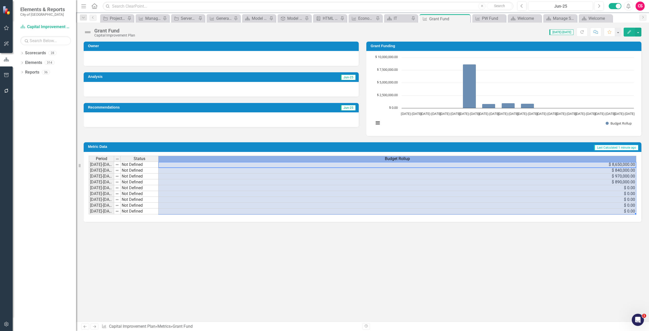
click at [287, 156] on div "Budget Rollup" at bounding box center [397, 159] width 478 height 6
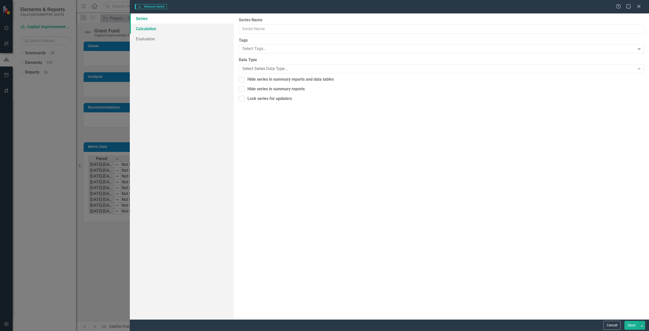
type input "Budget Rollup"
click at [162, 30] on link "Calculation" at bounding box center [182, 29] width 104 height 10
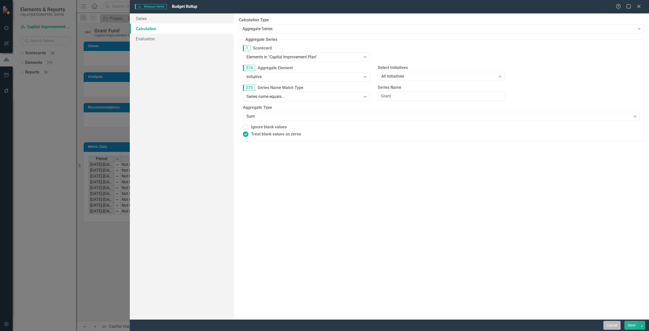
click at [605, 322] on button "Cancel" at bounding box center [611, 325] width 17 height 9
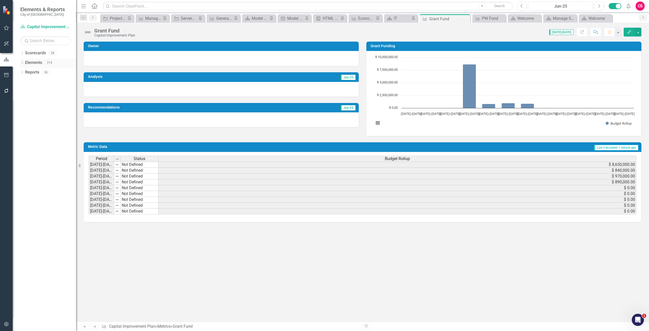
click at [28, 61] on link "Elements" at bounding box center [33, 63] width 17 height 6
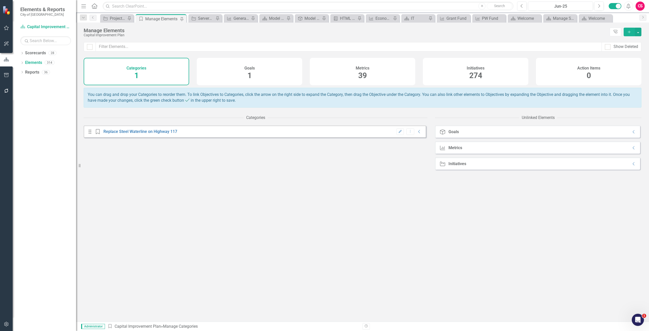
click at [405, 88] on div "Categories 1 Goals 1 Metrics 39 Initiatives 274 Action Items 0" at bounding box center [362, 73] width 573 height 30
click at [441, 71] on div "Initiatives 274" at bounding box center [475, 71] width 105 height 27
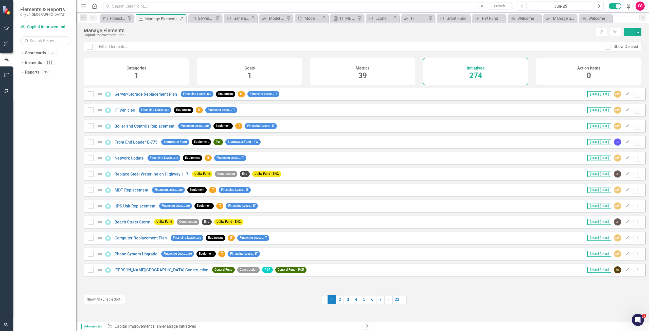
click at [376, 81] on div "Metrics 39" at bounding box center [362, 71] width 105 height 27
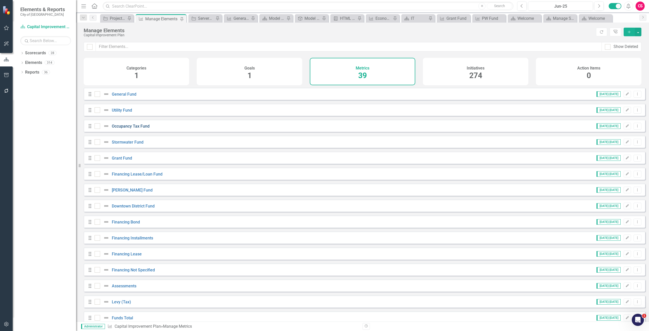
click at [120, 129] on link "Occupancy Tax Fund" at bounding box center [131, 126] width 38 height 5
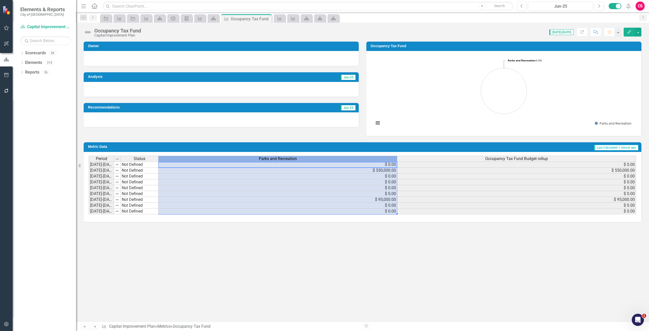
click at [218, 156] on div "Parks and Recreation" at bounding box center [277, 159] width 239 height 6
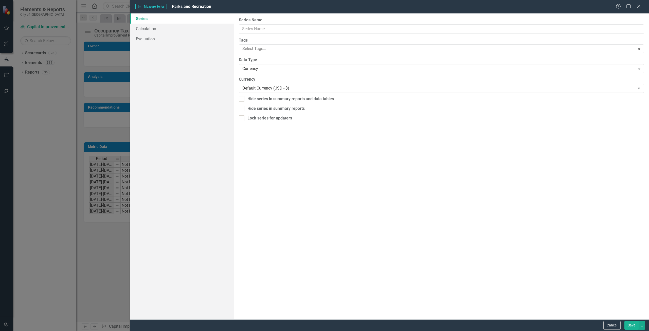
type input "Parks and Recreation"
click at [153, 26] on link "Calculation" at bounding box center [182, 29] width 104 height 10
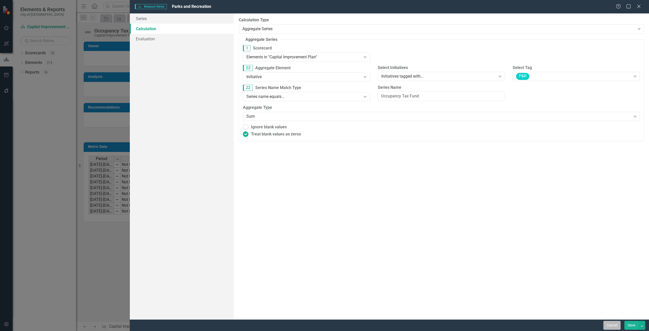
click at [609, 324] on button "Cancel" at bounding box center [611, 325] width 17 height 9
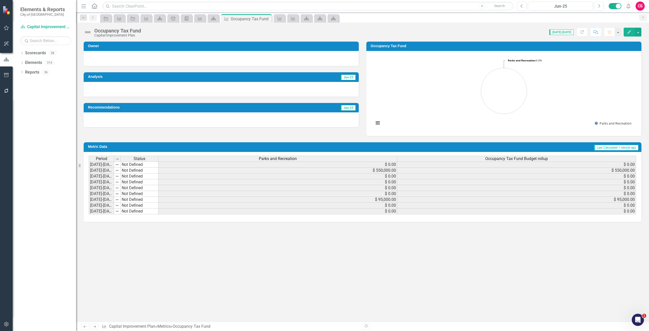
click at [478, 157] on div "Occupancy Tax Fund Budget rollup" at bounding box center [516, 159] width 239 height 6
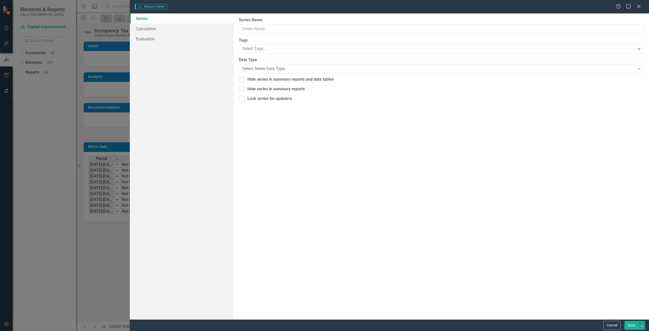
type input "Occupancy Tax Fund Budget rollup"
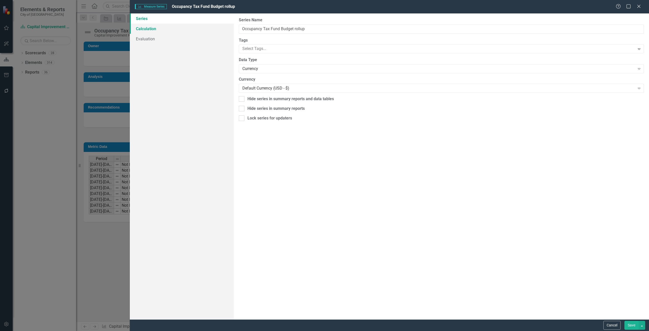
click at [162, 31] on link "Calculation" at bounding box center [182, 29] width 104 height 10
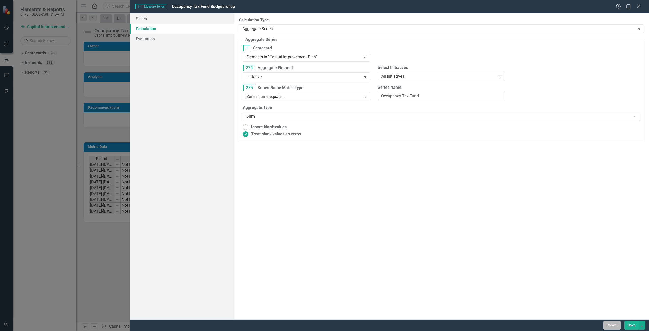
click at [614, 324] on button "Cancel" at bounding box center [611, 325] width 17 height 9
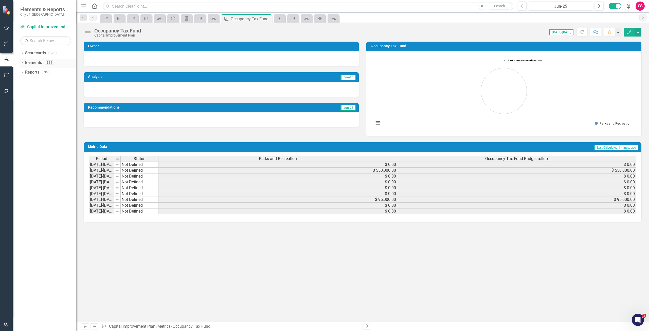
click at [36, 65] on link "Elements" at bounding box center [33, 63] width 17 height 6
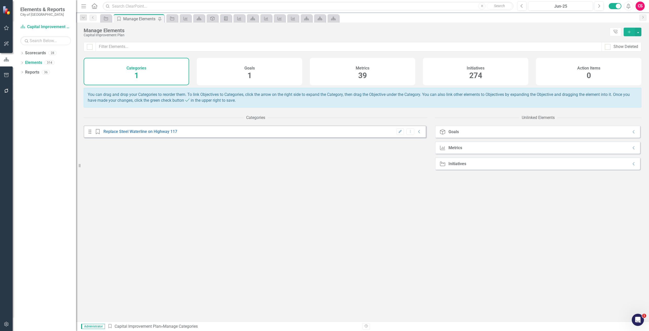
click at [407, 76] on div "Metrics 39" at bounding box center [362, 71] width 105 height 27
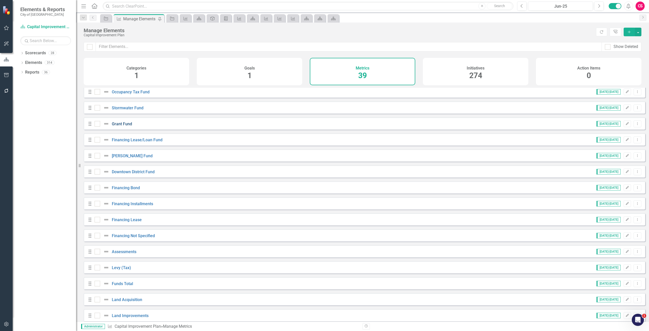
scroll to position [25, 0]
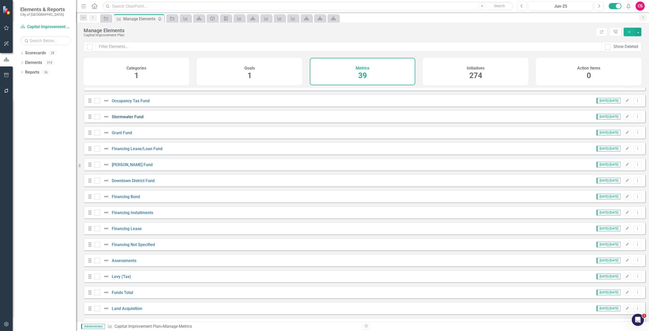
click at [129, 119] on link "Stormwater Fund" at bounding box center [128, 116] width 32 height 5
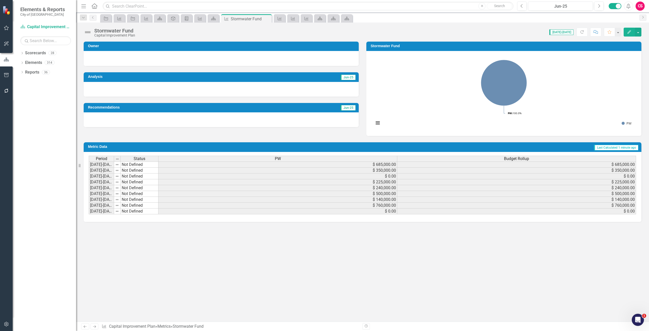
click at [334, 159] on div "PW" at bounding box center [277, 159] width 239 height 6
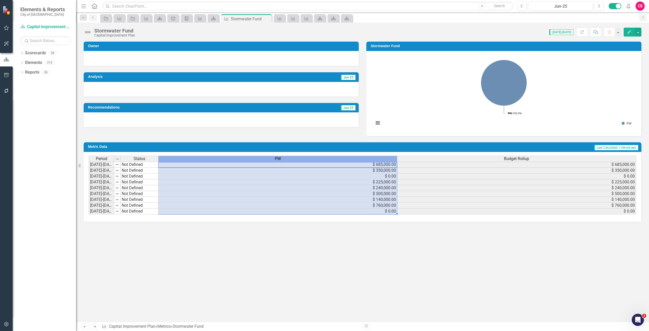
click at [334, 159] on div "PW" at bounding box center [277, 159] width 239 height 6
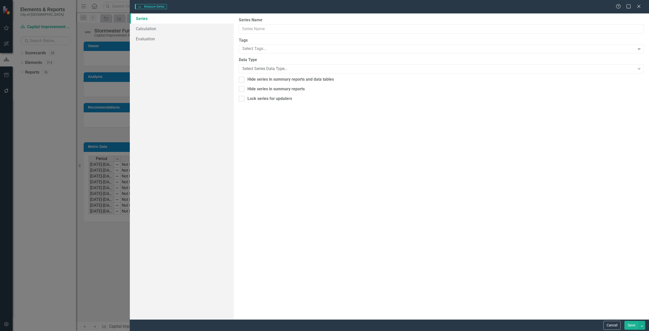
type input "PW"
click at [139, 29] on link "Calculation" at bounding box center [182, 29] width 104 height 10
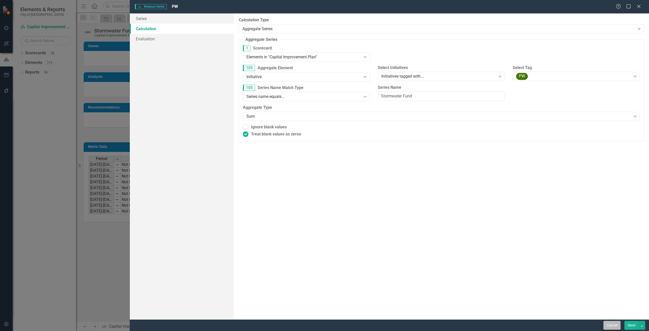
drag, startPoint x: 602, startPoint y: 322, endPoint x: 606, endPoint y: 325, distance: 4.7
click at [604, 323] on div "Cancel Save" at bounding box center [623, 325] width 43 height 9
drag, startPoint x: 606, startPoint y: 325, endPoint x: 533, endPoint y: 251, distance: 104.1
click at [606, 325] on button "Cancel" at bounding box center [611, 325] width 17 height 9
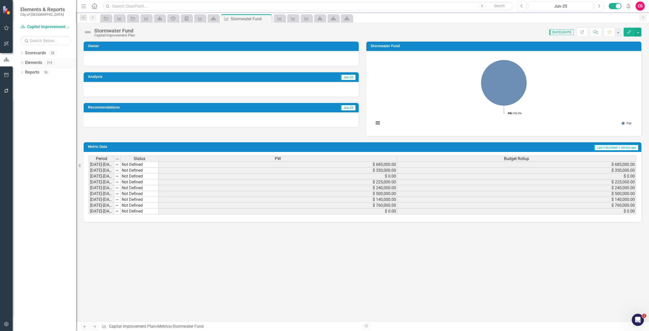
click at [38, 61] on link "Elements" at bounding box center [33, 63] width 17 height 6
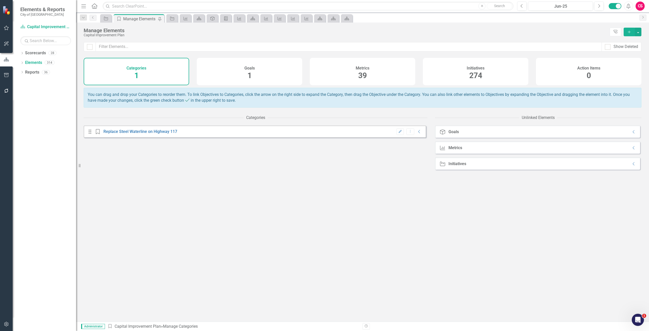
click at [373, 79] on div "Metrics 39" at bounding box center [362, 71] width 105 height 27
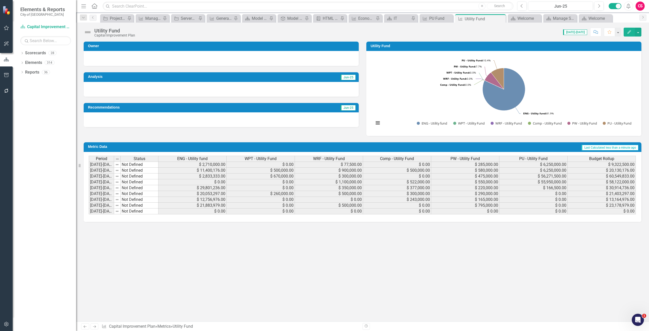
click at [260, 158] on span "WPT - Utility Fund" at bounding box center [261, 158] width 32 height 5
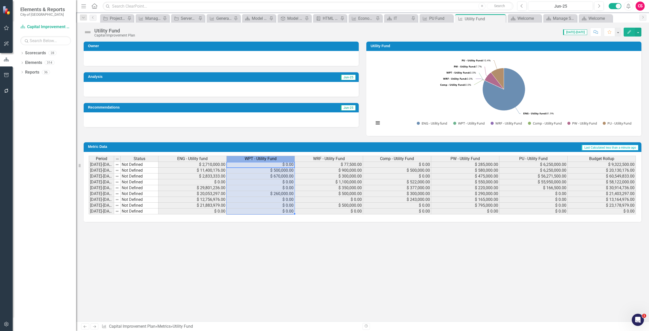
click at [260, 158] on span "WPT - Utility Fund" at bounding box center [261, 158] width 32 height 5
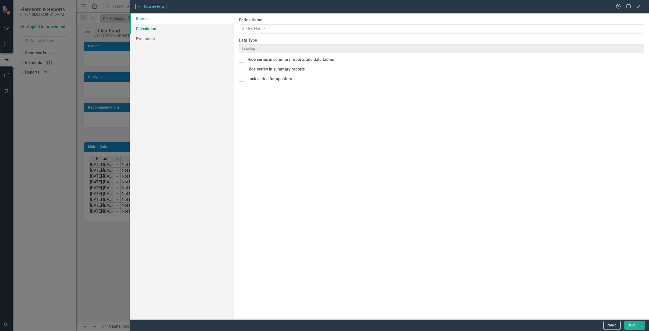
click at [177, 31] on div "Measure Series Measure Series Help Maximize Close Series Calculation Evaluation…" at bounding box center [324, 165] width 649 height 331
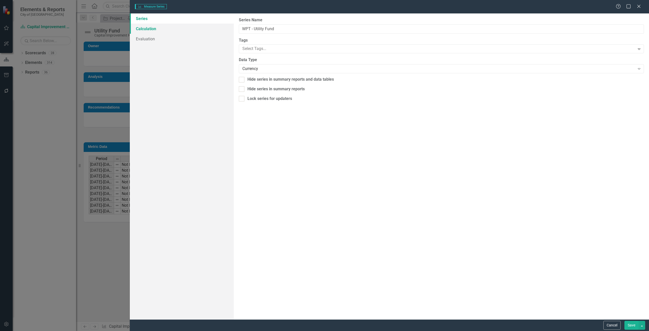
click at [169, 27] on link "Calculation" at bounding box center [182, 29] width 104 height 10
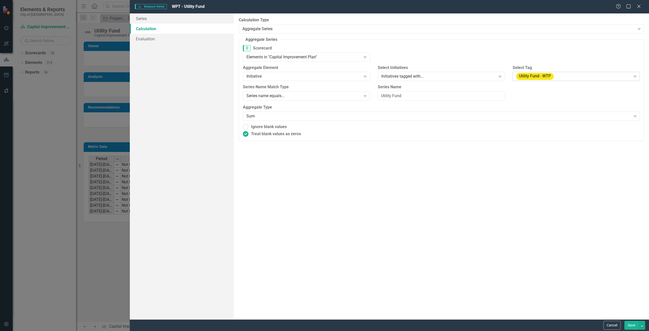
click at [584, 80] on div "Utility Fund - WTP" at bounding box center [573, 76] width 115 height 7
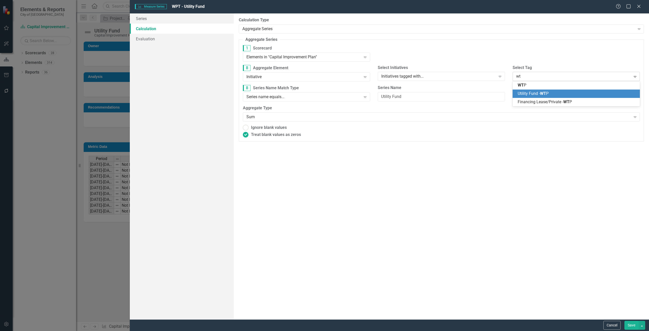
type input "wtp"
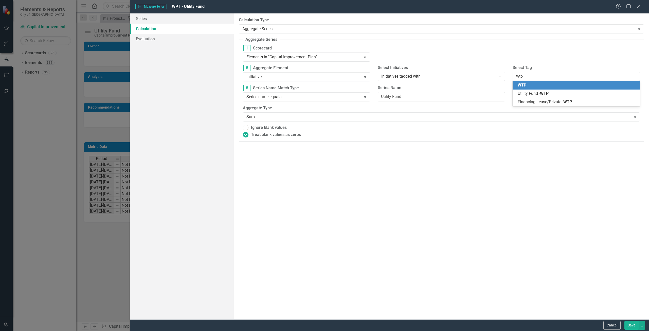
click at [569, 84] on div "WTP" at bounding box center [577, 85] width 119 height 6
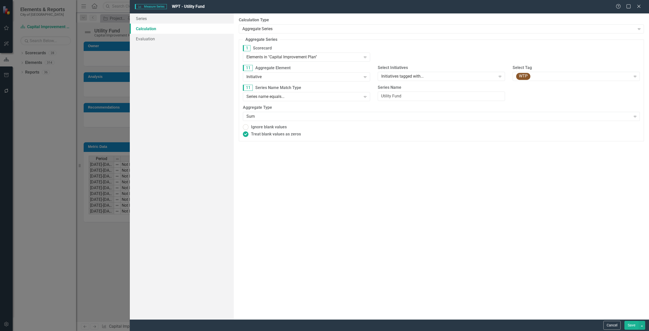
click at [631, 328] on button "Save" at bounding box center [631, 325] width 14 height 9
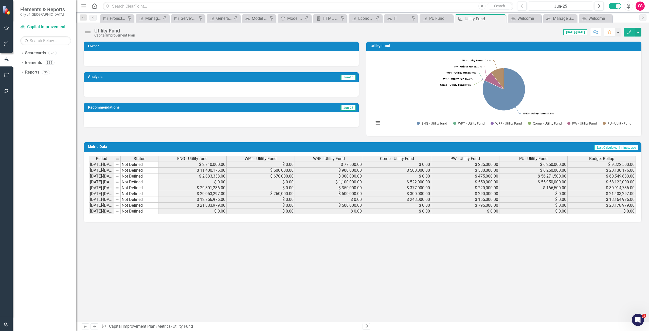
click at [193, 157] on span "ENG - Utility fund" at bounding box center [192, 158] width 30 height 5
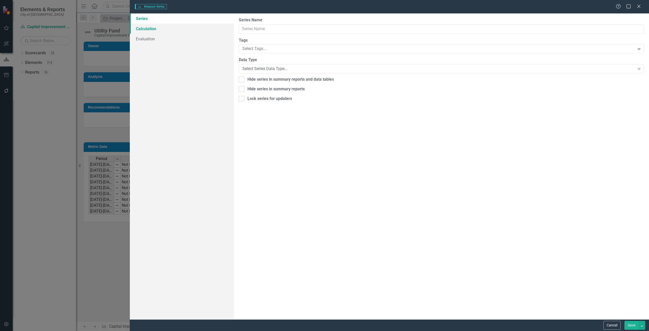
click at [153, 25] on div "Measure Series Measure Series Help Maximize Close Series Calculation Evaluation…" at bounding box center [324, 165] width 649 height 331
type input "ENG - Utility fund"
click at [153, 26] on link "Calculation" at bounding box center [182, 29] width 104 height 10
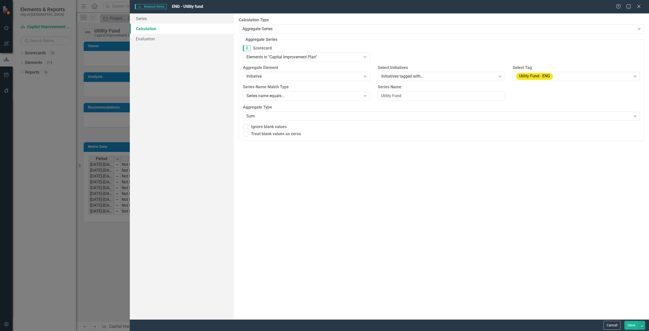
radio input "true"
click at [557, 68] on label "Select Tag" at bounding box center [576, 68] width 127 height 6
click at [566, 72] on div "Utility Fund - ENG Expand" at bounding box center [576, 76] width 127 height 9
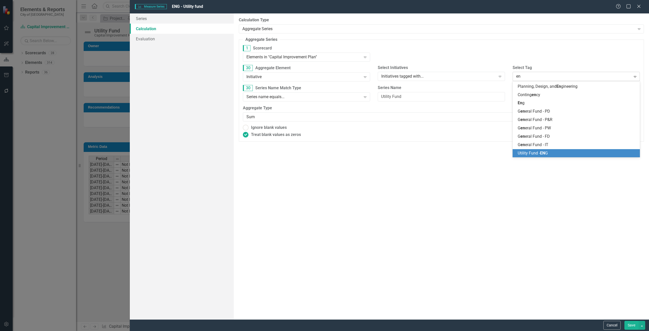
scroll to position [24, 0]
type input "eng"
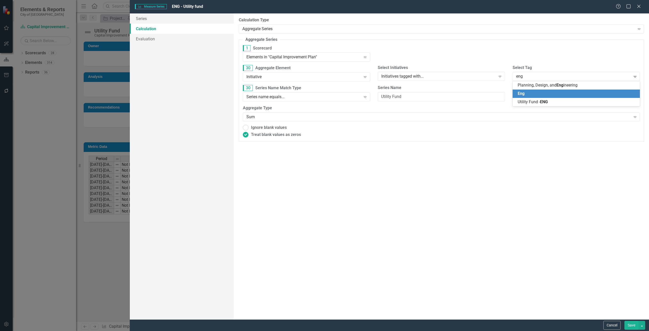
click at [537, 95] on div "Eng" at bounding box center [577, 94] width 119 height 6
click at [631, 327] on button "Save" at bounding box center [631, 325] width 14 height 9
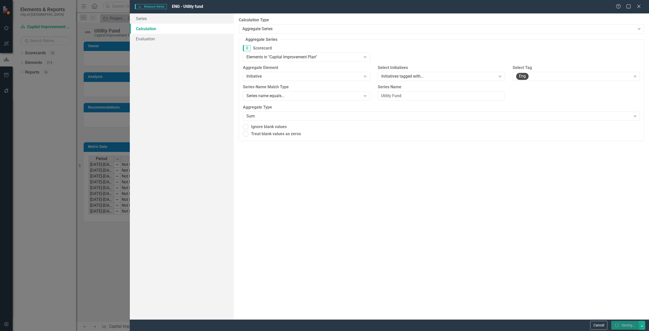
radio input "true"
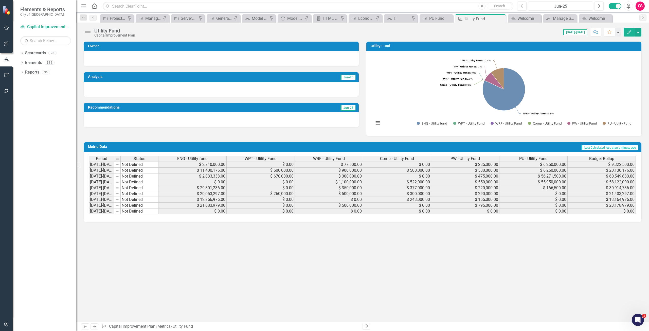
click at [593, 158] on span "Budget Rollup" at bounding box center [601, 158] width 25 height 5
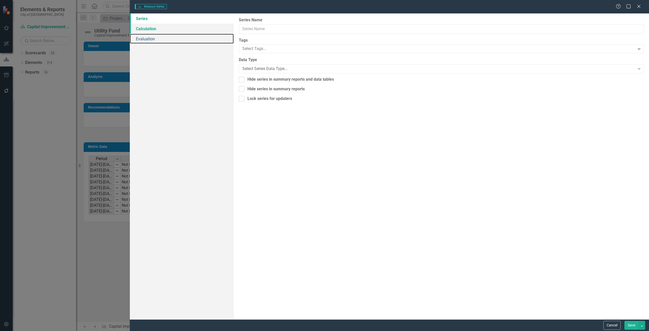
click at [177, 35] on link "Evaluation" at bounding box center [182, 39] width 104 height 10
click at [166, 29] on link "Calculation" at bounding box center [182, 29] width 104 height 10
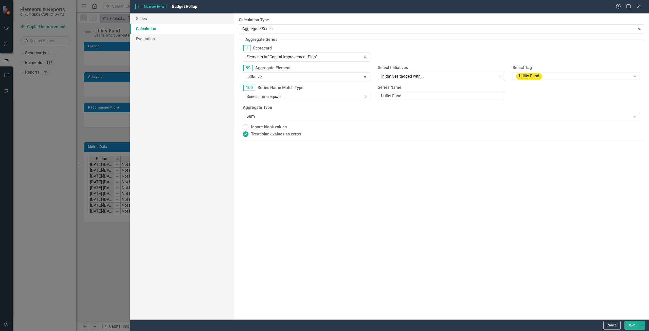
click at [447, 78] on div "Initiatives tagged with..." at bounding box center [438, 77] width 115 height 6
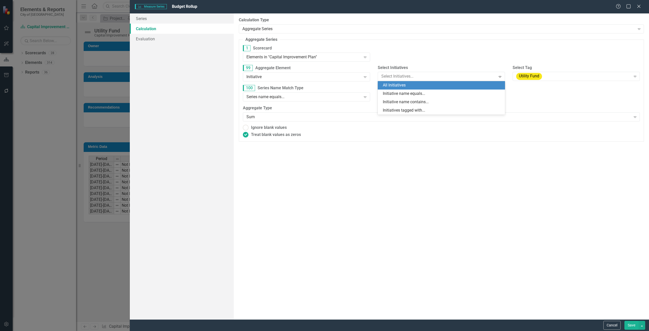
click at [425, 87] on div "All Initiatives" at bounding box center [442, 85] width 119 height 6
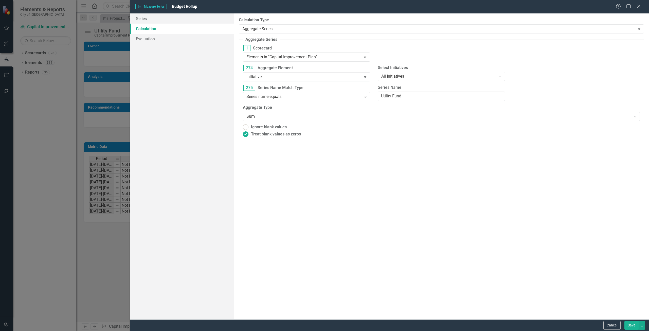
click at [634, 322] on button "Save" at bounding box center [631, 325] width 14 height 9
radio input "true"
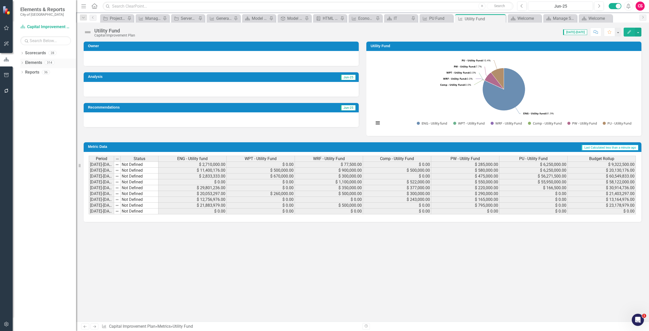
click at [39, 63] on link "Elements" at bounding box center [33, 63] width 17 height 6
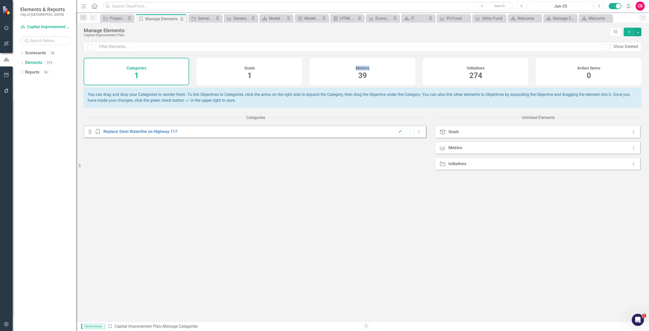
click at [337, 80] on div "Metrics 39" at bounding box center [362, 71] width 105 height 27
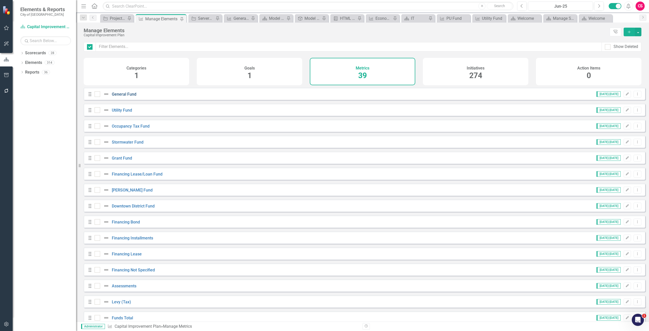
checkbox input "false"
click at [127, 97] on link "General Fund" at bounding box center [124, 94] width 25 height 5
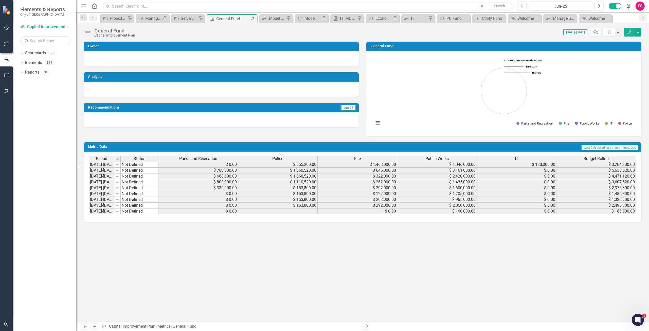
click at [260, 159] on div "Police" at bounding box center [277, 159] width 79 height 6
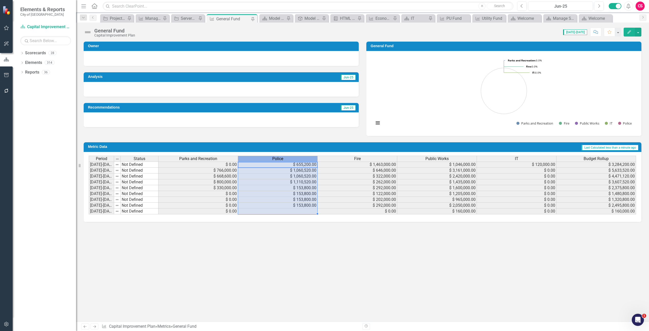
click at [260, 159] on div "Police" at bounding box center [277, 159] width 79 height 6
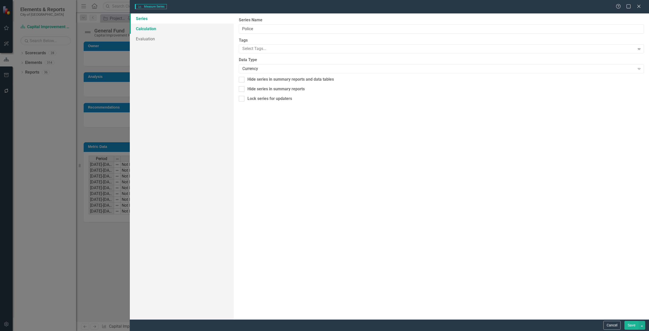
click at [158, 31] on link "Calculation" at bounding box center [182, 29] width 104 height 10
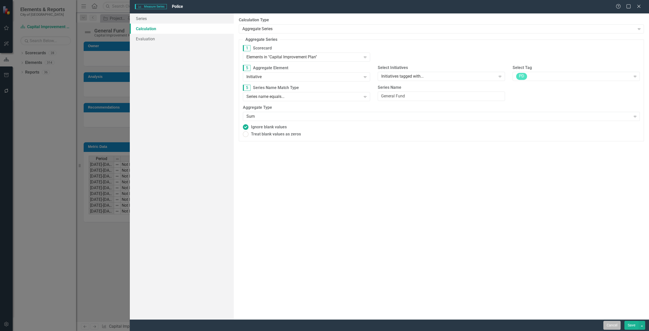
click at [612, 325] on button "Cancel" at bounding box center [611, 325] width 17 height 9
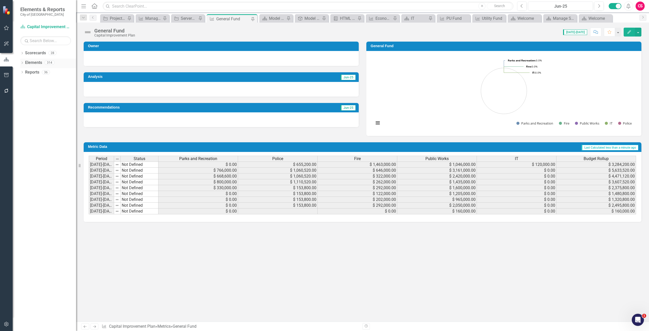
click at [40, 62] on link "Elements" at bounding box center [33, 63] width 17 height 6
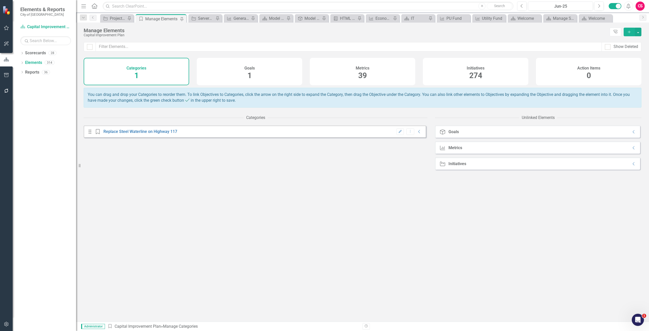
click at [476, 74] on span "274" at bounding box center [475, 75] width 13 height 9
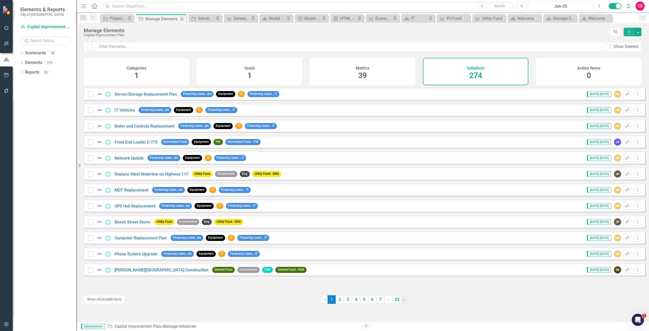
click at [401, 299] on link "› Next" at bounding box center [404, 299] width 6 height 9
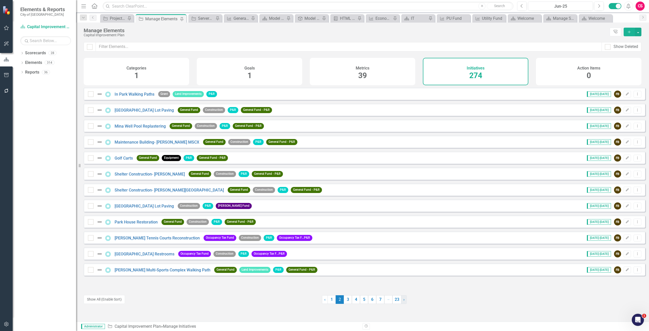
click at [401, 299] on link "› Next" at bounding box center [404, 299] width 6 height 9
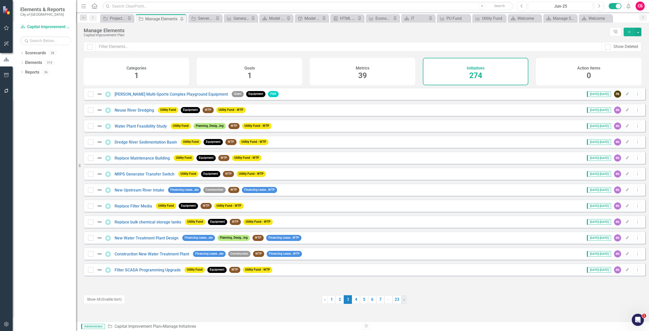
click at [401, 299] on link "› Next" at bounding box center [404, 299] width 6 height 9
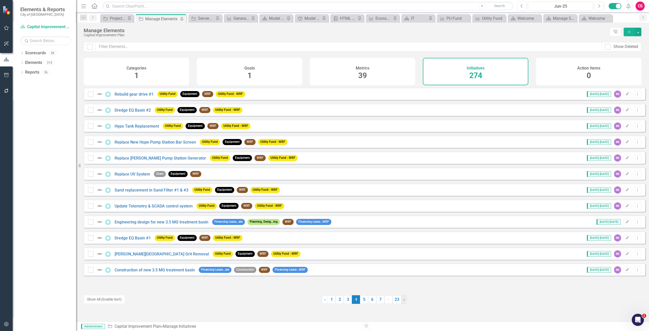
click at [401, 299] on link "› Next" at bounding box center [404, 299] width 6 height 9
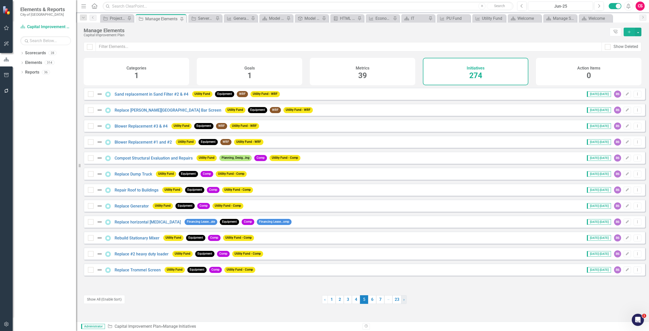
click at [401, 299] on link "› Next" at bounding box center [404, 299] width 6 height 9
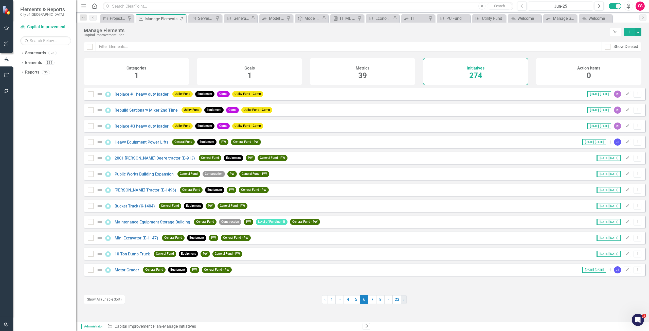
click at [401, 299] on link "› Next" at bounding box center [404, 299] width 6 height 9
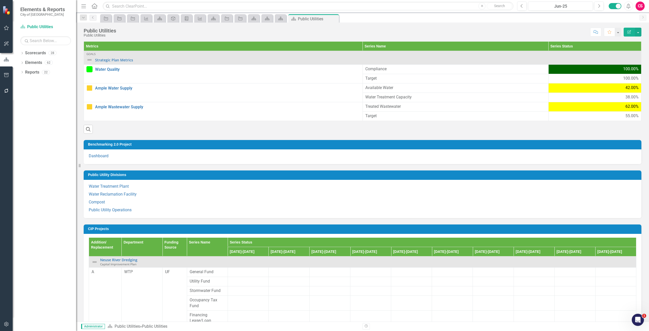
click at [152, 192] on p "Water Reclamation Facility" at bounding box center [362, 194] width 547 height 8
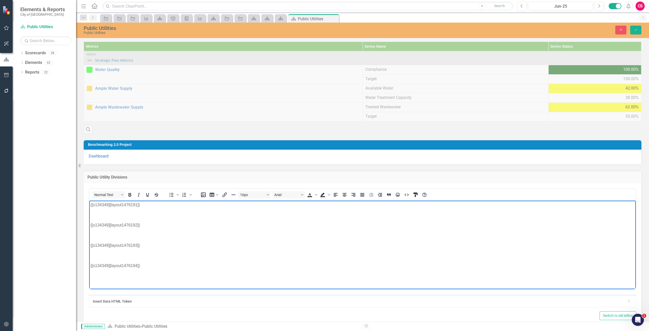
click at [108, 276] on html "{[s134349][layout1476191]} {[s134349][layout1476192]} {[s134349][layout1476193]…" at bounding box center [362, 238] width 546 height 76
click at [161, 266] on p "{[s134349][layout1476194]}" at bounding box center [362, 265] width 544 height 6
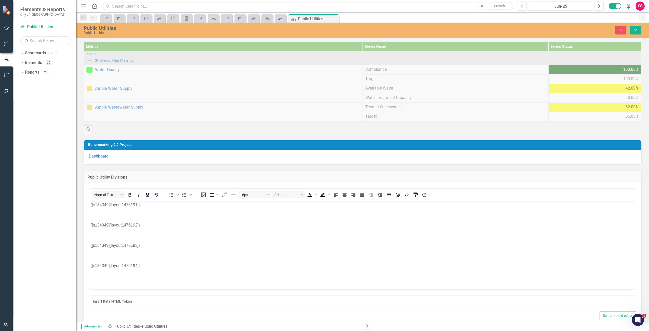
click at [145, 304] on div "Insert Data HTML Token Dropdown" at bounding box center [362, 301] width 547 height 12
click at [617, 26] on button "Close" at bounding box center [620, 30] width 11 height 9
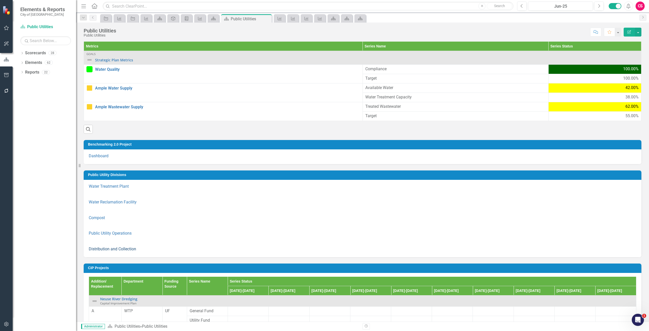
click at [97, 249] on link "Distribution and Collection" at bounding box center [112, 248] width 47 height 5
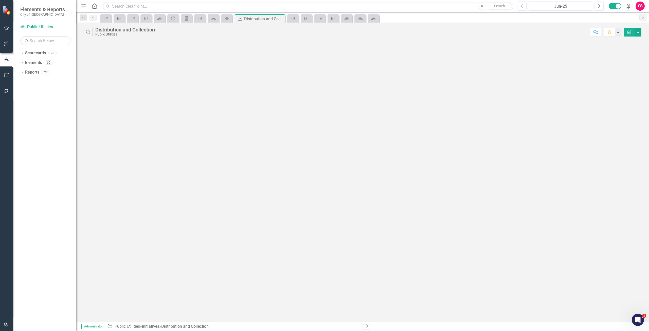
click at [627, 31] on icon "Edit Report" at bounding box center [629, 32] width 5 height 4
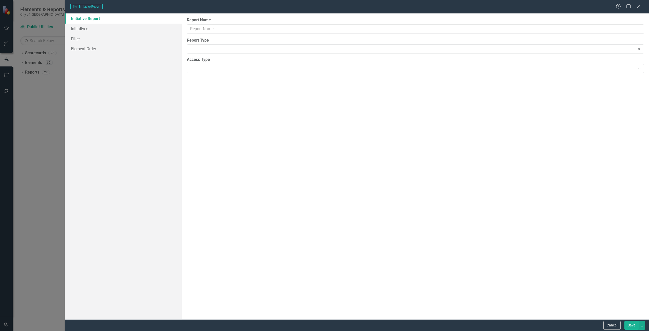
type input "Distribution and Collection"
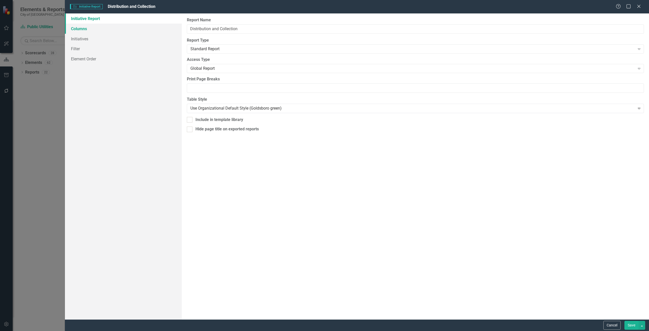
click at [122, 30] on link "Columns" at bounding box center [123, 29] width 117 height 10
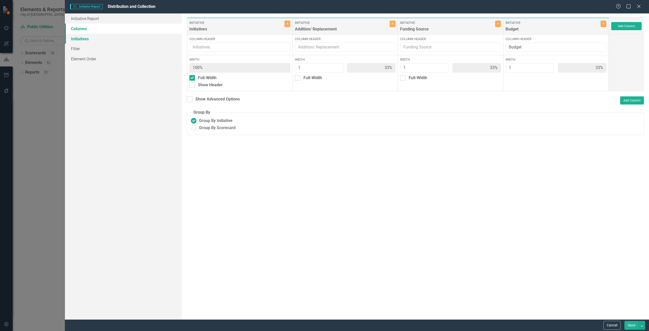
click at [81, 36] on link "Initiatives" at bounding box center [123, 39] width 117 height 10
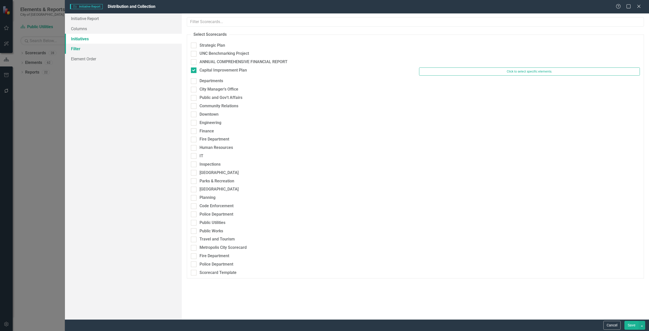
click at [85, 50] on link "Filter" at bounding box center [123, 49] width 117 height 10
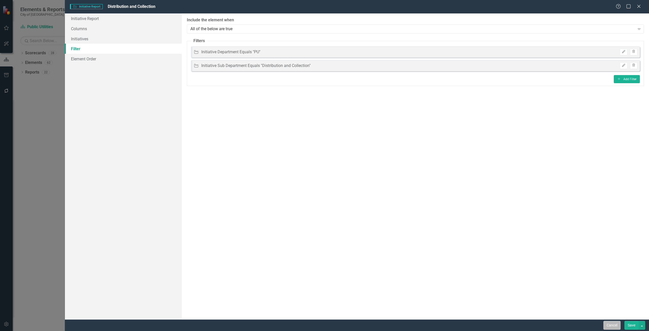
click at [610, 326] on button "Cancel" at bounding box center [611, 325] width 17 height 9
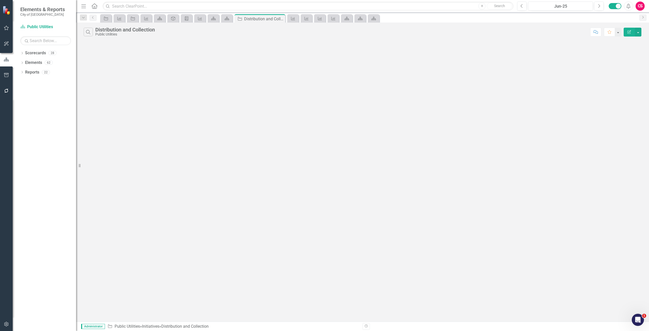
click at [9, 325] on icon "button" at bounding box center [6, 324] width 5 height 4
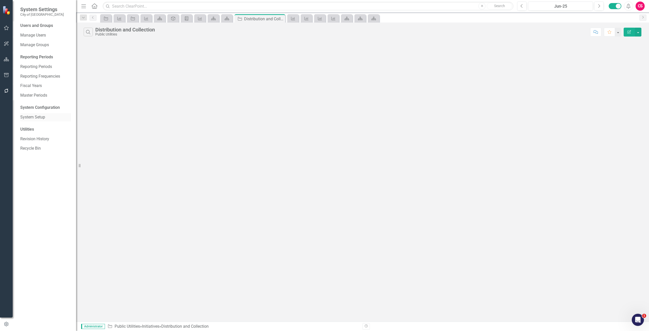
click at [51, 120] on div "System Setup" at bounding box center [45, 117] width 51 height 8
click at [46, 119] on link "System Setup" at bounding box center [45, 117] width 51 height 6
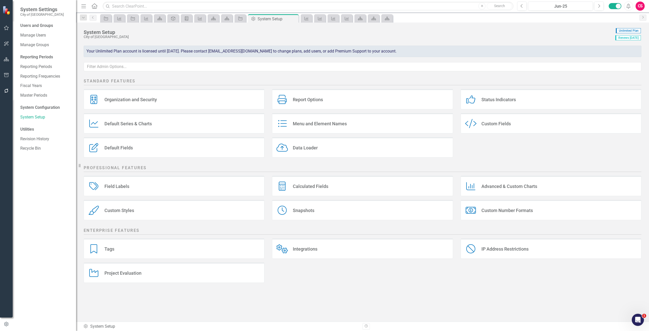
click at [0, 93] on div at bounding box center [6, 91] width 13 height 11
click at [7, 92] on icon "button" at bounding box center [6, 91] width 4 height 4
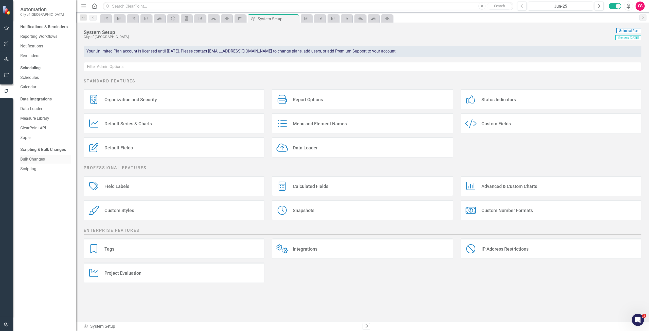
click at [32, 155] on div "Bulk Changes" at bounding box center [45, 159] width 51 height 8
click at [32, 156] on div "Bulk Changes" at bounding box center [45, 159] width 51 height 8
click at [34, 158] on link "Bulk Changes" at bounding box center [45, 159] width 51 height 6
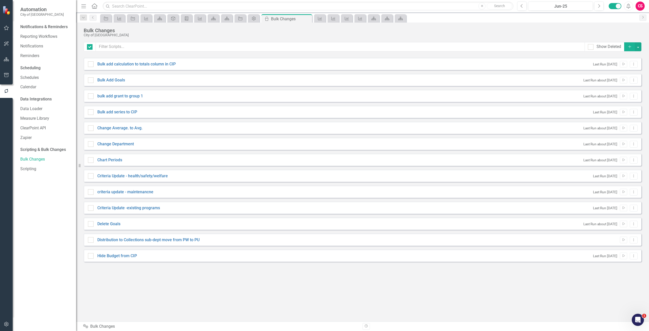
checkbox input "false"
click at [184, 239] on link "Distribution to Collections sub-dept move from PW to PU" at bounding box center [148, 240] width 102 height 6
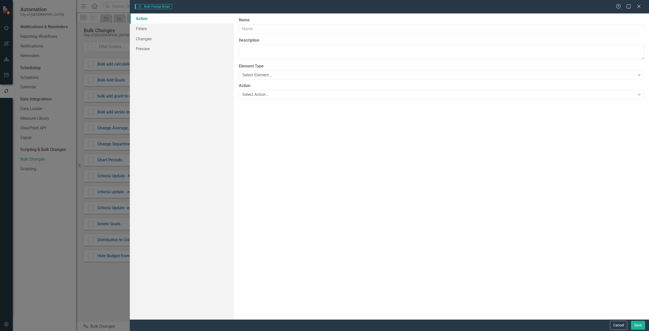
type input "Distribution to Collections sub-dept move from PW to PU"
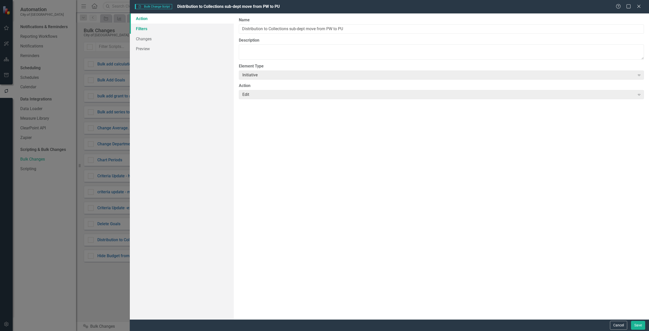
click at [147, 32] on link "Filters" at bounding box center [182, 29] width 104 height 10
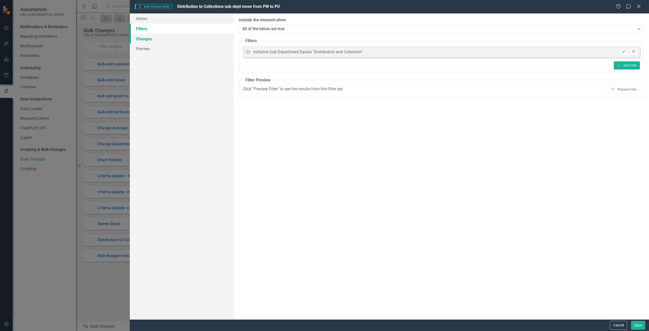
click at [151, 40] on link "Changes" at bounding box center [182, 39] width 104 height 10
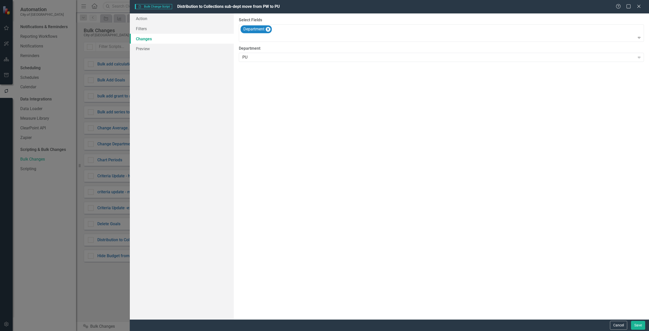
click at [613, 327] on button "Cancel" at bounding box center [618, 325] width 17 height 9
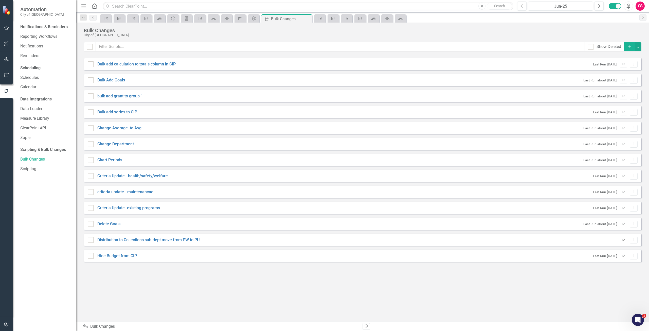
click at [622, 241] on icon "Run Script" at bounding box center [624, 239] width 4 height 3
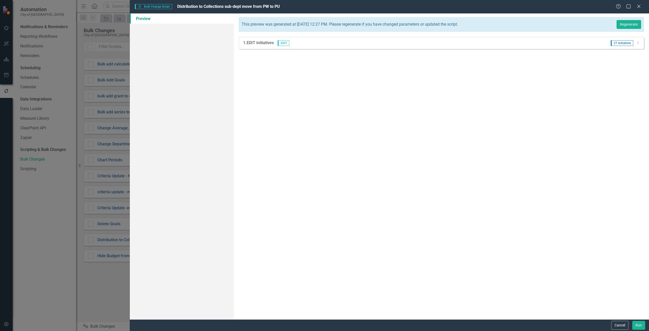
drag, startPoint x: 638, startPoint y: 39, endPoint x: 637, endPoint y: 42, distance: 3.1
click at [637, 42] on div "1. EDIT initiatives EDIT 27 Initiatives Dropdown" at bounding box center [441, 43] width 405 height 12
click at [637, 42] on icon "Dropdown" at bounding box center [638, 42] width 4 height 3
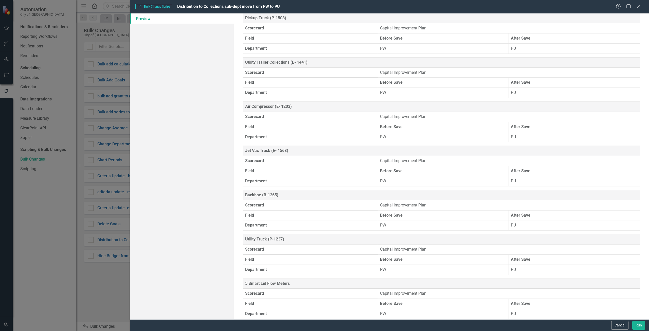
scroll to position [935, 0]
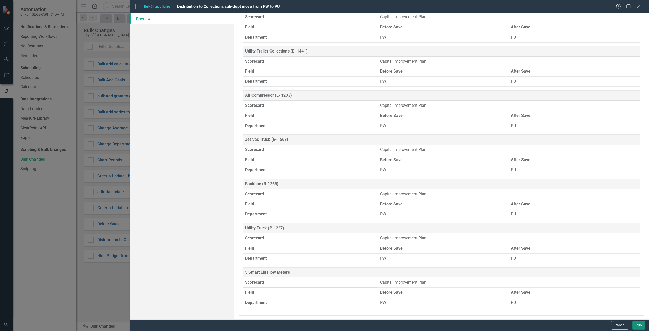
click at [634, 326] on button "Run" at bounding box center [638, 325] width 13 height 9
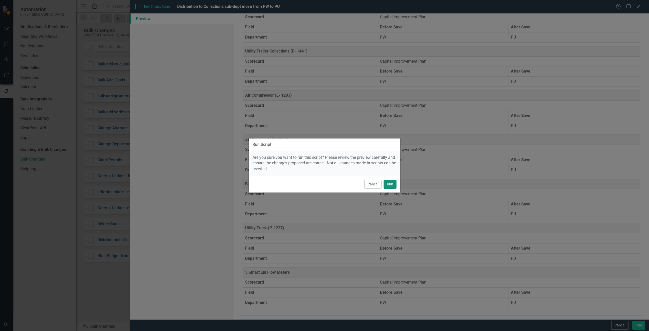
click at [395, 182] on button "Run" at bounding box center [390, 184] width 13 height 9
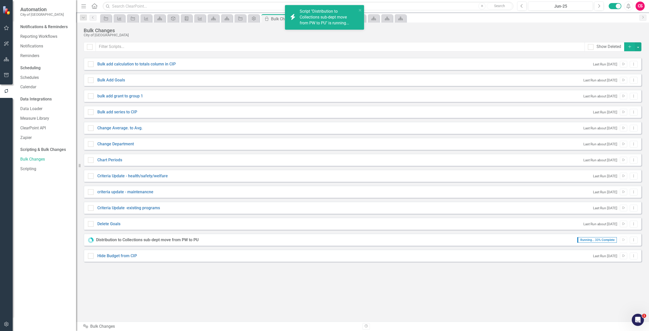
click at [311, 24] on div "Script "Distribution to Collections sub-dept move from PW to PU" is running..." at bounding box center [328, 17] width 57 height 17
click at [84, 17] on icon "Dropdown" at bounding box center [83, 18] width 5 height 4
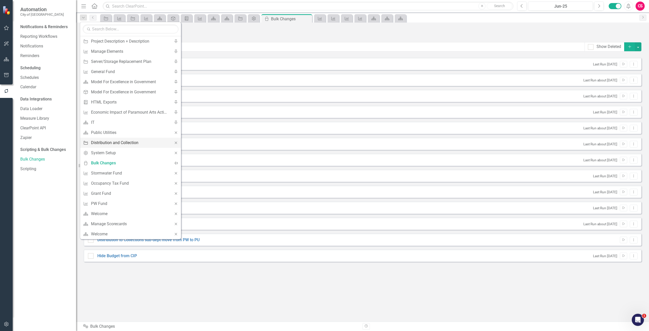
click at [123, 141] on div "Distribution and Collection" at bounding box center [129, 142] width 77 height 6
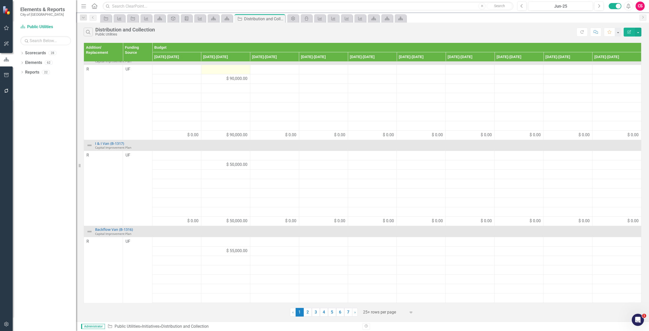
scroll to position [103, 0]
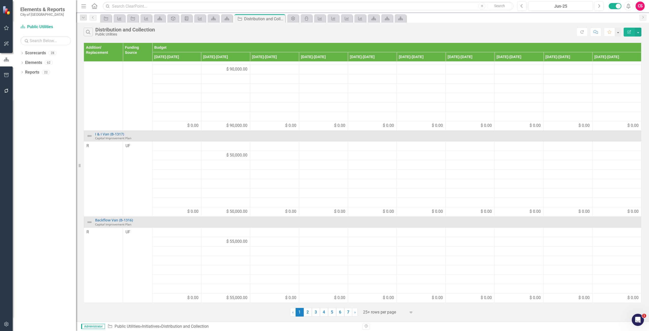
click at [581, 32] on icon "Refresh" at bounding box center [582, 32] width 5 height 4
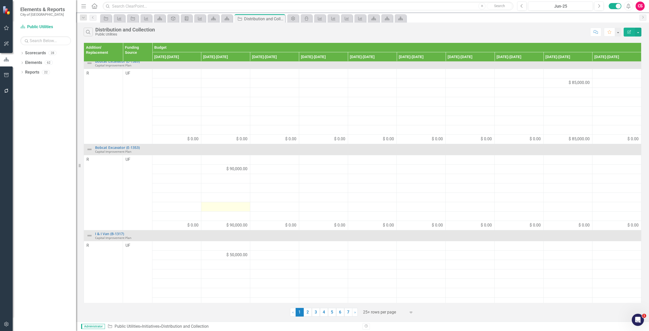
scroll to position [0, 0]
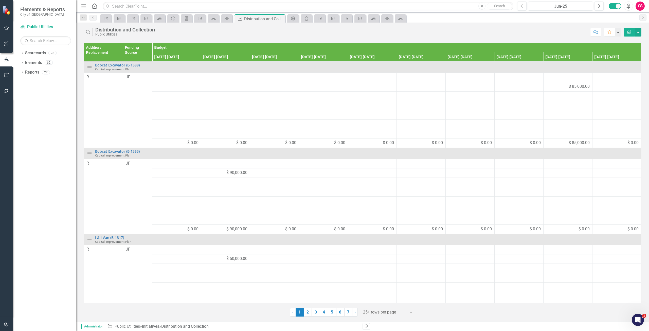
click at [628, 34] on button "Edit Report" at bounding box center [629, 32] width 11 height 9
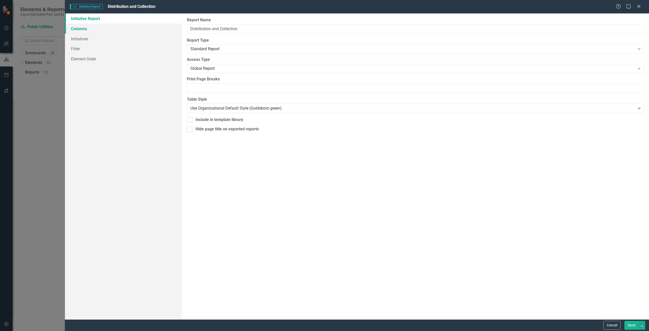
click at [105, 33] on link "Columns" at bounding box center [123, 29] width 117 height 10
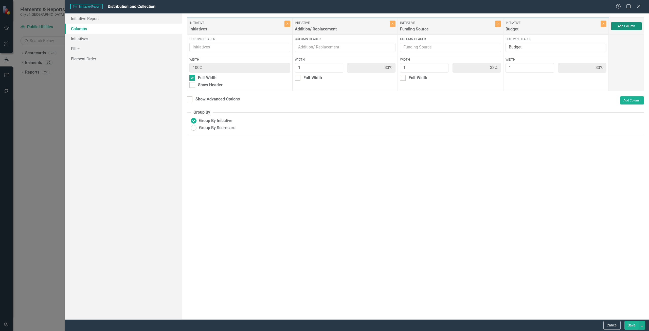
click at [629, 30] on button "Add Column" at bounding box center [626, 26] width 30 height 8
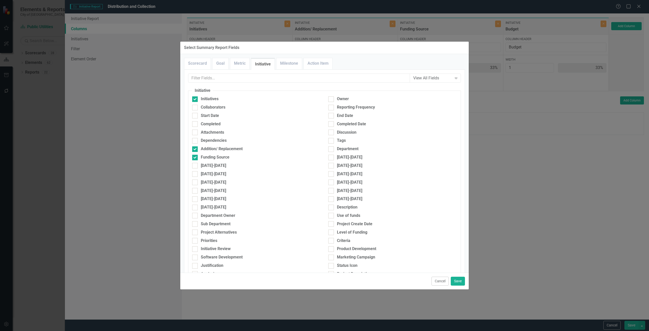
scroll to position [152, 0]
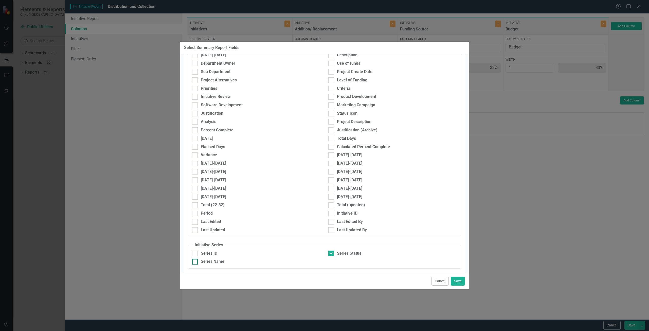
click at [200, 261] on div "Series Name" at bounding box center [256, 262] width 129 height 6
click at [195, 261] on input "Series Name" at bounding box center [193, 260] width 3 height 3
checkbox input "true"
click at [459, 282] on button "Save" at bounding box center [458, 281] width 14 height 9
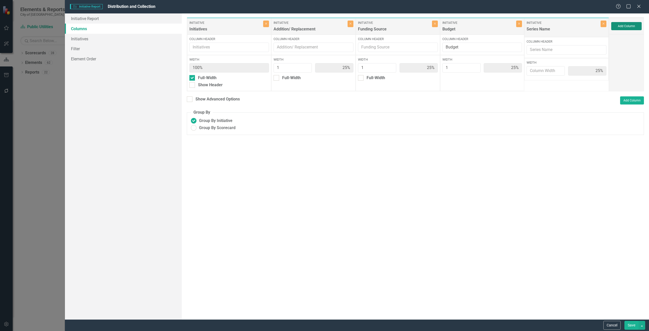
type input "25%"
type input "1"
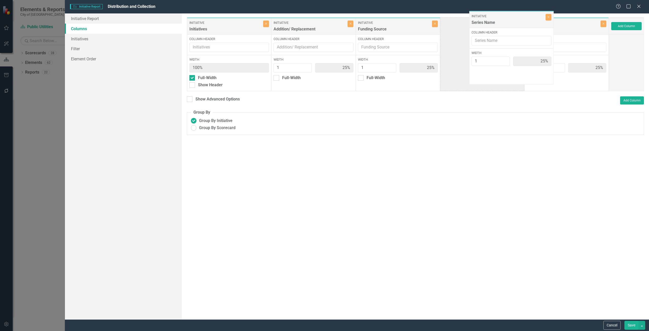
drag, startPoint x: 550, startPoint y: 29, endPoint x: 495, endPoint y: 22, distance: 55.4
click at [495, 22] on div "Initiative Initiatives Close Column Header Width 100% Full-Width Show Header In…" at bounding box center [398, 54] width 422 height 74
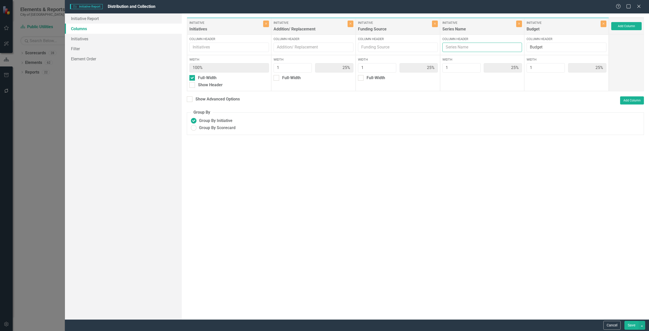
click at [482, 44] on input "Column Header" at bounding box center [482, 47] width 80 height 9
type input "Funding Source"
click at [628, 327] on button "Save" at bounding box center [631, 325] width 14 height 9
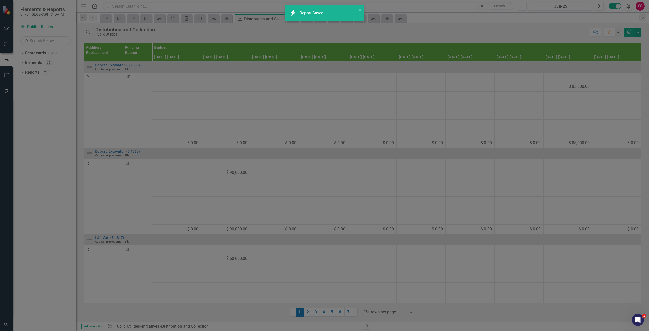
radio input "false"
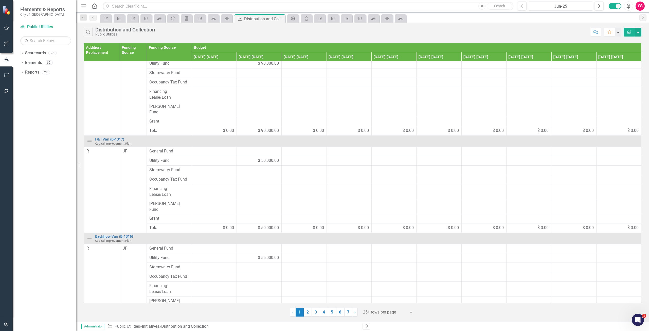
scroll to position [125, 0]
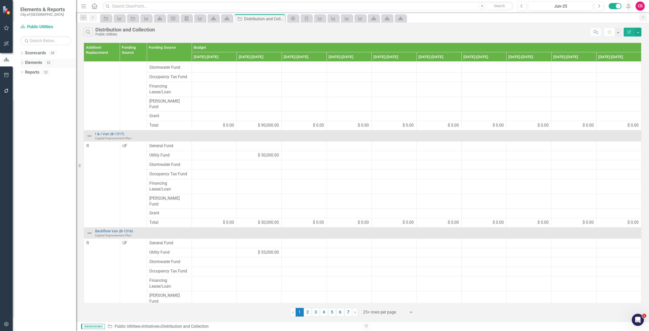
click at [31, 60] on link "Elements" at bounding box center [33, 63] width 17 height 6
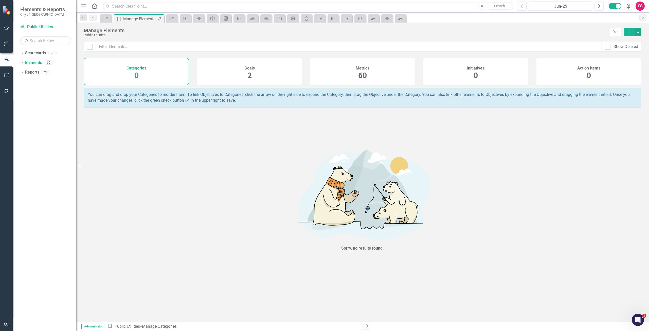
click at [479, 67] on h4 "Initiatives" at bounding box center [476, 68] width 18 height 5
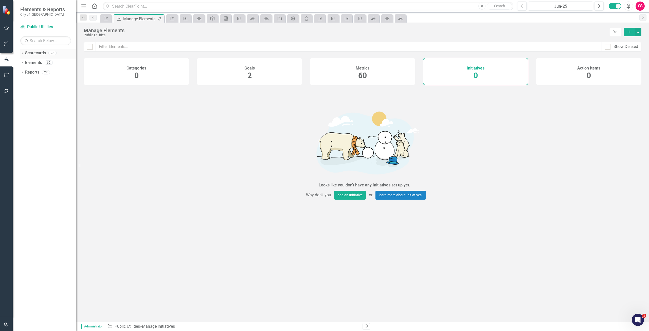
click at [42, 52] on link "Scorecards" at bounding box center [35, 53] width 21 height 6
